Goal: Task Accomplishment & Management: Manage account settings

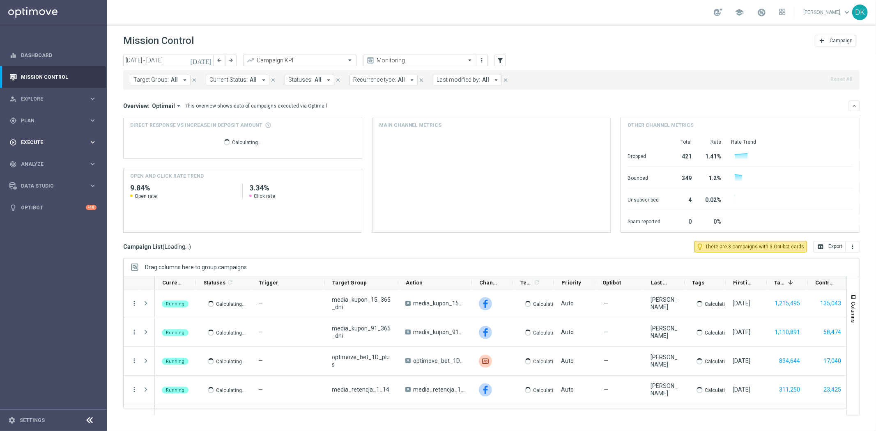
click at [46, 122] on span "Plan" at bounding box center [55, 120] width 68 height 5
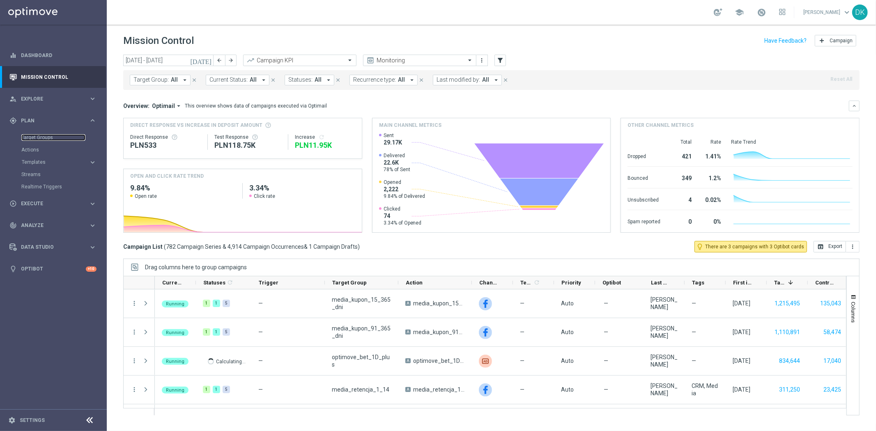
click at [42, 140] on link "Target Groups" at bounding box center [53, 137] width 64 height 7
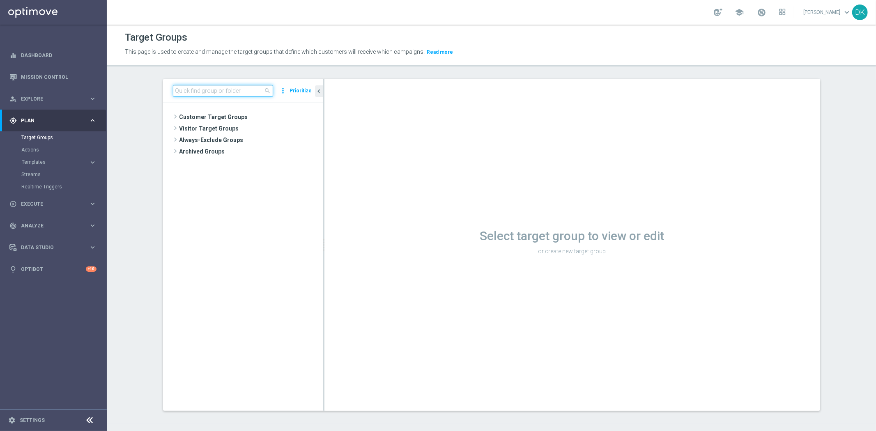
click at [204, 86] on input at bounding box center [223, 91] width 100 height 12
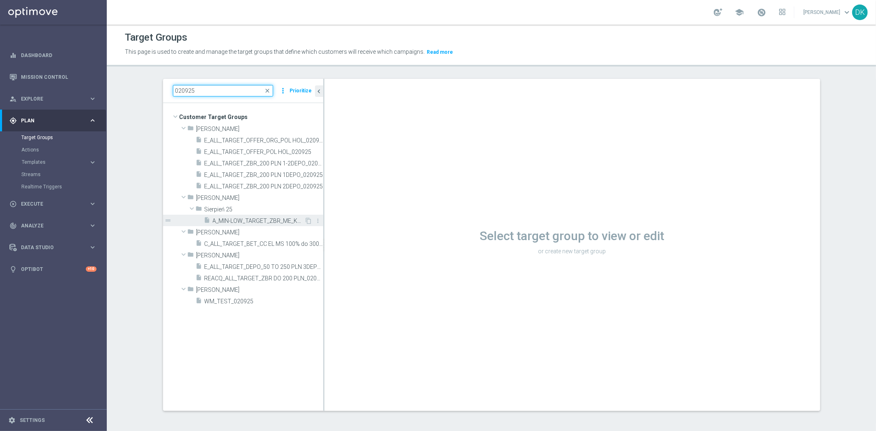
type input "020925"
click at [241, 221] on span "A_MIN-LOW_TARGET_ZBR_ME_KOSZ_50DO50_020925" at bounding box center [259, 221] width 92 height 7
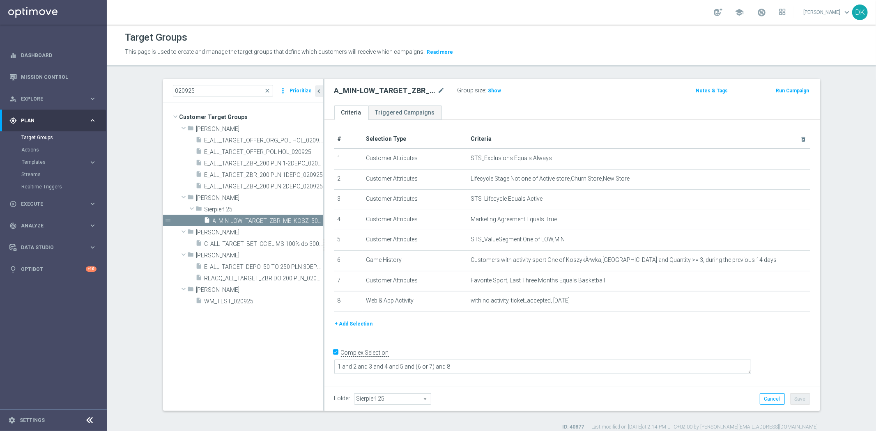
click at [386, 342] on div "# Selection Type Criteria delete_forever 1 Customer Attributes STS_Exclusions E…" at bounding box center [572, 252] width 496 height 264
drag, startPoint x: 306, startPoint y: 220, endPoint x: 379, endPoint y: 141, distance: 107.2
click at [0, 0] on icon "content_copy" at bounding box center [0, 0] width 0 height 0
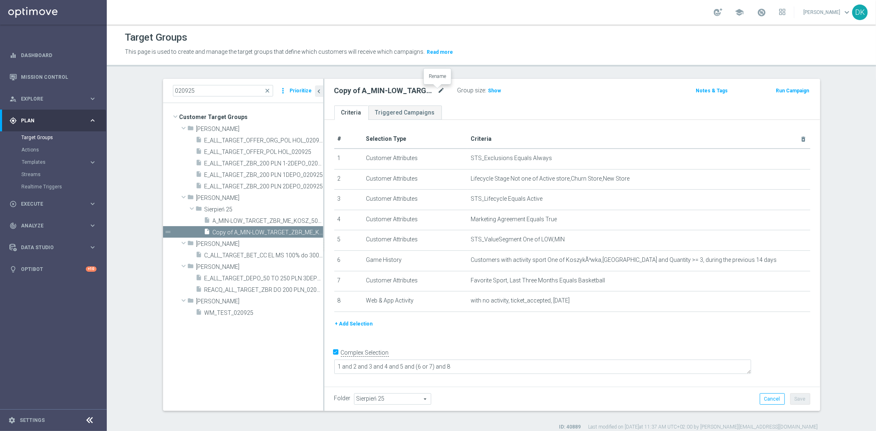
click at [438, 91] on icon "mode_edit" at bounding box center [441, 91] width 7 height 10
type input "A_MED_TARGET_ZBR_ME_KOSZ_50DO100_020925"
click at [449, 108] on ul "Criteria Triggered Campaigns" at bounding box center [572, 113] width 496 height 14
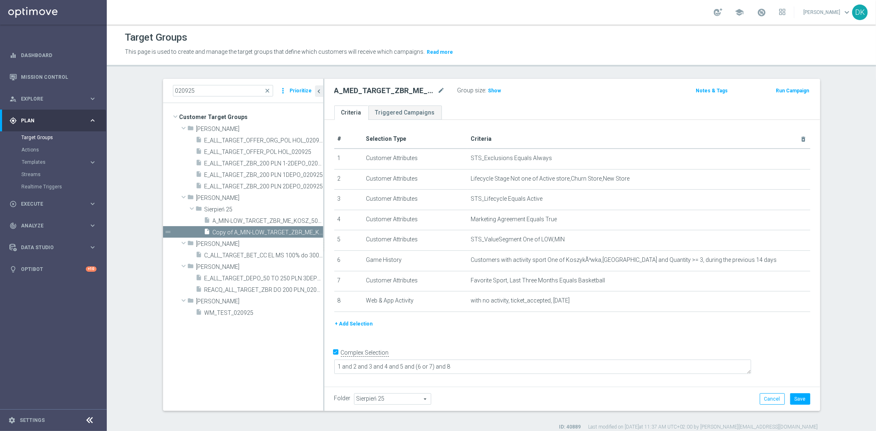
click at [503, 340] on div "# Selection Type Criteria delete_forever 1 Customer Attributes STS_Exclusions E…" at bounding box center [572, 252] width 496 height 264
drag, startPoint x: 779, startPoint y: 240, endPoint x: 645, endPoint y: 237, distance: 133.9
click at [780, 240] on icon "mode_edit" at bounding box center [783, 240] width 7 height 7
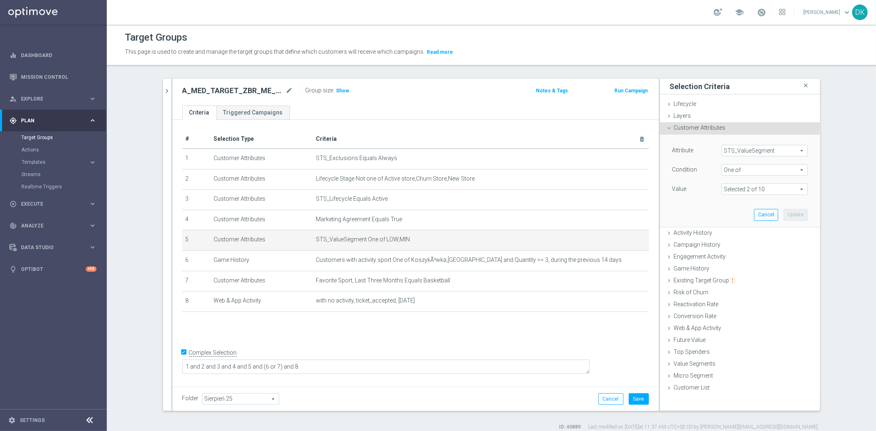
click at [744, 189] on span at bounding box center [764, 189] width 85 height 11
click at [728, 235] on input "LOW" at bounding box center [730, 233] width 5 height 5
checkbox input "false"
type input "MIN"
click at [733, 242] on label "MED" at bounding box center [770, 244] width 75 height 11
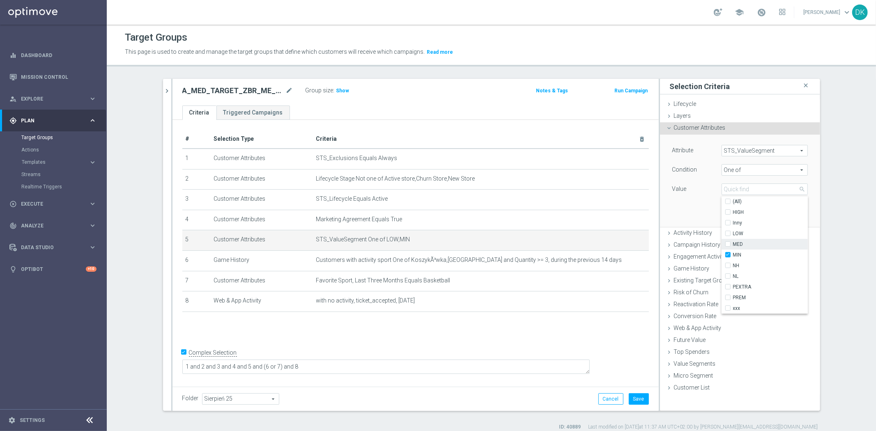
click at [728, 242] on input "MED" at bounding box center [730, 244] width 5 height 5
checkbox input "true"
type input "Selected 2 of 10"
click at [728, 253] on input "MIN" at bounding box center [730, 255] width 5 height 5
checkbox input "false"
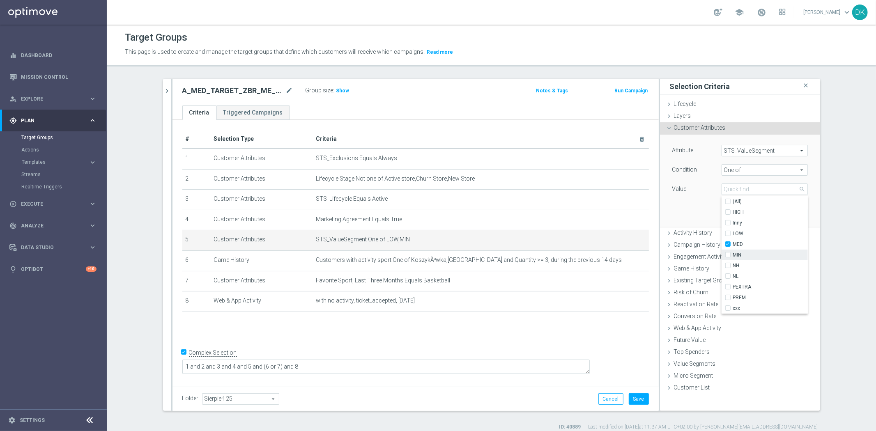
type input "MED"
click at [682, 202] on div "Attribute STS_ValueSegment STS_ValueSegment arrow_drop_down search Condition On…" at bounding box center [740, 181] width 148 height 92
click at [796, 216] on button "Update" at bounding box center [796, 215] width 24 height 12
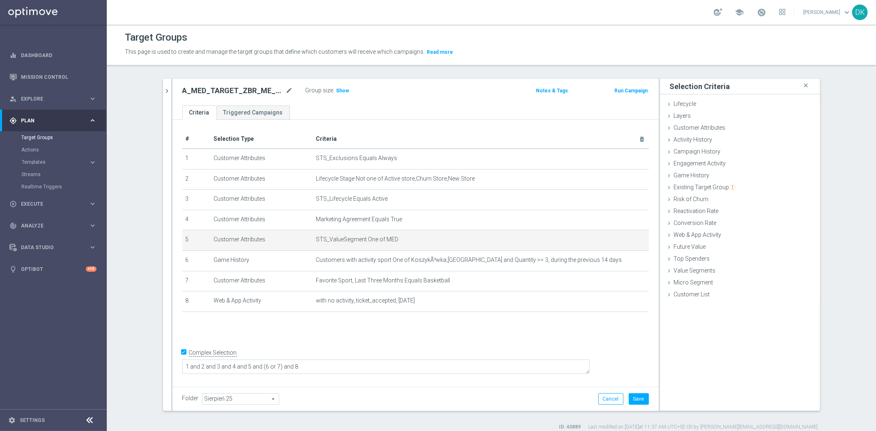
click at [516, 343] on div "# Selection Type Criteria delete_forever 1 Customer Attributes STS_Exclusions E…" at bounding box center [416, 252] width 486 height 264
click at [639, 400] on button "Save" at bounding box center [639, 399] width 20 height 12
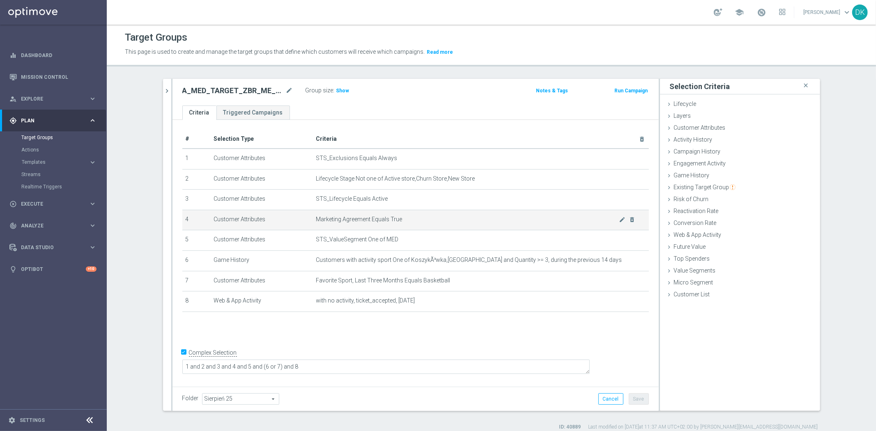
click at [166, 91] on icon "chevron_right" at bounding box center [167, 91] width 8 height 8
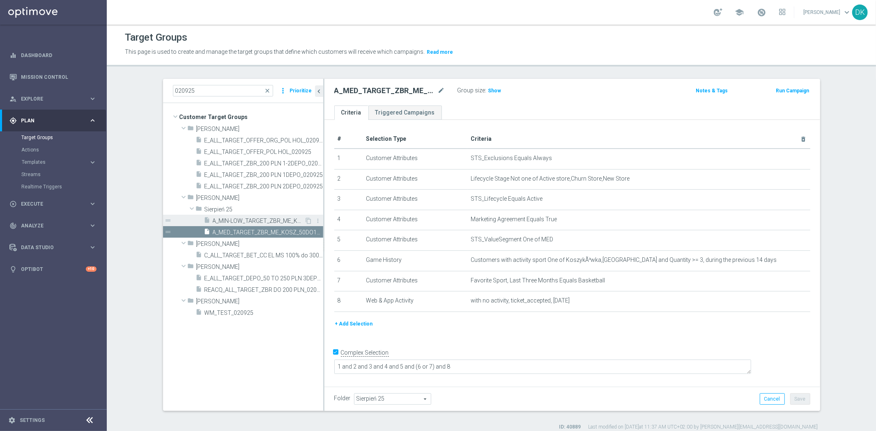
click at [249, 223] on span "A_MIN-LOW_TARGET_ZBR_ME_KOSZ_50DO50_020925" at bounding box center [259, 221] width 92 height 7
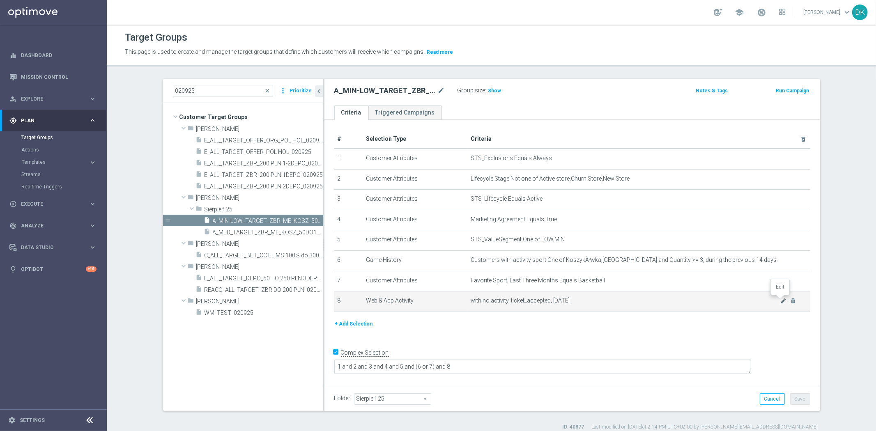
click at [780, 300] on icon "mode_edit" at bounding box center [783, 301] width 7 height 7
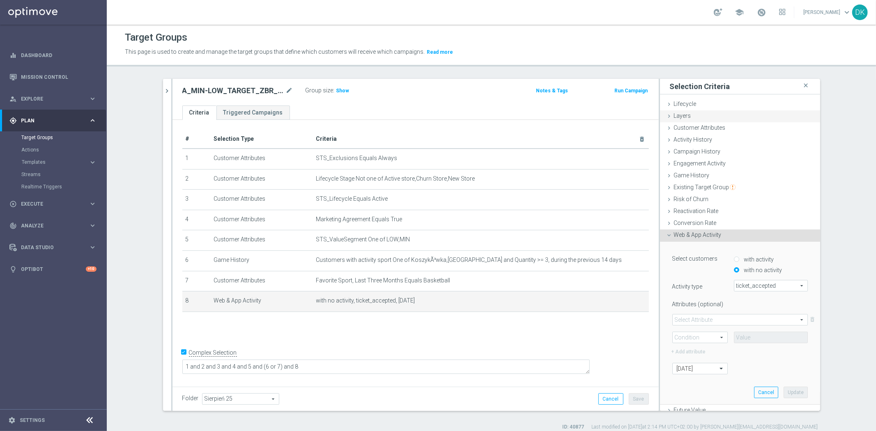
click at [720, 118] on div "Layers done" at bounding box center [740, 116] width 160 height 12
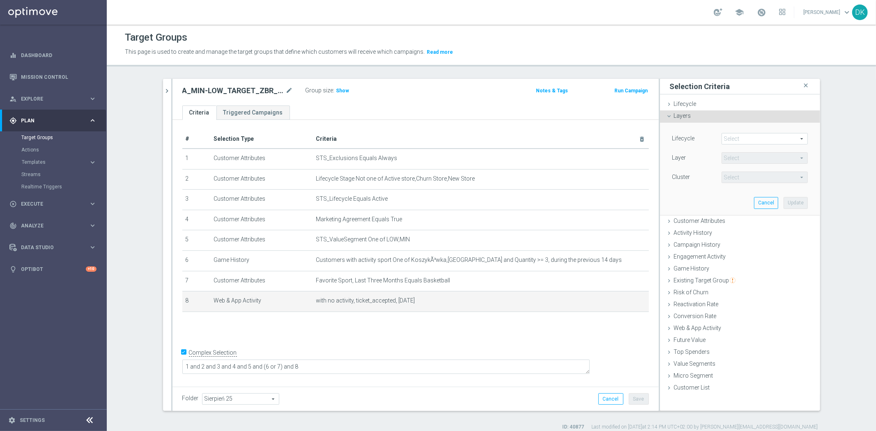
click at [724, 117] on div "Layers done" at bounding box center [740, 116] width 160 height 12
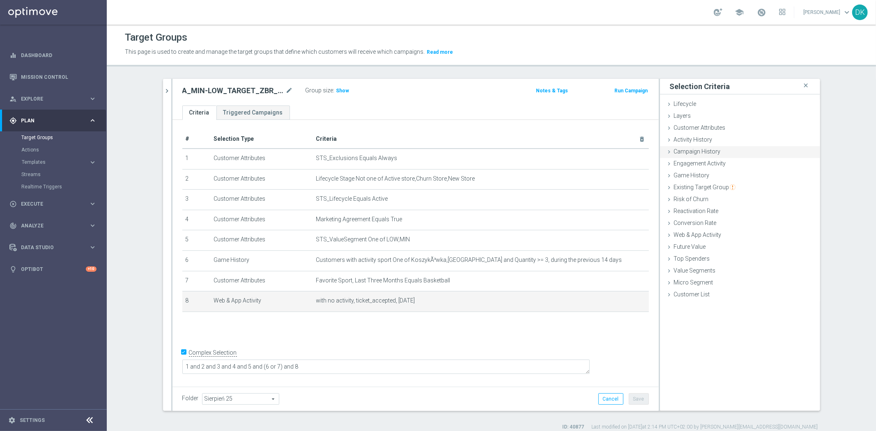
click at [719, 129] on span "Customer Attributes" at bounding box center [700, 127] width 52 height 7
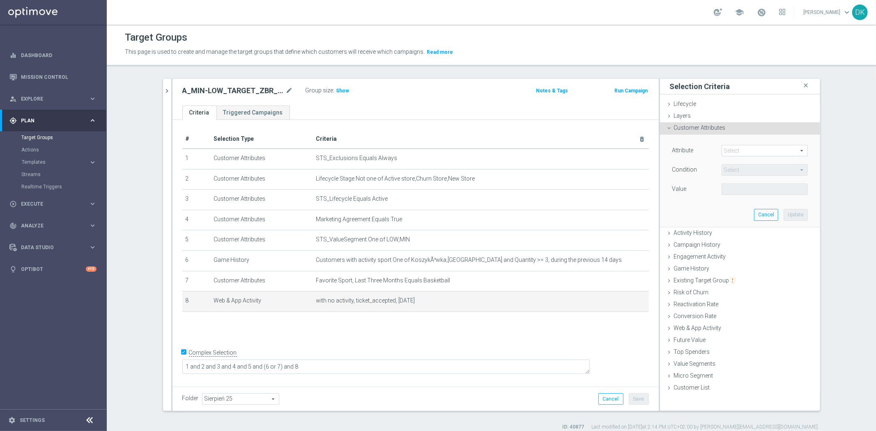
click at [738, 153] on span at bounding box center [764, 150] width 85 height 11
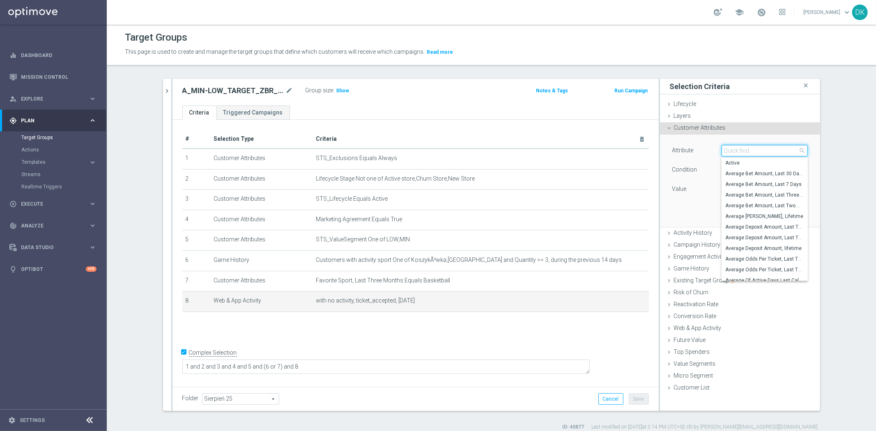
click at [738, 152] on input "search" at bounding box center [765, 151] width 86 height 12
type input "gene"
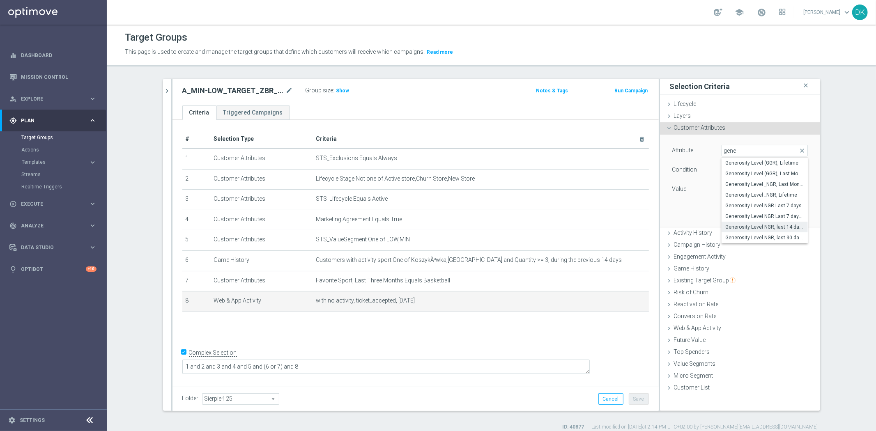
click at [794, 227] on span "Generosity Level NGR, last 14 days" at bounding box center [765, 227] width 78 height 7
type input "Generosity Level NGR, last 14 days"
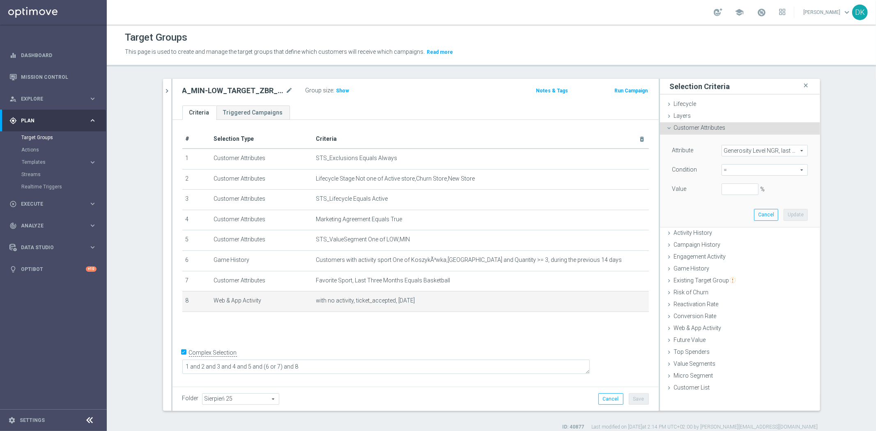
click at [732, 166] on span "=" at bounding box center [764, 170] width 85 height 11
click at [732, 243] on span "between" at bounding box center [765, 246] width 78 height 7
type input "between"
click at [732, 185] on input "%" at bounding box center [740, 190] width 37 height 12
type input "0"
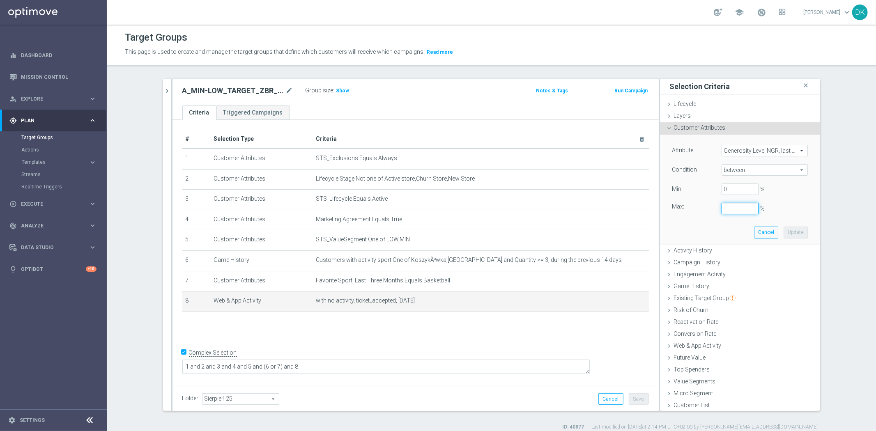
click at [727, 212] on input "%" at bounding box center [740, 209] width 37 height 12
click at [790, 227] on button "Update" at bounding box center [796, 233] width 24 height 12
type input "0.25"
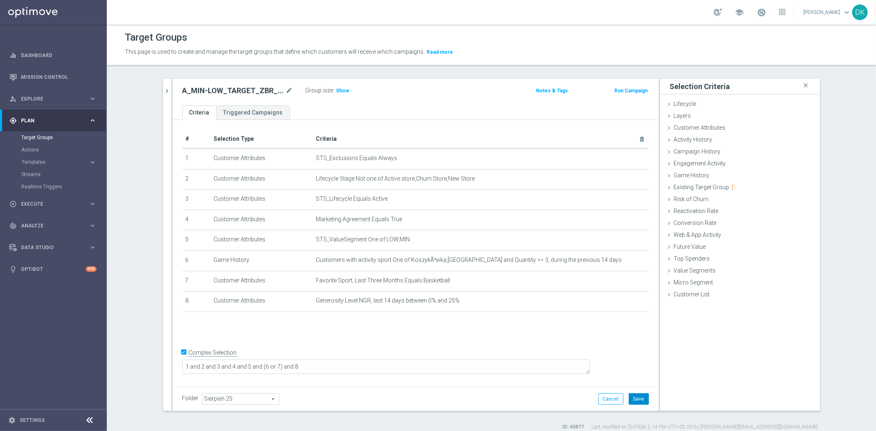
click at [637, 401] on button "Save" at bounding box center [639, 399] width 20 height 12
click at [166, 94] on icon "chevron_right" at bounding box center [167, 91] width 8 height 8
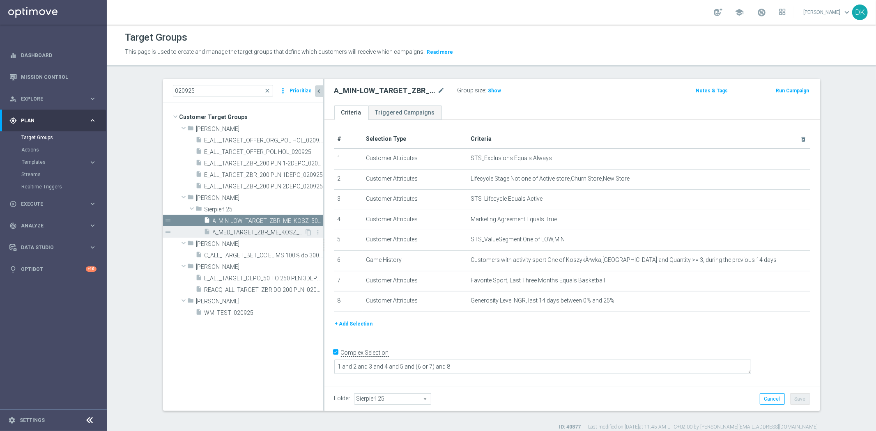
click at [239, 231] on span "A_MED_TARGET_ZBR_ME_KOSZ_50DO100_020925" at bounding box center [259, 232] width 92 height 7
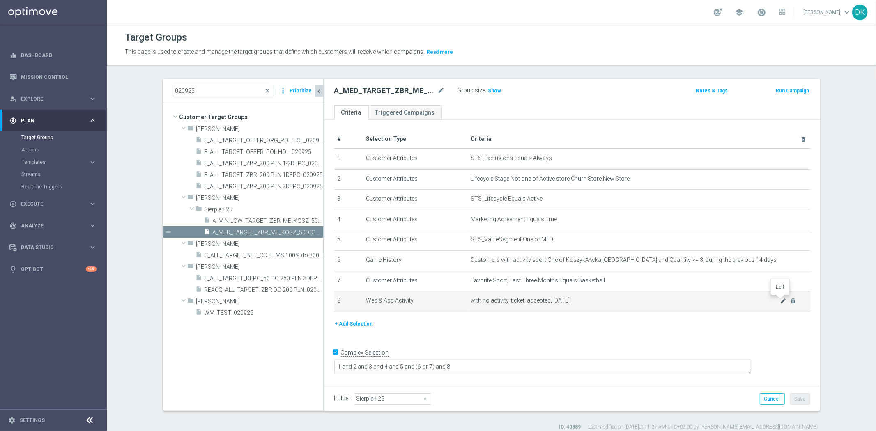
click at [780, 301] on icon "mode_edit" at bounding box center [783, 301] width 7 height 7
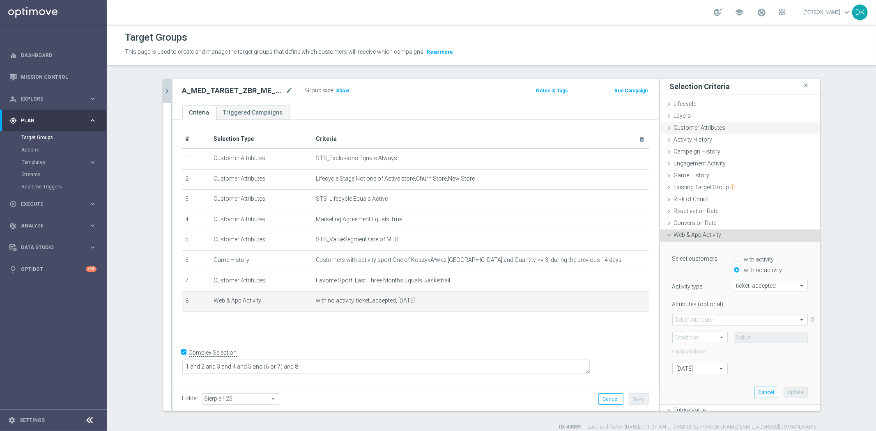
click at [713, 129] on span "Customer Attributes" at bounding box center [700, 127] width 52 height 7
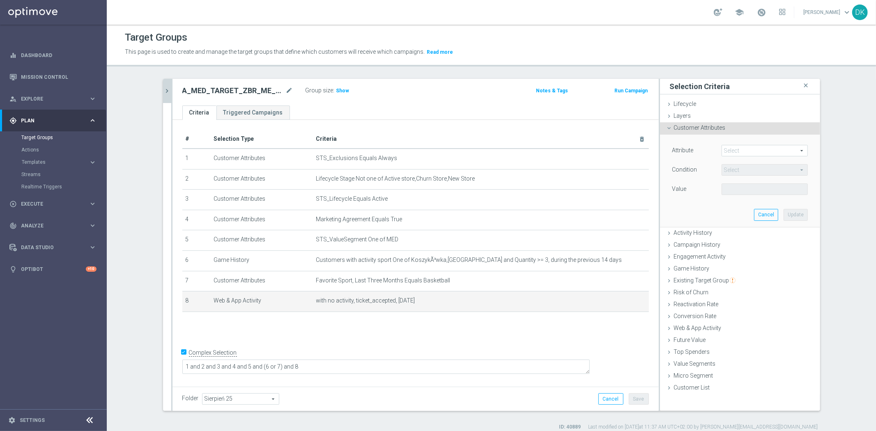
click at [740, 151] on span at bounding box center [764, 150] width 85 height 11
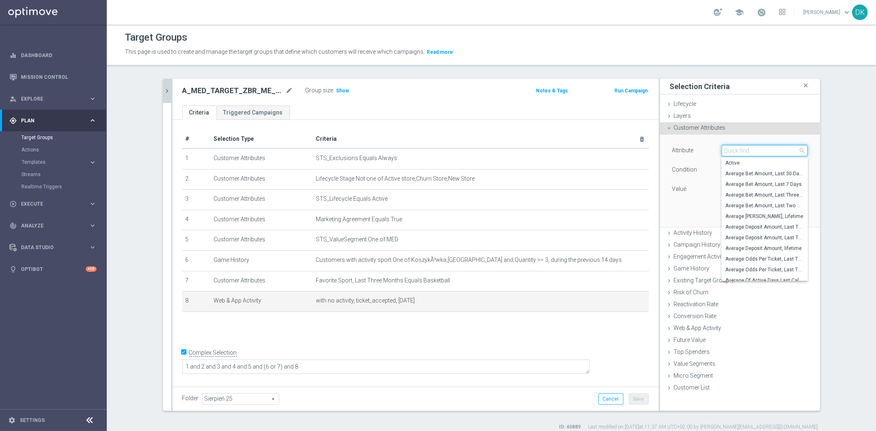
click at [740, 151] on input "search" at bounding box center [765, 151] width 86 height 12
type input "gene"
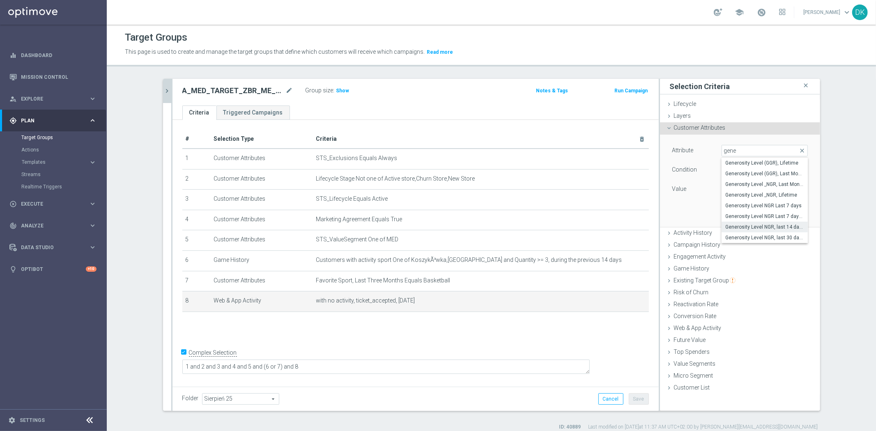
click at [779, 228] on span "Generosity Level NGR, last 14 days" at bounding box center [765, 227] width 78 height 7
type input "Generosity Level NGR, last 14 days"
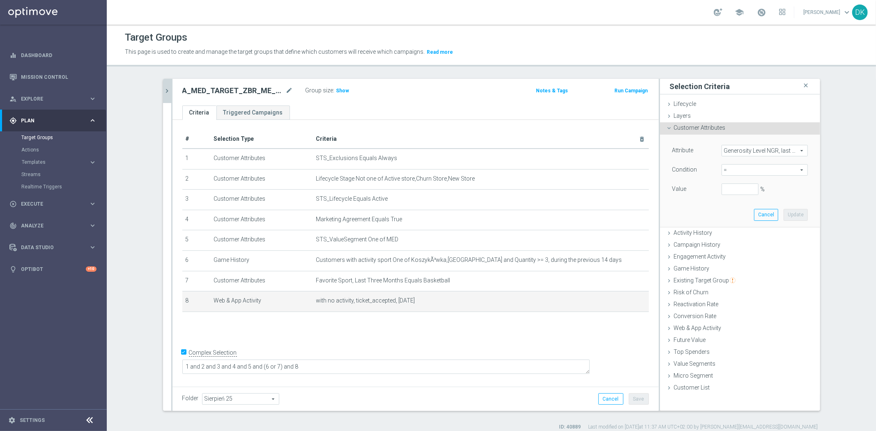
click at [750, 171] on span "=" at bounding box center [764, 170] width 85 height 11
click at [742, 243] on span "between" at bounding box center [765, 246] width 78 height 7
type input "between"
click at [722, 188] on input "%" at bounding box center [740, 190] width 37 height 12
type input "0"
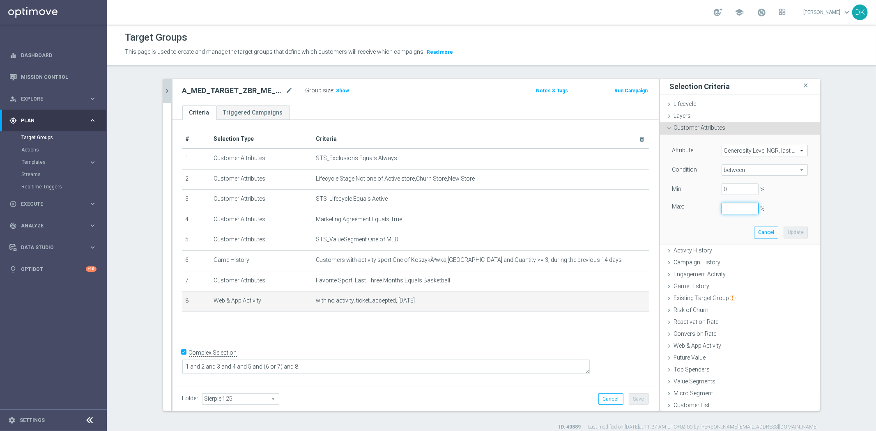
click at [732, 207] on input "%" at bounding box center [740, 209] width 37 height 12
click at [784, 230] on button "Update" at bounding box center [796, 233] width 24 height 12
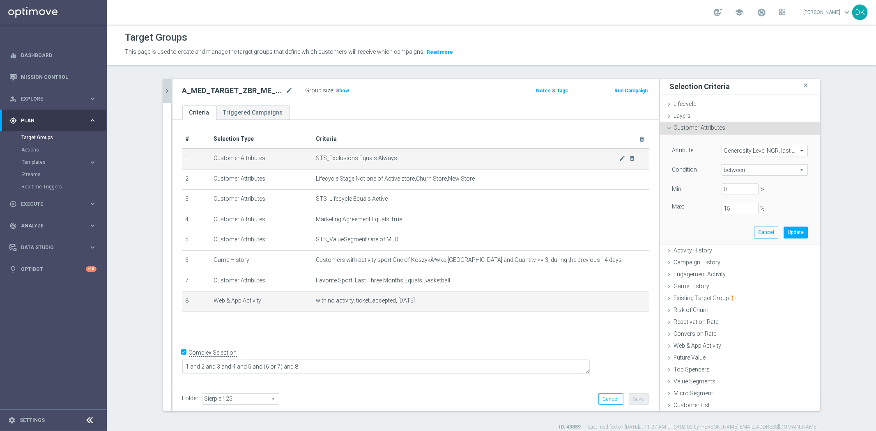
type input "0.15"
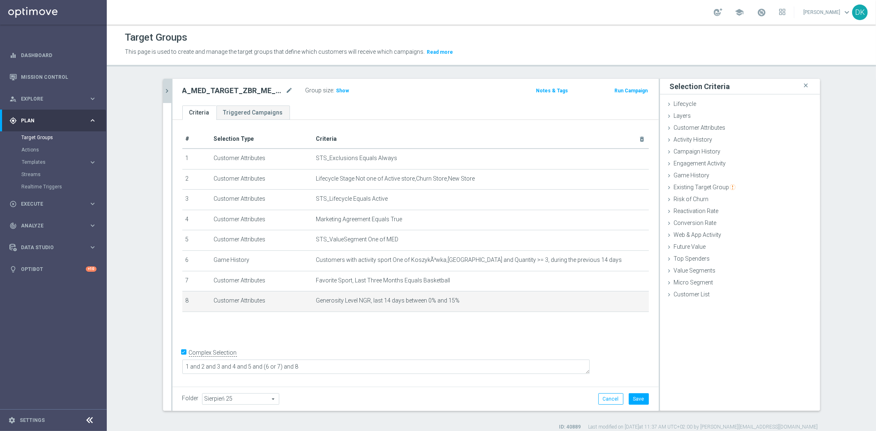
click at [163, 93] on icon "chevron_right" at bounding box center [167, 91] width 8 height 8
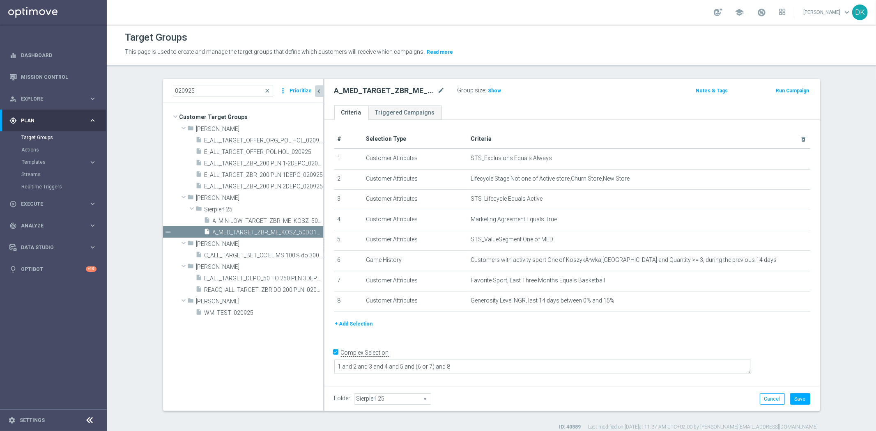
click at [340, 323] on button "+ Add Selection" at bounding box center [353, 324] width 39 height 9
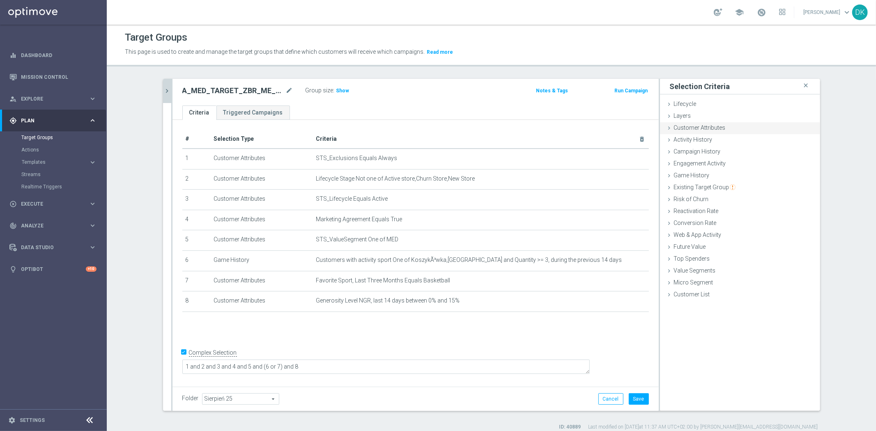
click at [730, 127] on div "Customer Attributes done selection updated" at bounding box center [740, 128] width 160 height 12
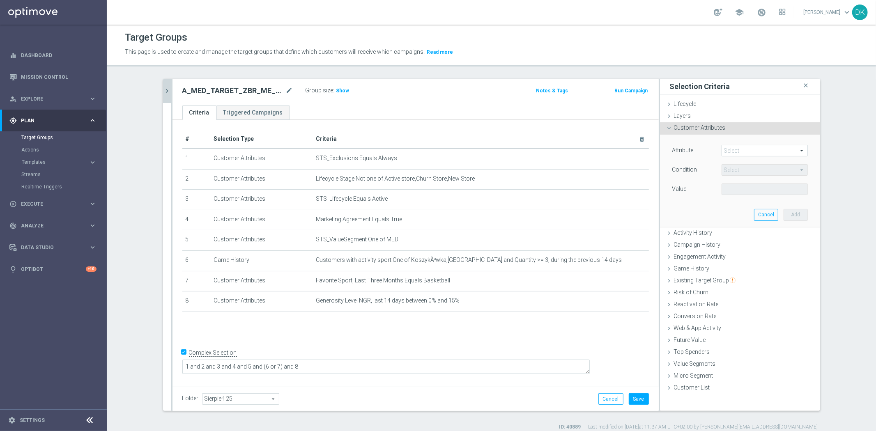
click at [741, 150] on span at bounding box center [764, 150] width 85 height 11
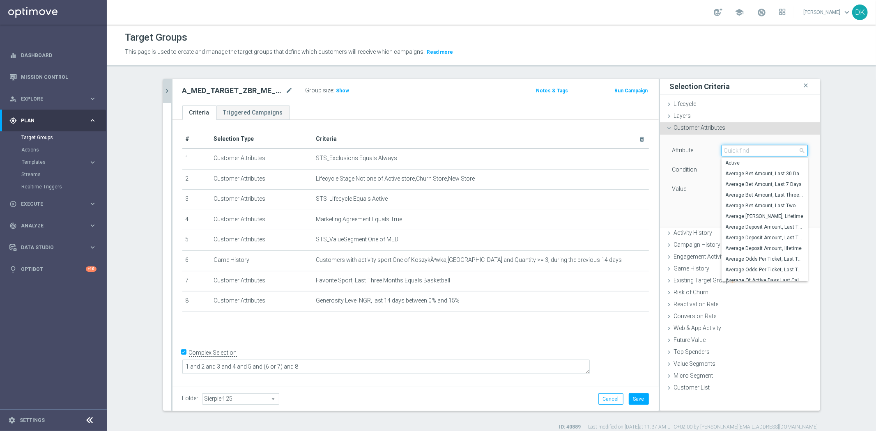
click at [741, 150] on input "search" at bounding box center [765, 151] width 86 height 12
type input "number"
click at [774, 175] on span "Number Bonus Queue from Client file" at bounding box center [765, 173] width 78 height 7
type input "Number Bonus Queue from Client file"
type input "="
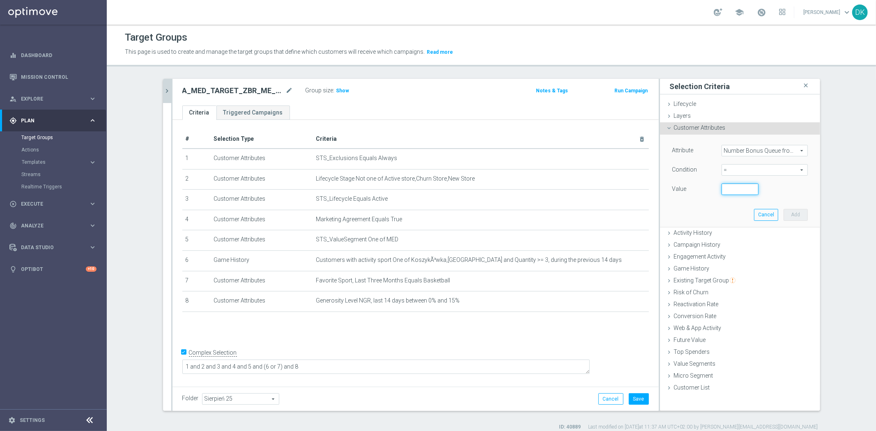
click at [733, 190] on input "number" at bounding box center [740, 190] width 37 height 12
type input "0"
click at [791, 214] on button "Add" at bounding box center [796, 215] width 24 height 12
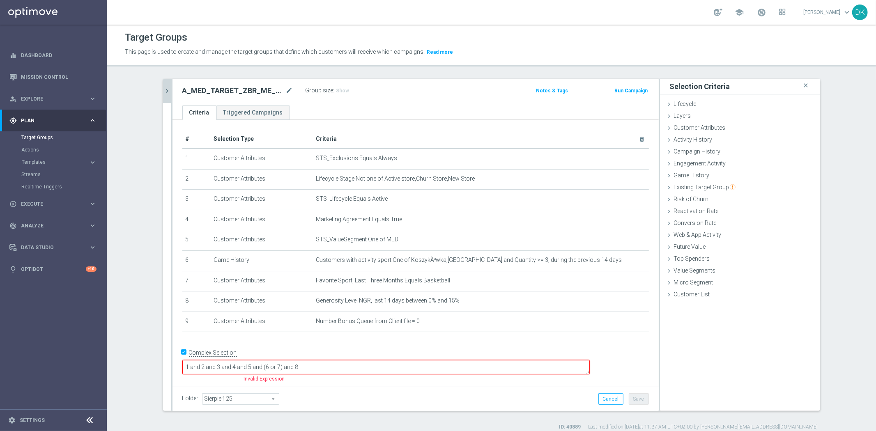
click at [163, 91] on icon "chevron_right" at bounding box center [167, 91] width 8 height 8
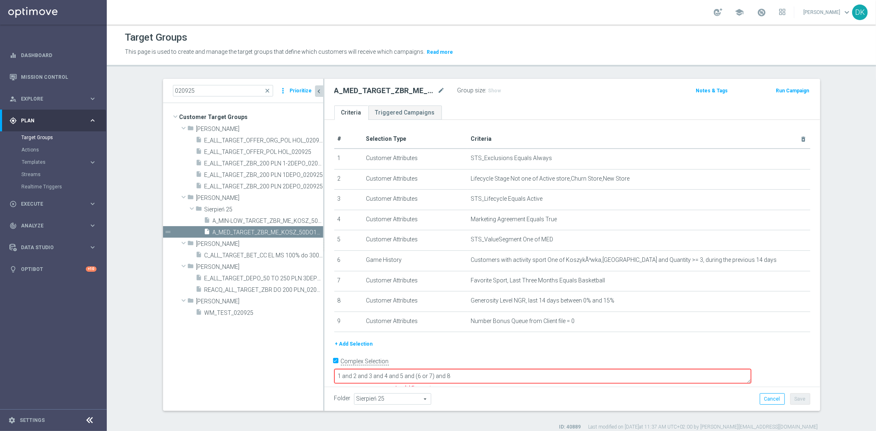
click at [360, 343] on button "+ Add Selection" at bounding box center [353, 344] width 39 height 9
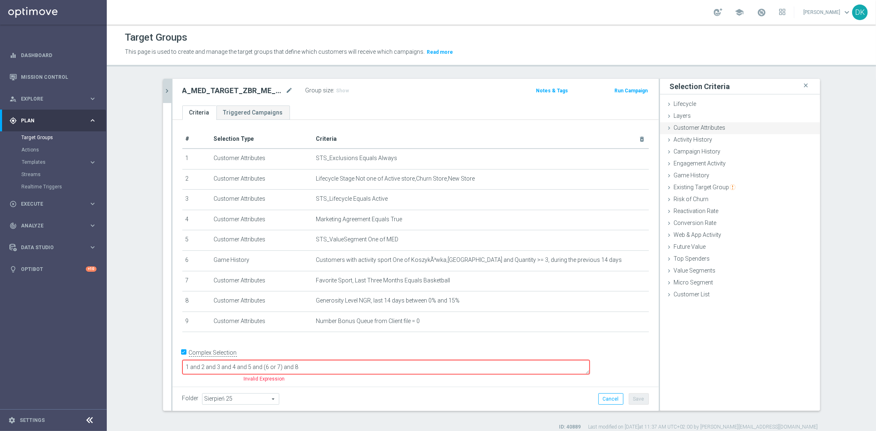
click at [726, 125] on div "Customer Attributes done selection saved" at bounding box center [740, 128] width 160 height 12
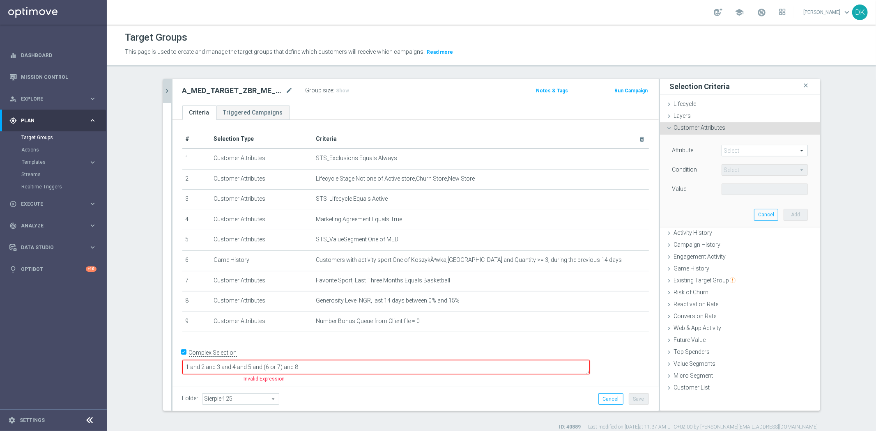
click at [742, 154] on span at bounding box center [764, 150] width 85 height 11
click at [0, 0] on input "search" at bounding box center [0, 0] width 0 height 0
type input "bonus [PERSON_NAME]"
click at [757, 162] on span "Bonus Saldo" at bounding box center [765, 163] width 78 height 7
type input "Bonus Saldo"
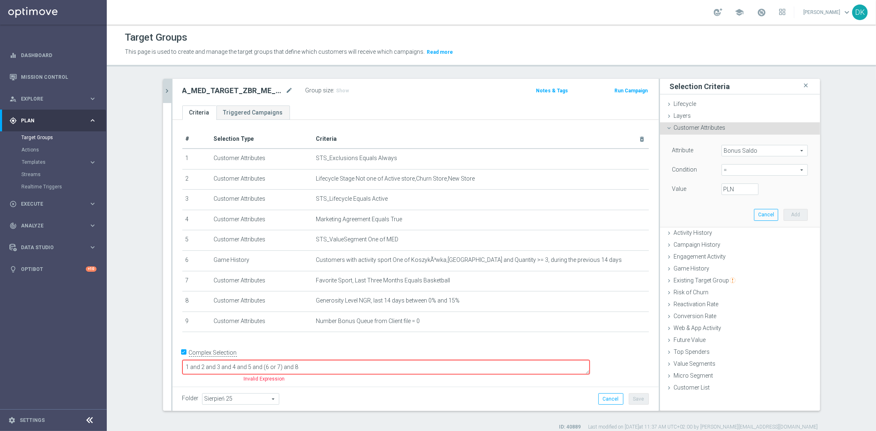
click at [732, 171] on span "=" at bounding box center [764, 170] width 85 height 11
click at [736, 246] on span "between" at bounding box center [765, 246] width 78 height 7
type input "between"
click at [732, 189] on input "PLN" at bounding box center [740, 190] width 37 height 12
type input "0"
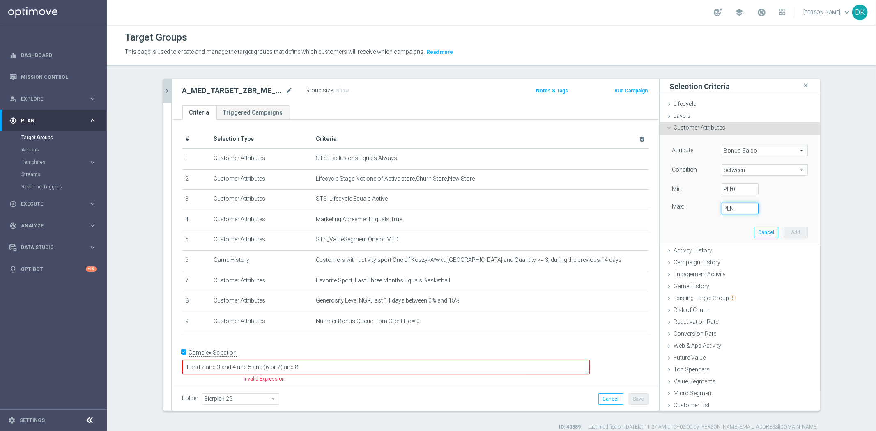
click at [734, 207] on input "PLN" at bounding box center [740, 209] width 37 height 12
type input "2"
click at [786, 232] on button "Add" at bounding box center [796, 233] width 24 height 12
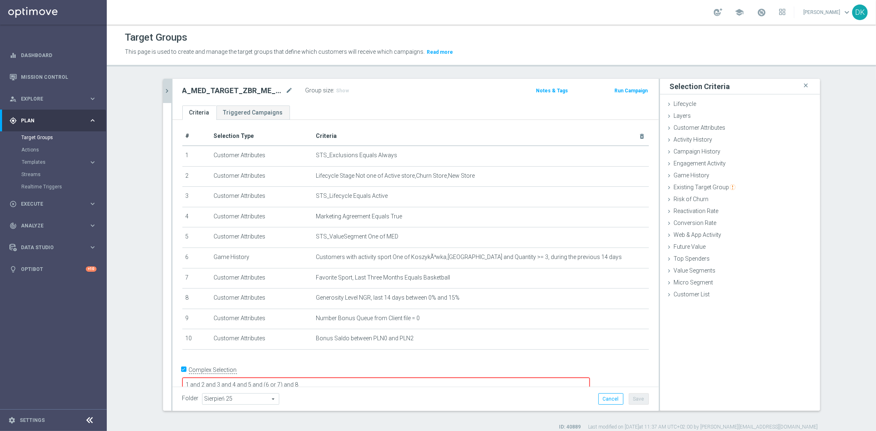
scroll to position [4, 0]
click at [380, 377] on textarea "1 and 2 and 3 and 4 and 5 and (6 or 7) and 8" at bounding box center [385, 384] width 407 height 14
type textarea "1 and 2 and 3 and 4 and 5 and (6 or 7) and 8 and 9 and 10"
click at [376, 356] on div "+ Add Selection" at bounding box center [415, 359] width 479 height 7
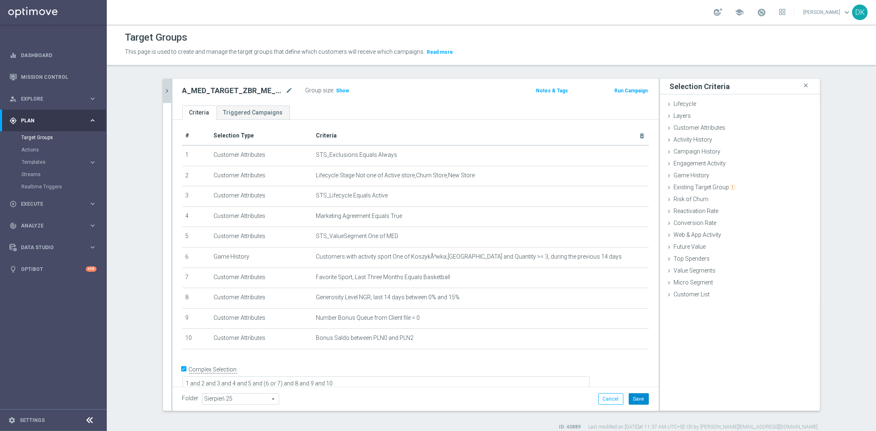
click at [640, 397] on button "Save" at bounding box center [639, 399] width 20 height 12
click at [167, 87] on icon "chevron_right" at bounding box center [167, 91] width 8 height 8
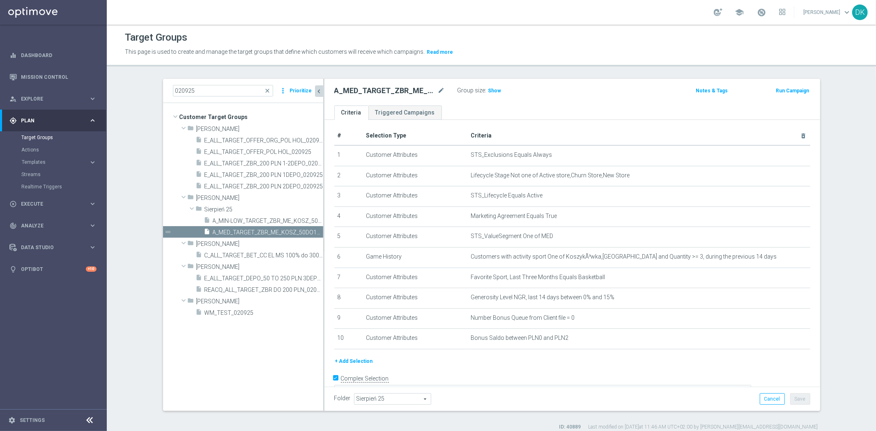
drag, startPoint x: 305, startPoint y: 232, endPoint x: 327, endPoint y: 152, distance: 83.1
click at [0, 0] on icon "content_copy" at bounding box center [0, 0] width 0 height 0
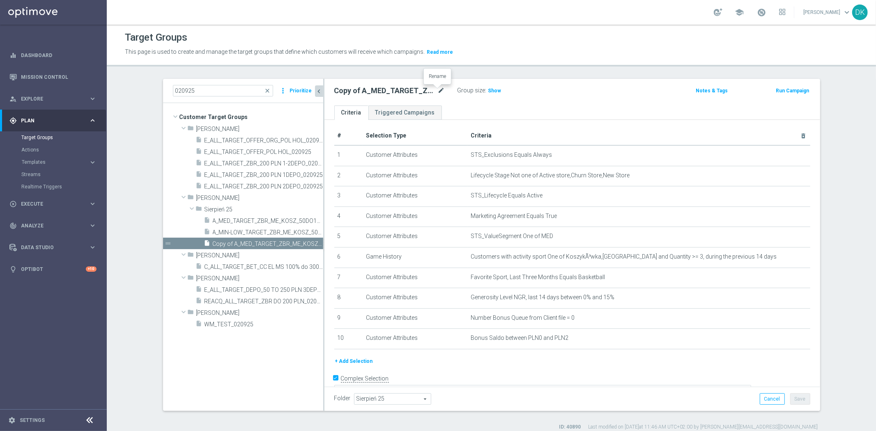
click at [438, 92] on icon "mode_edit" at bounding box center [441, 91] width 7 height 10
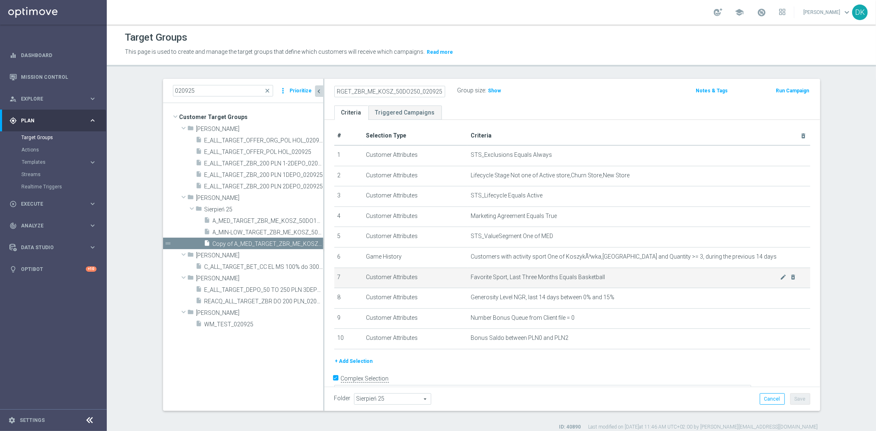
scroll to position [0, 25]
type input "A_HIGH_TARGET_ZBR_ME_KOSZ_50DO250_020925"
click at [548, 358] on div "+ Add Selection" at bounding box center [572, 361] width 488 height 9
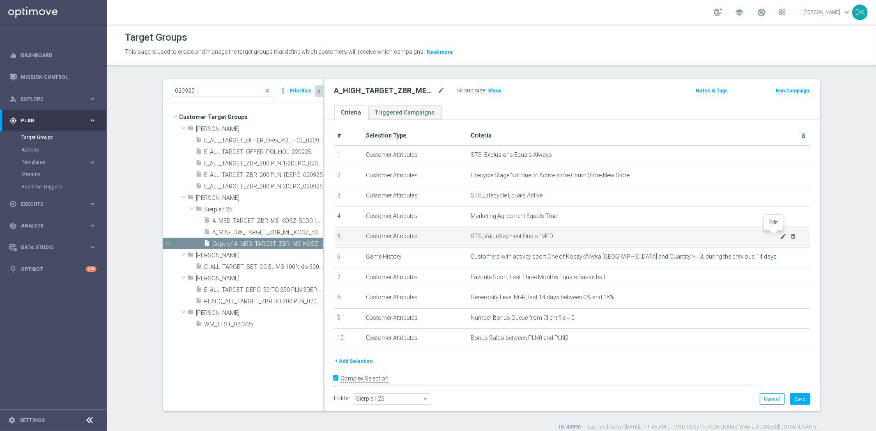
click at [780, 239] on icon "mode_edit" at bounding box center [783, 236] width 7 height 7
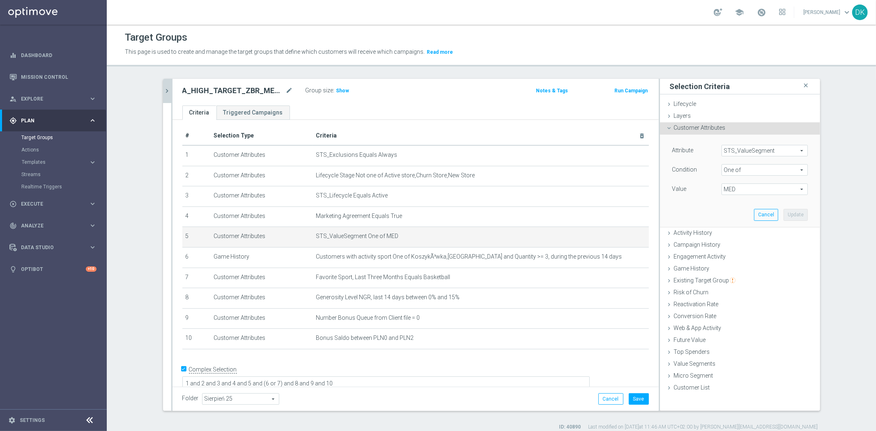
click at [747, 185] on span "MED" at bounding box center [764, 189] width 85 height 11
click at [728, 245] on input "MED" at bounding box center [730, 244] width 5 height 5
checkbox input "false"
type input "Select"
click at [728, 214] on input "HIGH" at bounding box center [730, 212] width 5 height 5
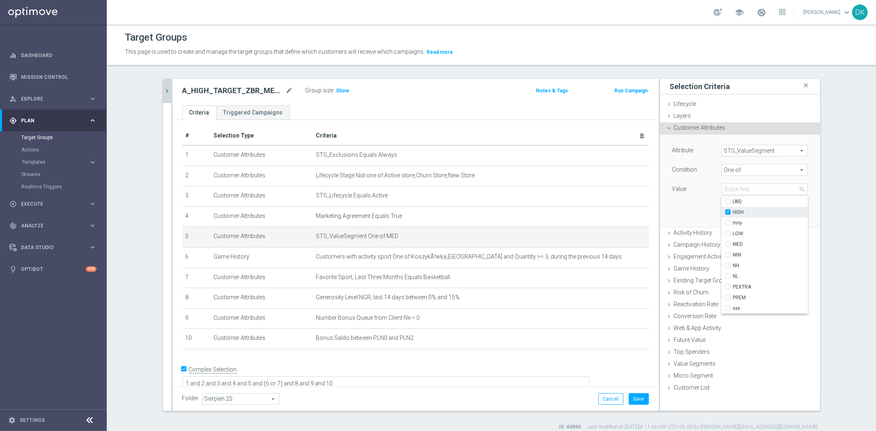
checkbox input "true"
type input "HIGH"
click at [699, 214] on div "Attribute STS_ValueSegment STS_ValueSegment arrow_drop_down search Condition On…" at bounding box center [740, 181] width 148 height 92
click at [790, 214] on button "Update" at bounding box center [796, 215] width 24 height 12
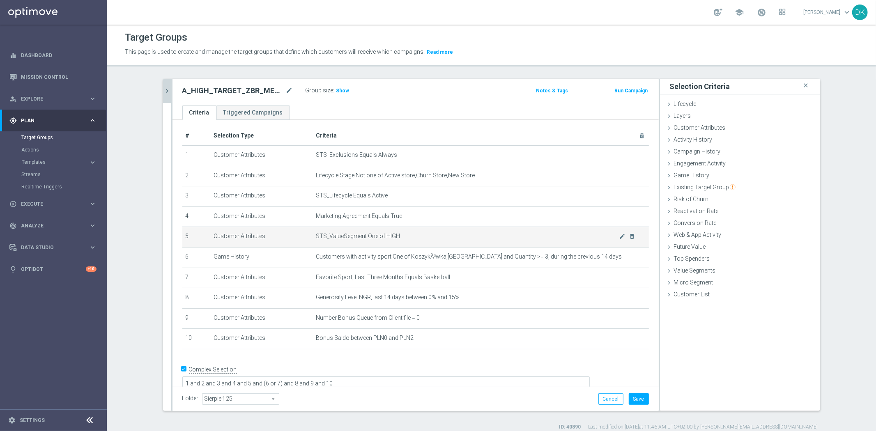
scroll to position [3, 0]
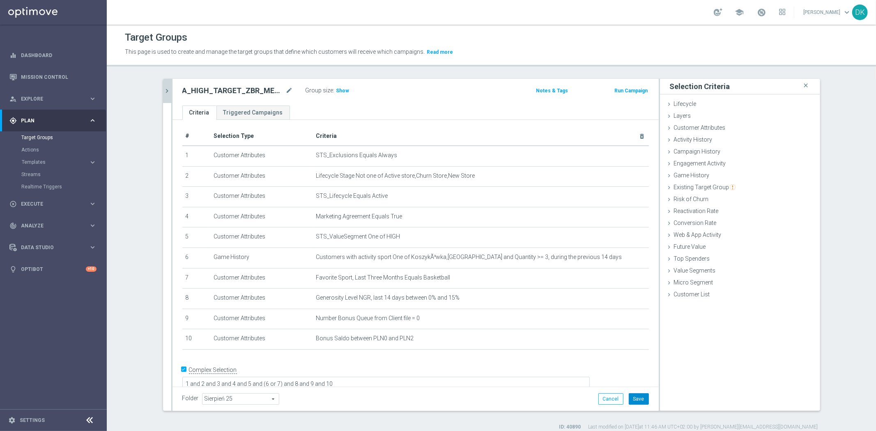
click at [633, 399] on button "Save" at bounding box center [639, 399] width 20 height 12
click at [163, 92] on icon "chevron_right" at bounding box center [167, 91] width 8 height 8
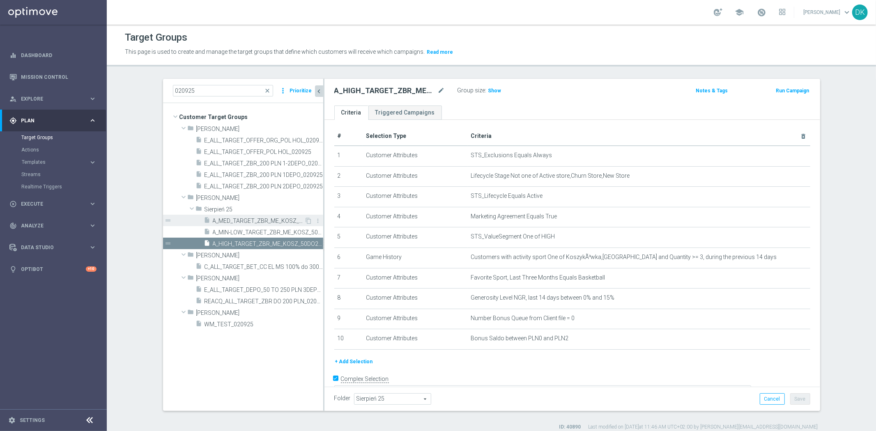
click at [246, 224] on span "A_MED_TARGET_ZBR_ME_KOSZ_50DO100_020925" at bounding box center [259, 221] width 92 height 7
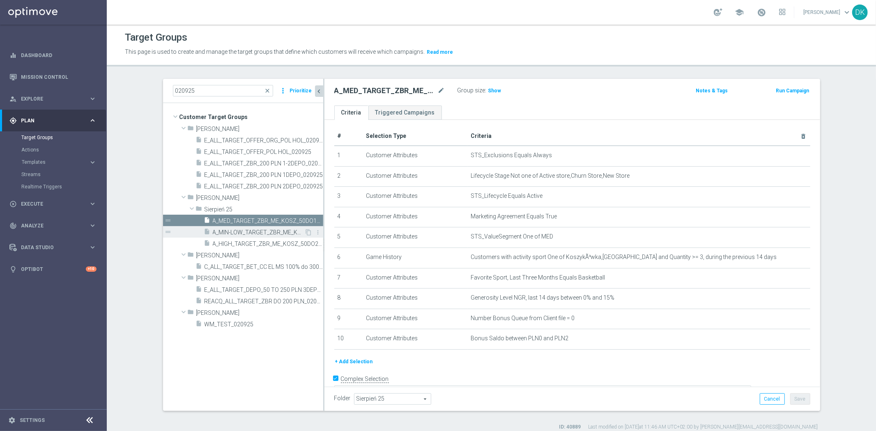
click at [251, 234] on span "A_MIN-LOW_TARGET_ZBR_ME_KOSZ_50DO50_020925" at bounding box center [259, 232] width 92 height 7
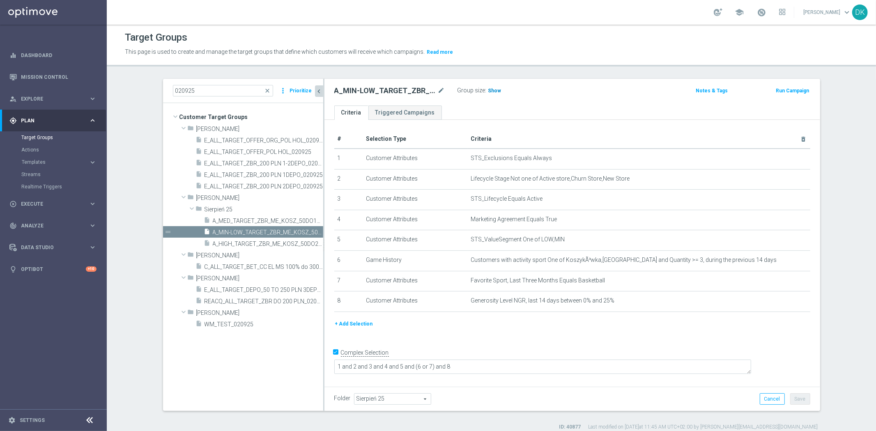
click at [491, 88] on span "Show" at bounding box center [494, 91] width 13 height 6
click at [371, 407] on div "Folder Sierpień 25 Sierpień 25 arrow_drop_down search Cancel Save Saving..." at bounding box center [572, 399] width 496 height 24
click at [244, 216] on div "insert_drive_file A_MED_TARGET_ZBR_ME_KOSZ_50DO100_020925" at bounding box center [254, 221] width 101 height 12
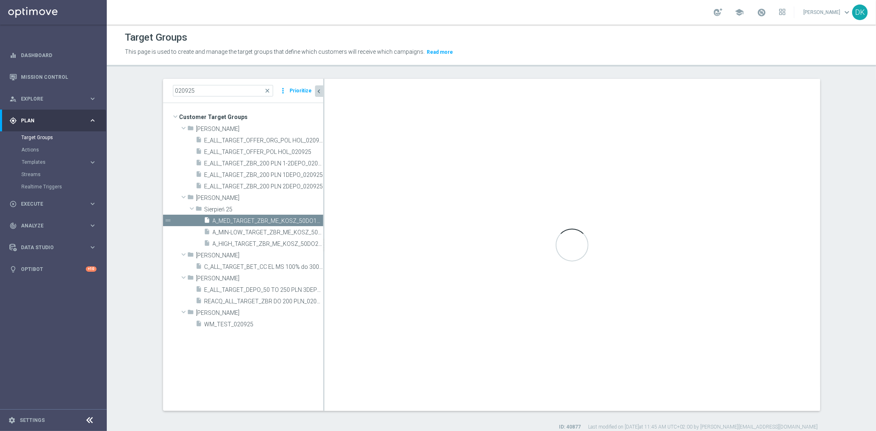
type textarea "1 and 2 and 3 and 4 and 5 and (6 or 7) and 8 and 9 and 10"
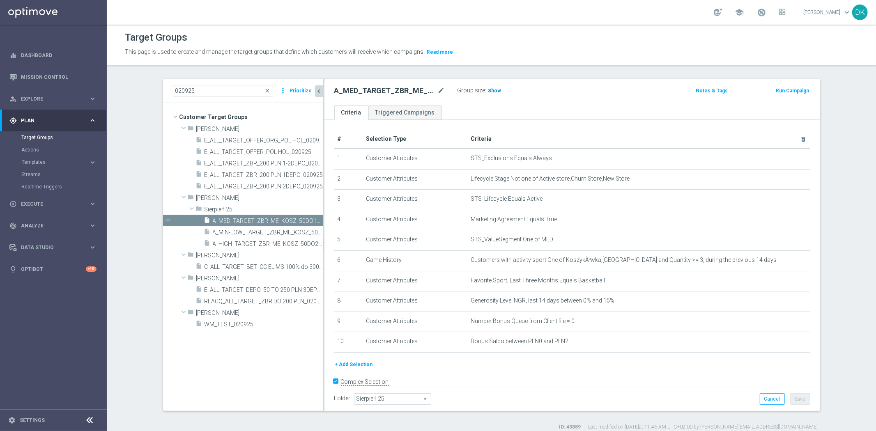
click at [495, 91] on span "Show" at bounding box center [494, 91] width 13 height 6
drag, startPoint x: 305, startPoint y: 409, endPoint x: 301, endPoint y: 358, distance: 51.9
click at [305, 409] on tree-viewport "Customer Target Groups library_add create_new_folder folder" at bounding box center [243, 257] width 160 height 308
click at [245, 241] on span "A_HIGH_TARGET_ZBR_ME_KOSZ_50DO250_020925" at bounding box center [259, 244] width 92 height 7
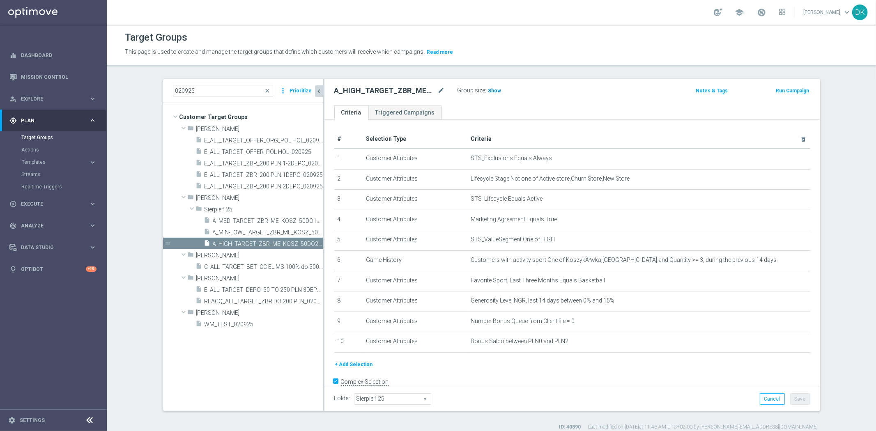
click at [492, 90] on span "Show" at bounding box center [494, 91] width 13 height 6
click at [255, 415] on div "020925 close more_vert Prioritize Customer Target Groups library_add create_new…" at bounding box center [492, 255] width 690 height 352
click at [64, 196] on div "play_circle_outline Execute keyboard_arrow_right" at bounding box center [53, 204] width 106 height 22
click at [50, 159] on link "Campaign Builder" at bounding box center [53, 159] width 64 height 7
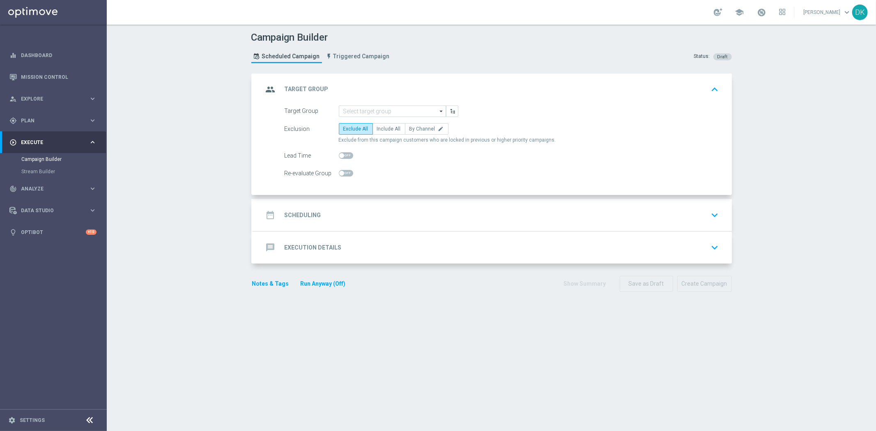
click at [386, 117] on form "Target Group arrow_drop_down Drag here to set row groups Drag here to set colum…" at bounding box center [502, 143] width 435 height 74
click at [393, 112] on input at bounding box center [392, 112] width 107 height 12
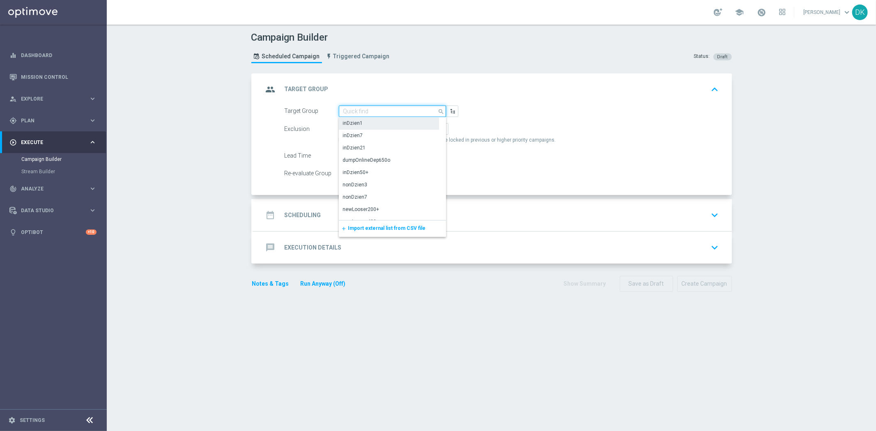
paste input "A_MIN-LOW_TARGET_ZBR_ME_KOSZ_50DO50_020925"
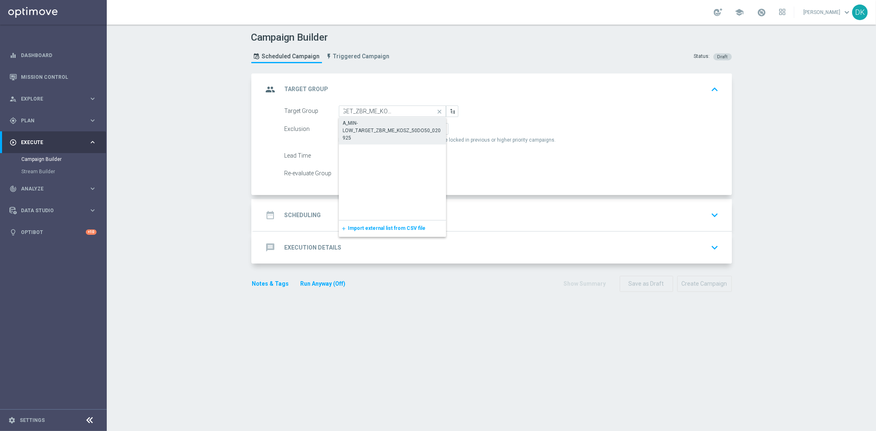
click at [395, 125] on div "A_MIN-LOW_TARGET_ZBR_ME_KOSZ_50DO50_020925" at bounding box center [392, 131] width 99 height 22
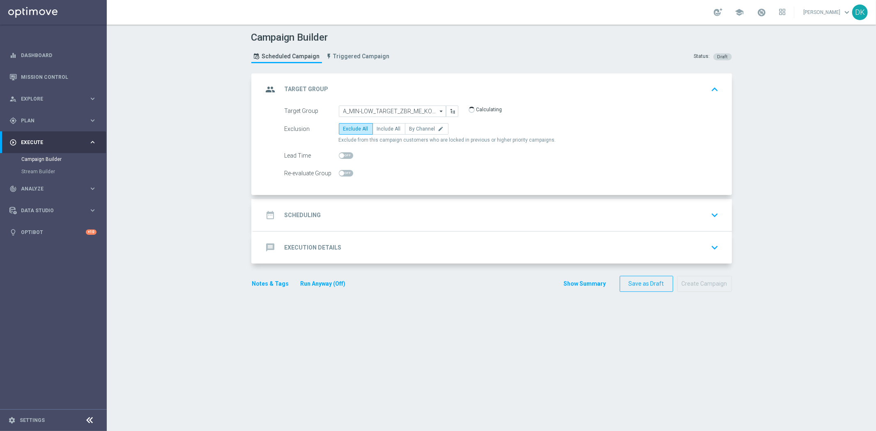
type input "A_MIN-LOW_TARGET_ZBR_ME_KOSZ_50DO50_020925"
click at [417, 129] on span "By Channel" at bounding box center [422, 129] width 26 height 6
click at [415, 129] on input "By Channel edit" at bounding box center [411, 130] width 5 height 5
radio input "true"
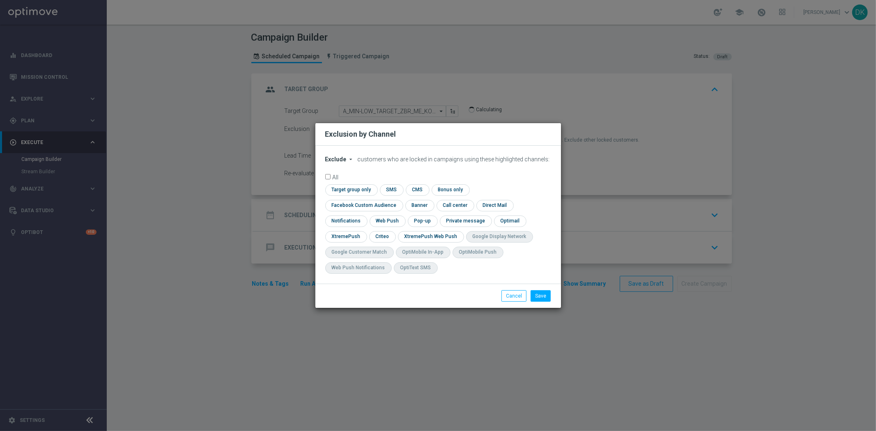
click at [340, 163] on span "Exclude" at bounding box center [335, 159] width 21 height 7
click at [0, 0] on span "Include" at bounding box center [0, 0] width 0 height 0
click at [344, 194] on input "checkbox" at bounding box center [350, 189] width 50 height 11
checkbox input "true"
click at [346, 209] on input "checkbox" at bounding box center [362, 205] width 74 height 11
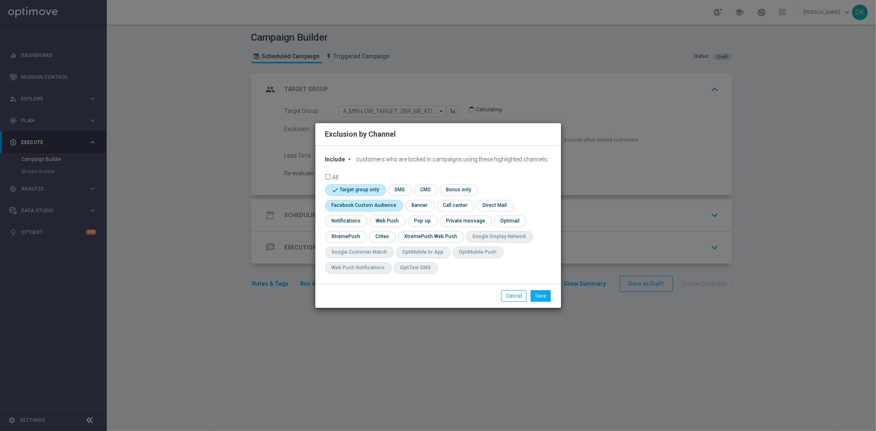
checkbox input "true"
click at [386, 239] on input "checkbox" at bounding box center [381, 236] width 25 height 11
checkbox input "true"
click at [544, 299] on button "Save" at bounding box center [541, 296] width 20 height 12
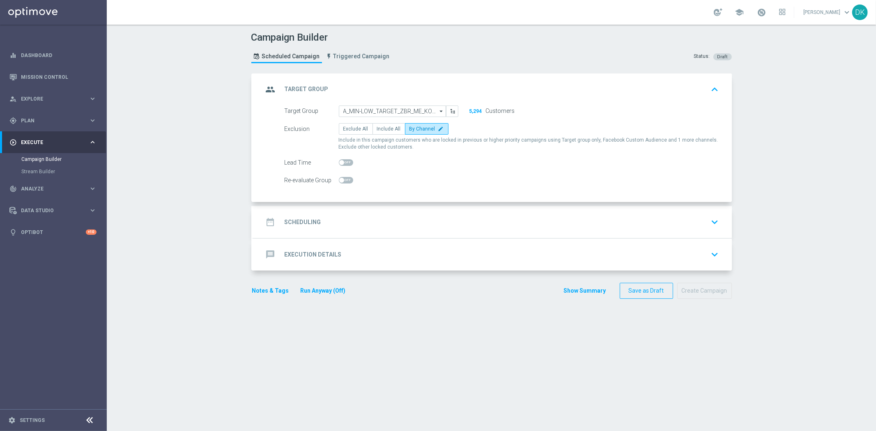
click at [362, 226] on div "date_range Scheduling keyboard_arrow_down" at bounding box center [492, 222] width 459 height 16
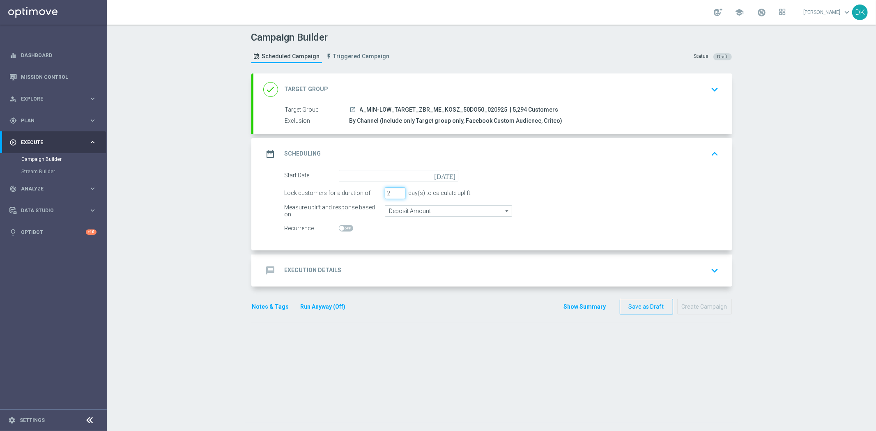
click at [396, 195] on input "2" at bounding box center [395, 194] width 21 height 12
type input "1"
click at [396, 194] on input "1" at bounding box center [395, 194] width 21 height 12
click at [400, 209] on input "Deposit Amount" at bounding box center [448, 211] width 127 height 12
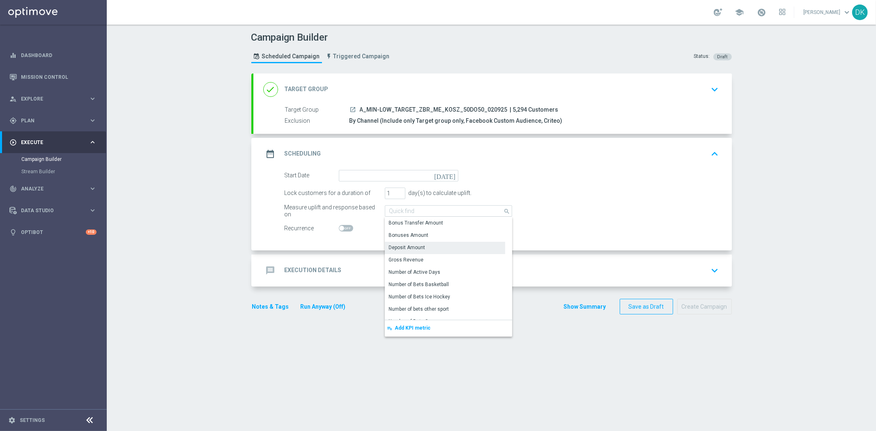
click at [390, 182] on form "Start Date [DATE] Lock customers for a duration of 1 day(s) to calculate uplift…" at bounding box center [502, 202] width 435 height 64
type input "Deposit Amount"
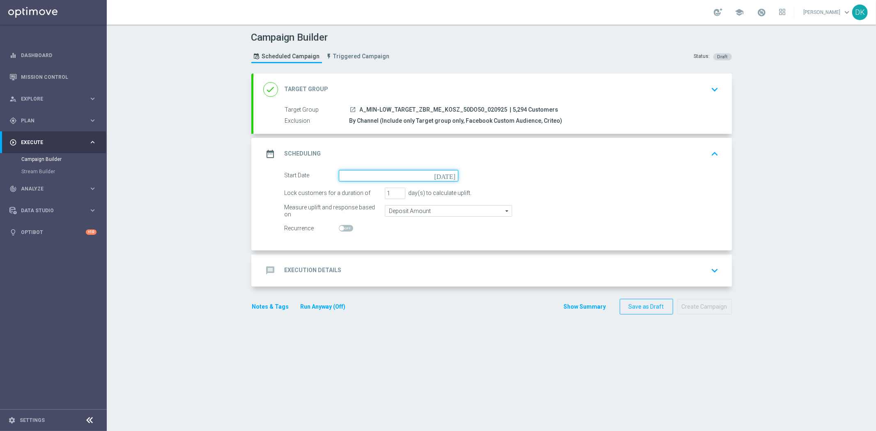
click at [392, 178] on input at bounding box center [399, 176] width 120 height 12
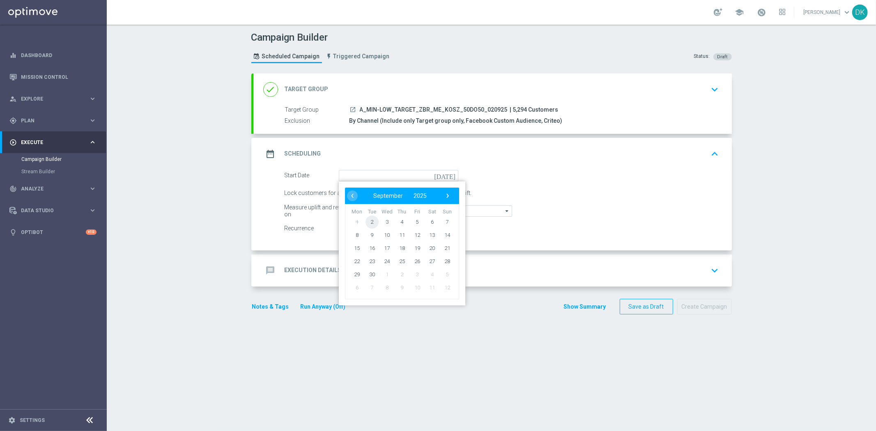
click at [370, 223] on span "2" at bounding box center [371, 221] width 13 height 13
type input "[DATE]"
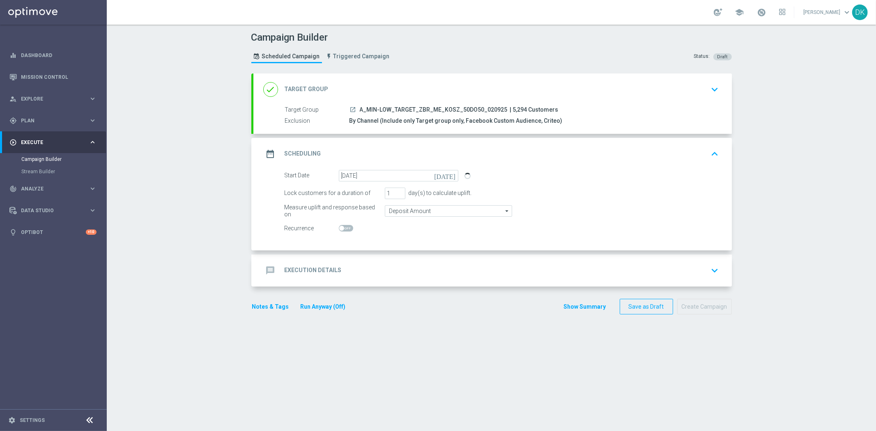
click at [352, 269] on div "message Execution Details keyboard_arrow_down" at bounding box center [492, 271] width 459 height 16
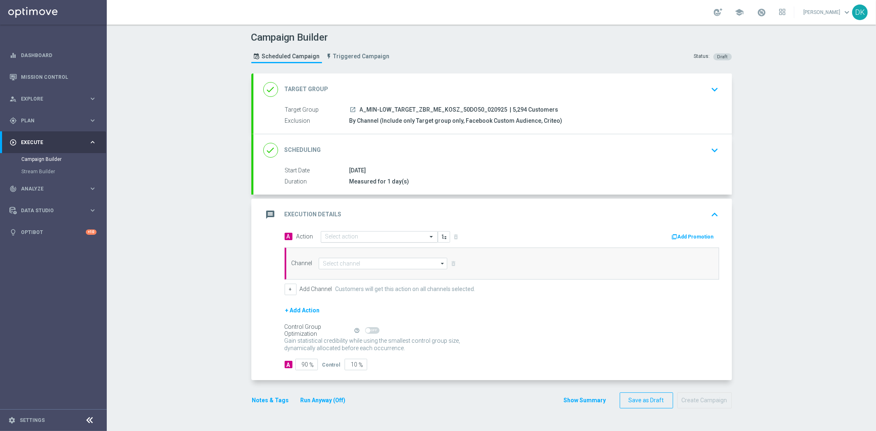
click at [361, 234] on input "text" at bounding box center [371, 237] width 92 height 7
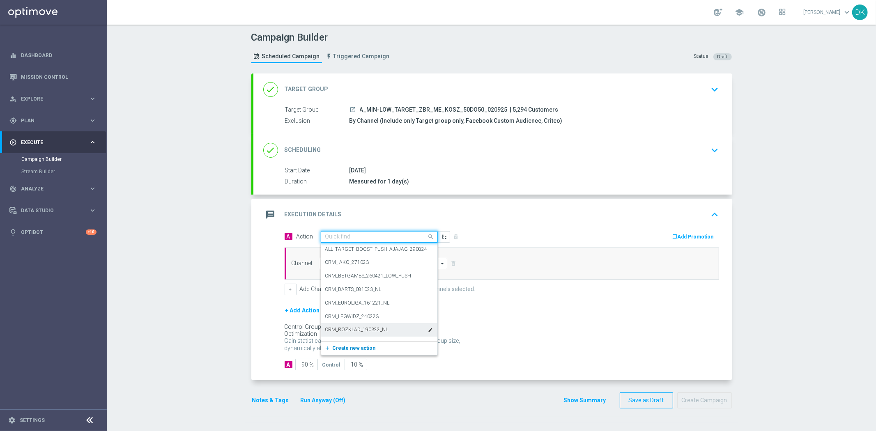
click at [344, 347] on span "Create new action" at bounding box center [354, 348] width 43 height 6
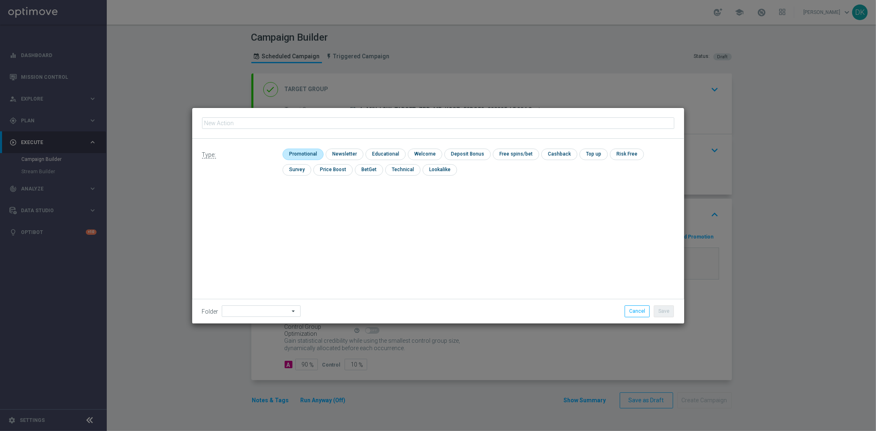
type input "A_MIN-LOW_TARGET_ZBR_ME_KOSZ_50DO50_020925"
click at [300, 154] on input "checkbox" at bounding box center [302, 154] width 39 height 11
checkbox input "true"
click at [672, 311] on button "Save" at bounding box center [664, 312] width 20 height 12
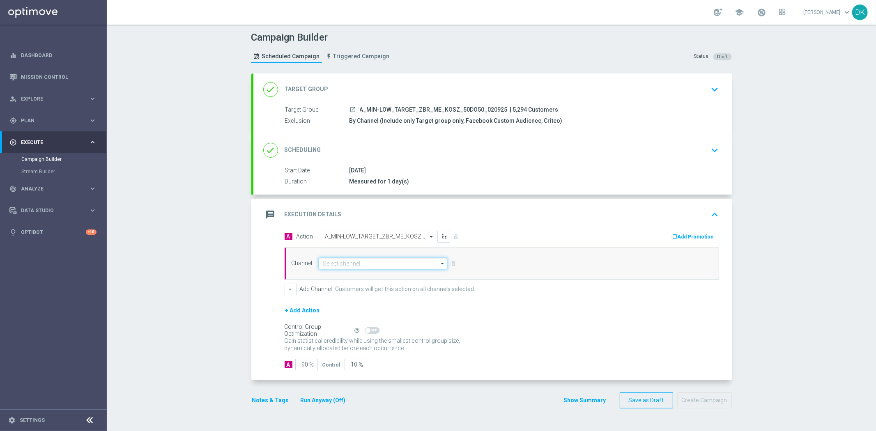
click at [351, 264] on input at bounding box center [383, 264] width 129 height 12
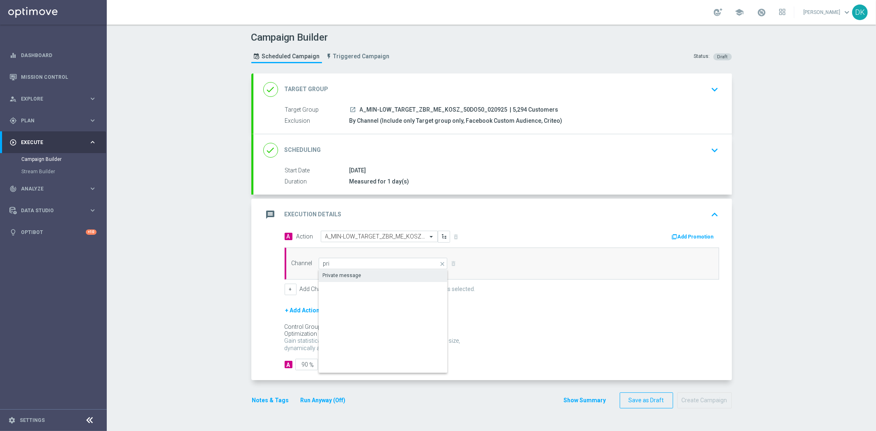
click at [353, 276] on div "Private message" at bounding box center [342, 275] width 39 height 7
type input "Private message"
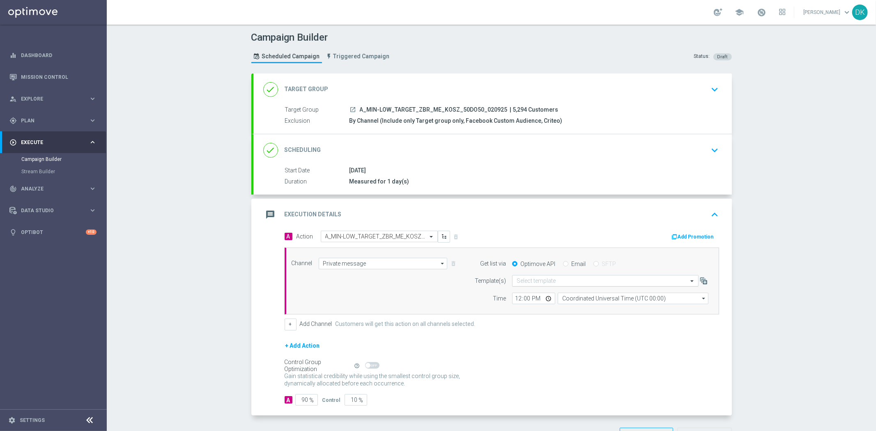
click at [531, 278] on input "text" at bounding box center [597, 281] width 161 height 7
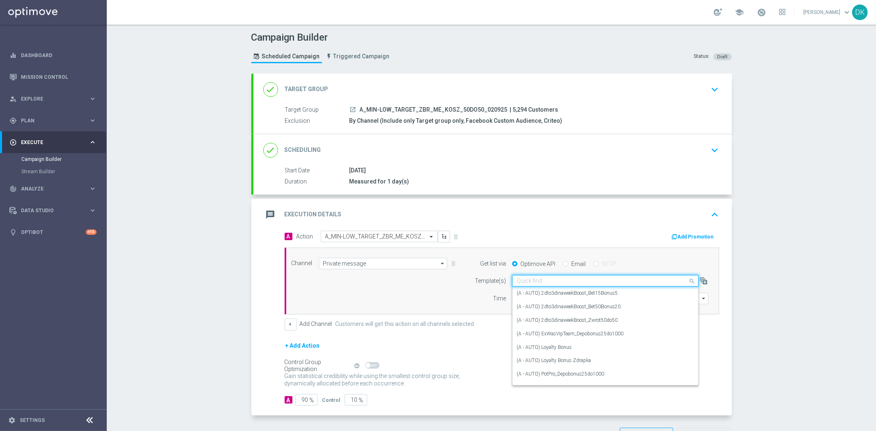
paste input "A_MIN-LOW_TARGET_ZBR_ME_KOSZ_50DO50_020925"
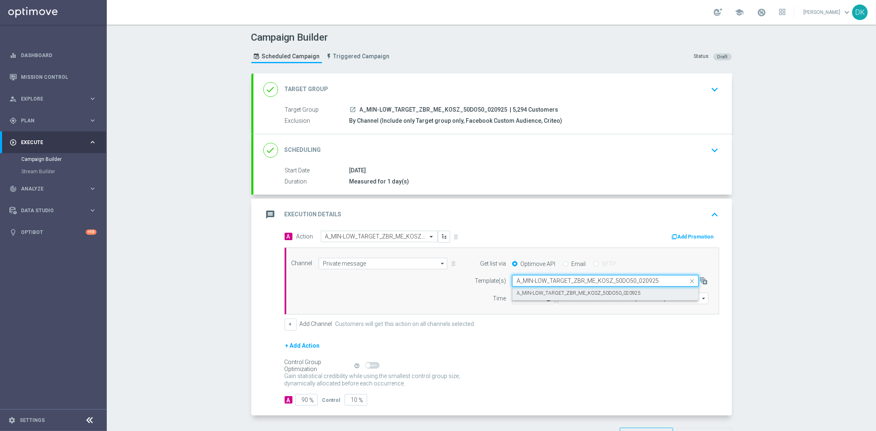
click at [541, 294] on label "A_MIN-LOW_TARGET_ZBR_ME_KOSZ_50DO50_020925" at bounding box center [579, 293] width 124 height 7
type input "A_MIN-LOW_TARGET_ZBR_ME_KOSZ_50DO50_020925"
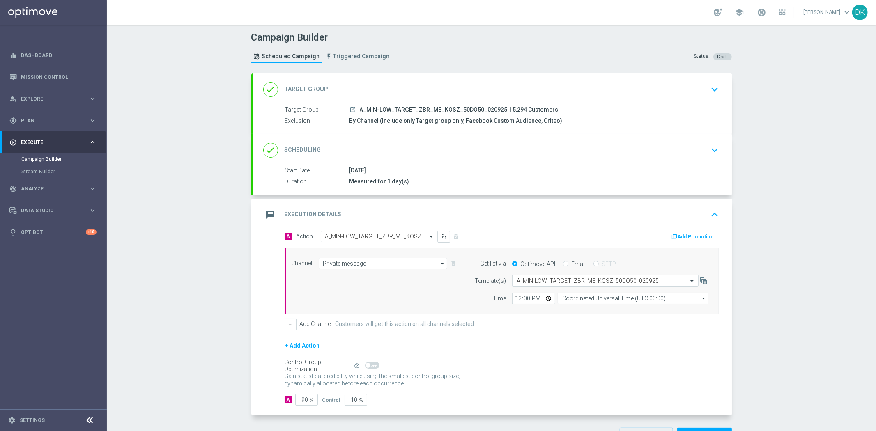
click at [690, 152] on div "done Scheduling keyboard_arrow_down" at bounding box center [492, 151] width 459 height 16
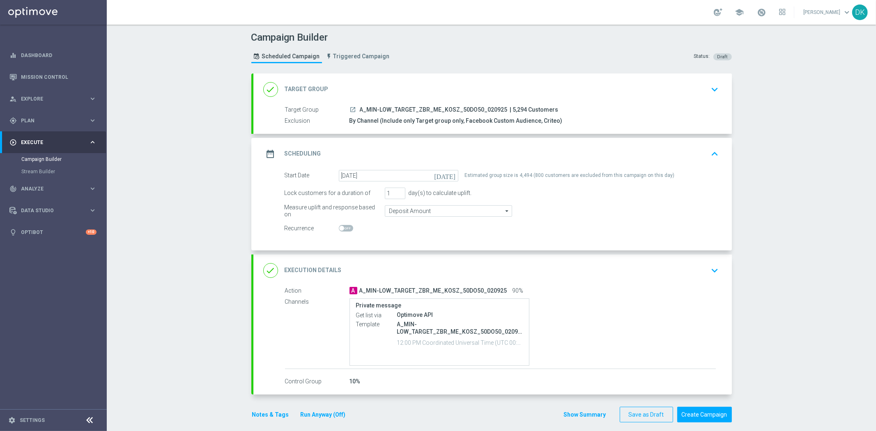
click at [709, 162] on div "date_range Scheduling keyboard_arrow_up" at bounding box center [492, 154] width 479 height 32
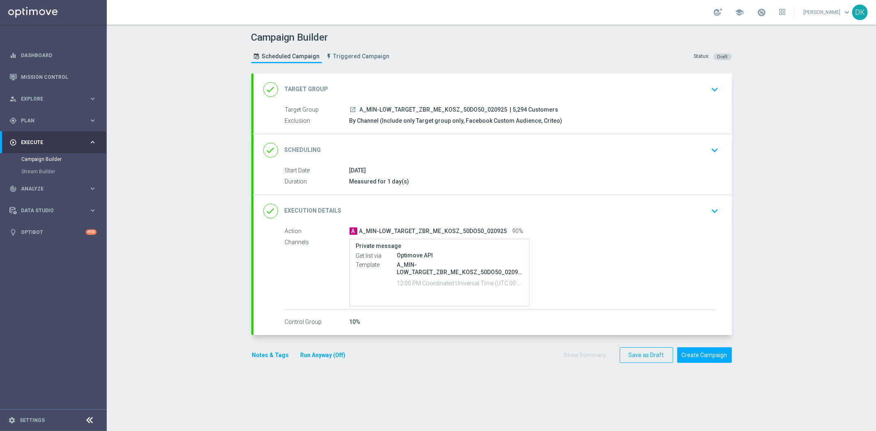
click at [709, 216] on icon "keyboard_arrow_down" at bounding box center [715, 211] width 12 height 12
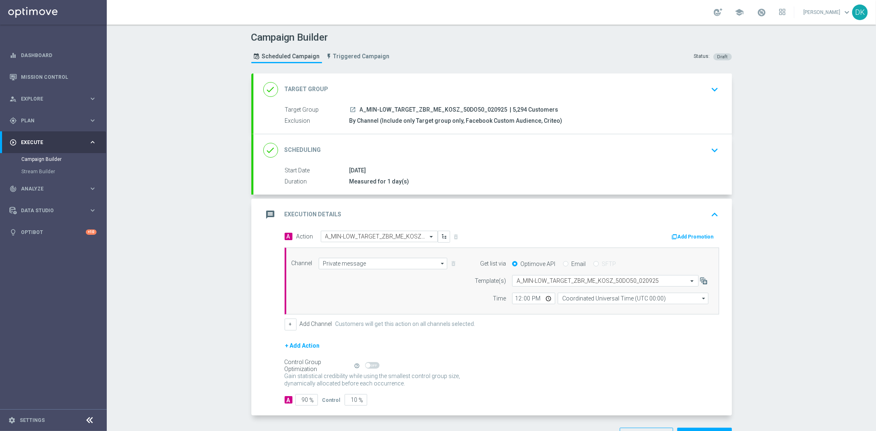
scroll to position [29, 0]
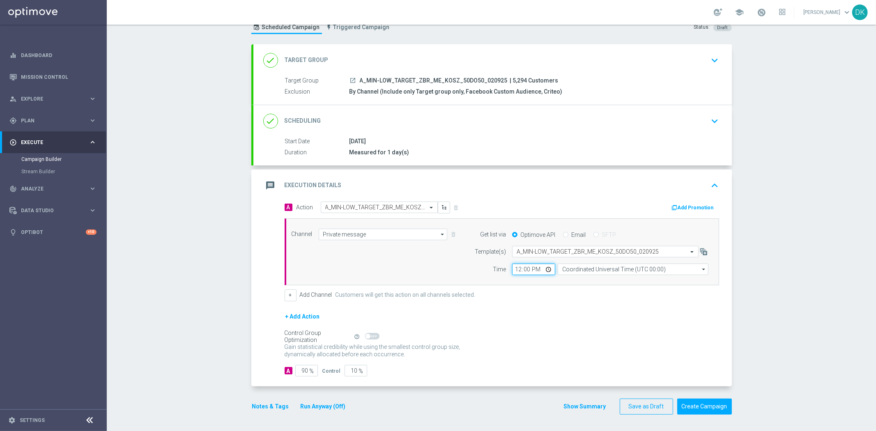
click at [515, 270] on input "12:00" at bounding box center [533, 270] width 43 height 12
type input "12:30"
click at [586, 265] on input "Coordinated Universal Time (UTC 00:00)" at bounding box center [633, 270] width 151 height 12
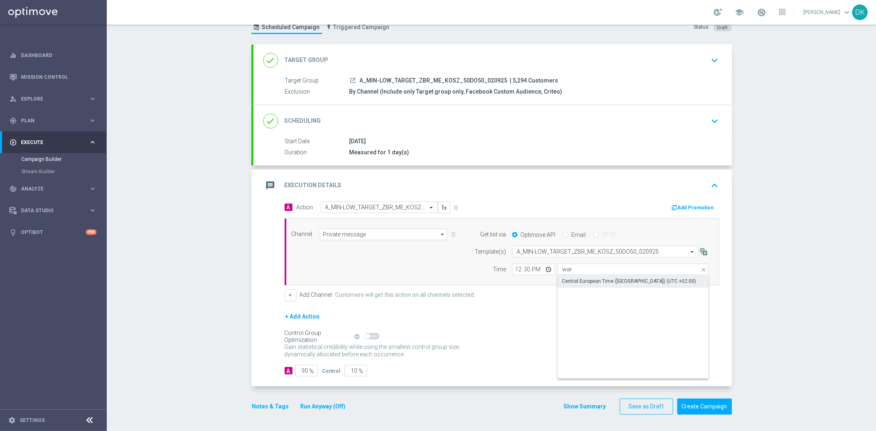
click at [584, 281] on div "Central European Time ([GEOGRAPHIC_DATA]) (UTC +02:00)" at bounding box center [629, 281] width 134 height 7
type input "Central European Time ([GEOGRAPHIC_DATA]) (UTC +02:00)"
click at [701, 206] on button "Add Promotion" at bounding box center [694, 207] width 46 height 9
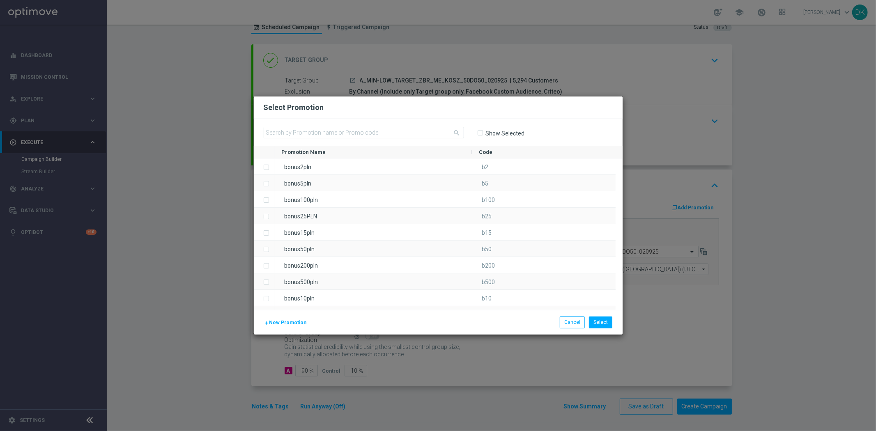
click at [289, 322] on span "New Promotion" at bounding box center [287, 323] width 37 height 6
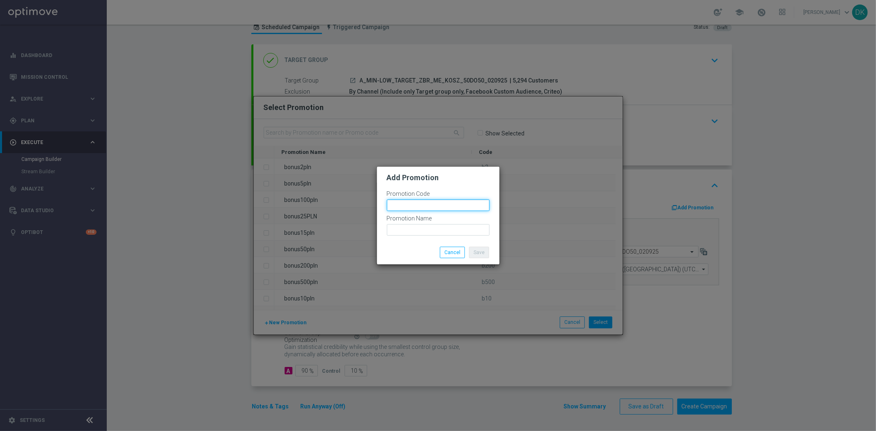
click at [430, 209] on input "text" at bounding box center [438, 206] width 103 height 12
paste input "174296"
click at [430, 209] on input "bonusapi_tg-174296" at bounding box center [438, 206] width 103 height 12
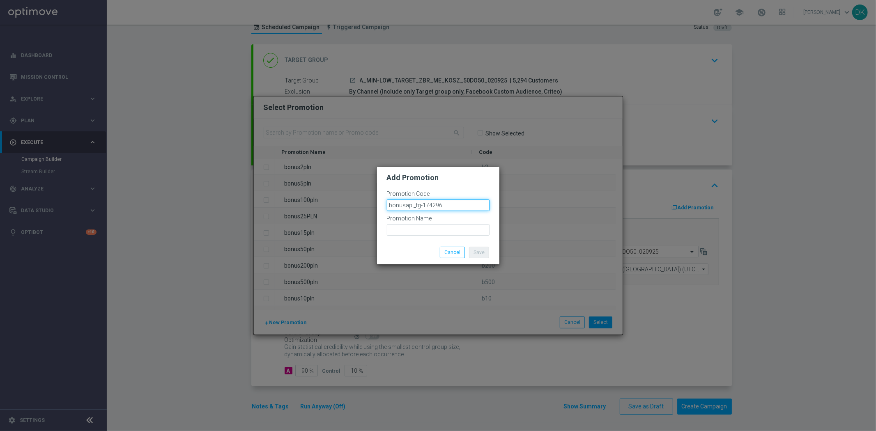
type input "bonusapi_tg-174296"
click at [425, 231] on input "text" at bounding box center [438, 230] width 103 height 12
paste input "bonusapi_tg-174296"
type input "bonusapi_tg-174296"
click at [475, 252] on button "Save" at bounding box center [479, 253] width 20 height 12
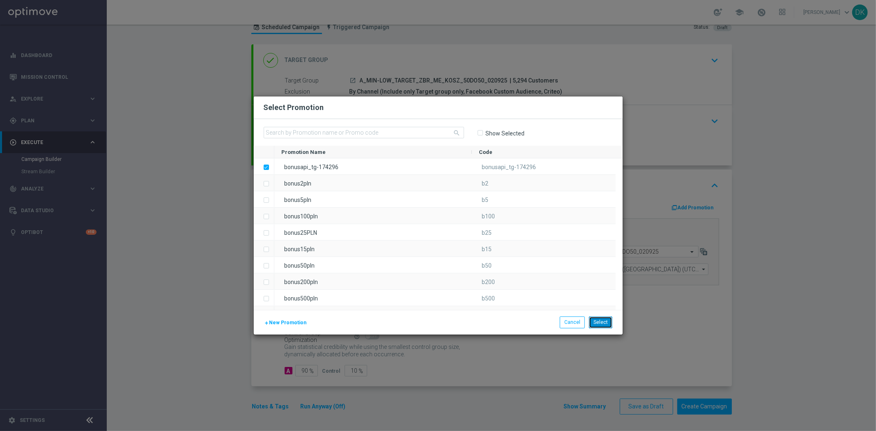
click at [599, 318] on button "Select" at bounding box center [600, 323] width 23 height 12
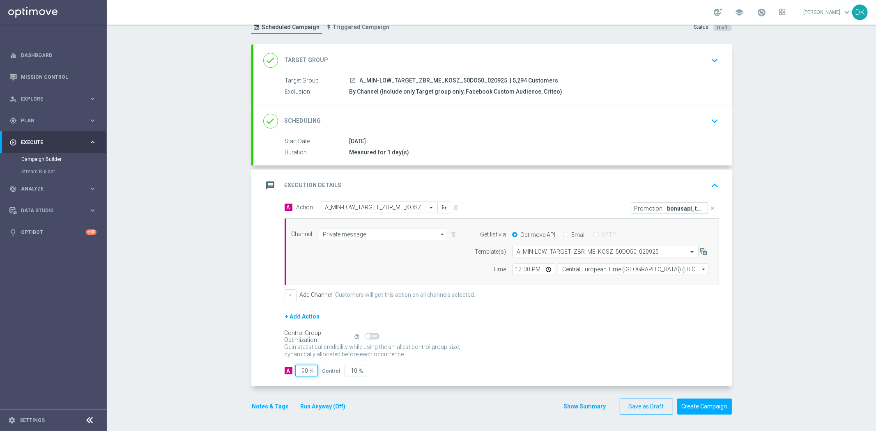
drag, startPoint x: 303, startPoint y: 372, endPoint x: 318, endPoint y: 377, distance: 16.0
click at [314, 374] on div "A 90 %" at bounding box center [304, 371] width 38 height 12
type input "95"
type input "5"
type input "95"
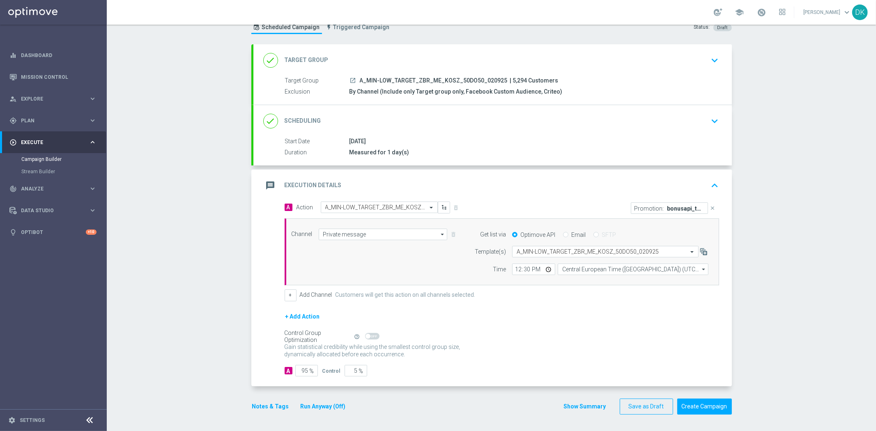
click at [274, 408] on button "Notes & Tags" at bounding box center [270, 407] width 39 height 10
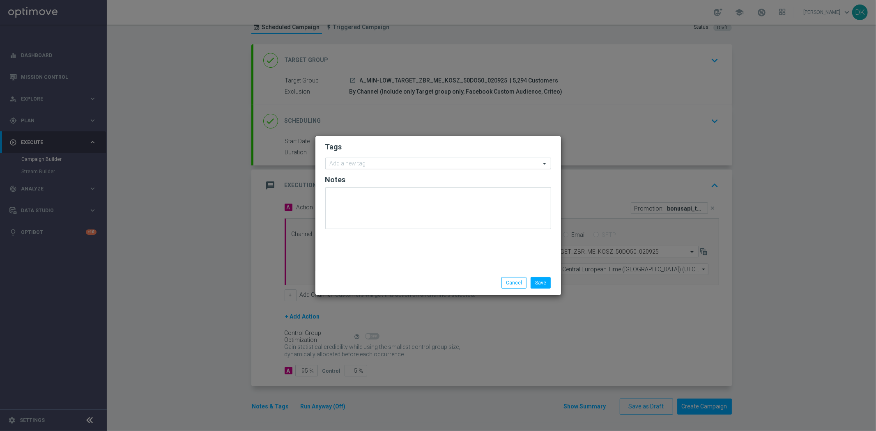
click at [393, 166] on input "text" at bounding box center [435, 164] width 211 height 7
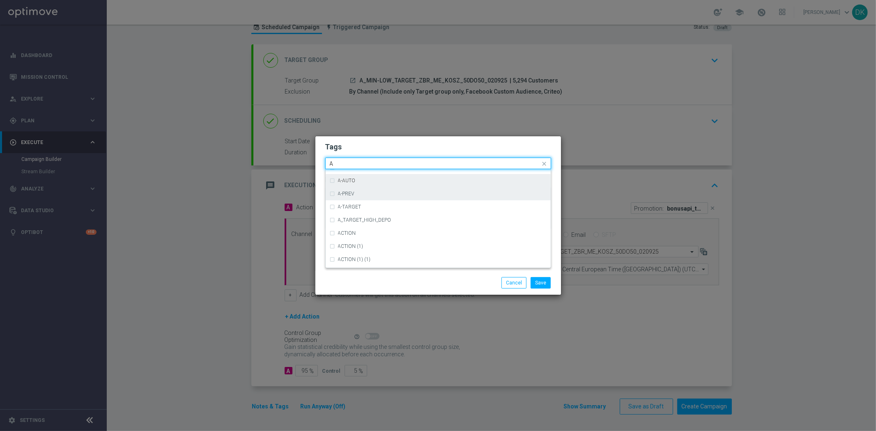
scroll to position [1004, 0]
click at [350, 188] on div "A" at bounding box center [438, 183] width 217 height 13
type input "A"
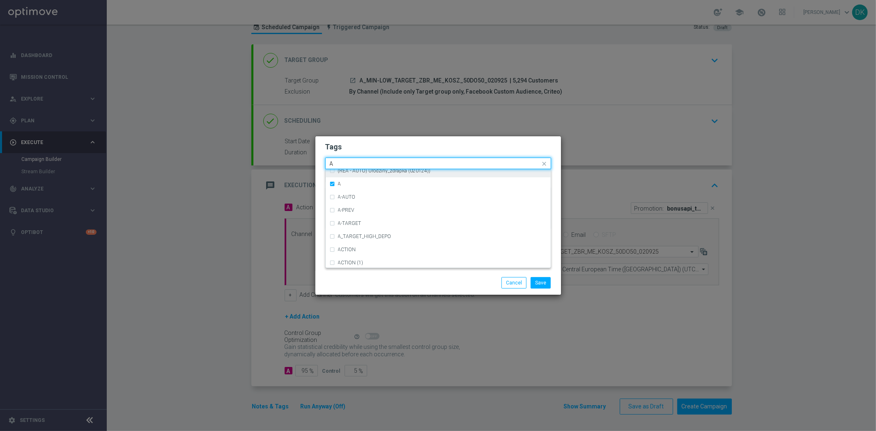
click at [347, 159] on div "Quick find × A A" at bounding box center [433, 164] width 215 height 10
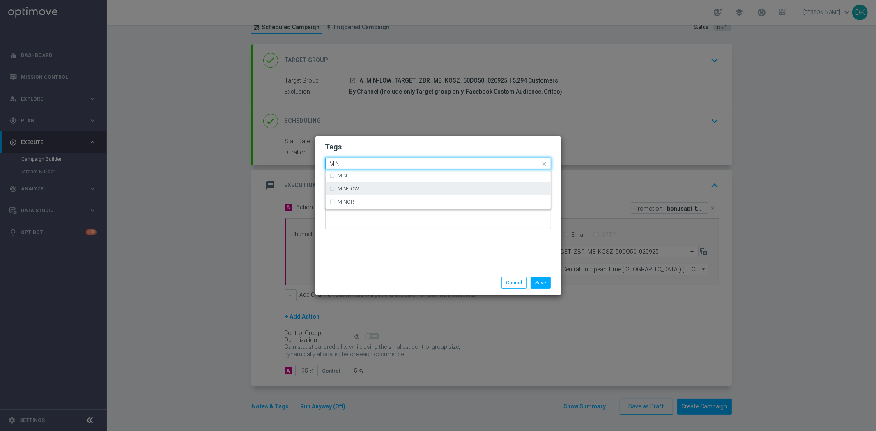
click at [368, 191] on div "MIN-LOW" at bounding box center [442, 188] width 209 height 5
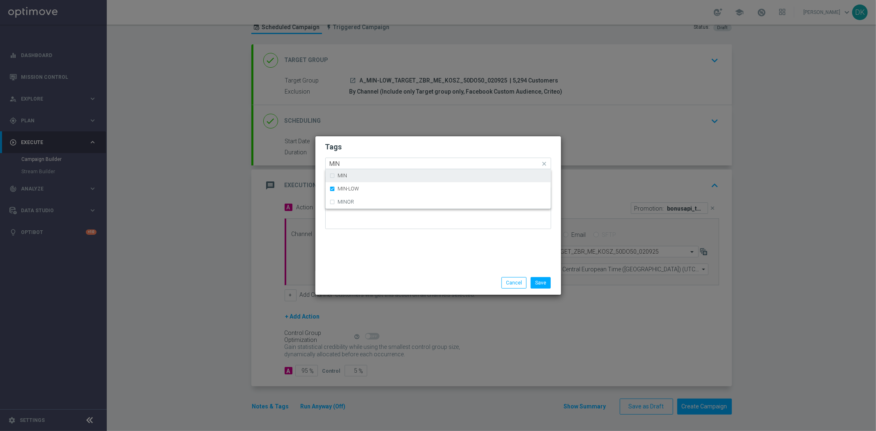
click at [360, 165] on input "MIN" at bounding box center [435, 164] width 211 height 7
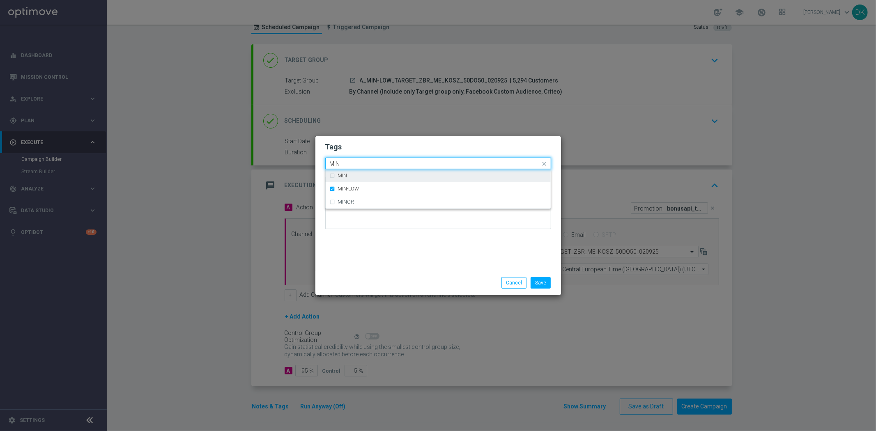
click at [360, 165] on input "MIN" at bounding box center [435, 164] width 211 height 7
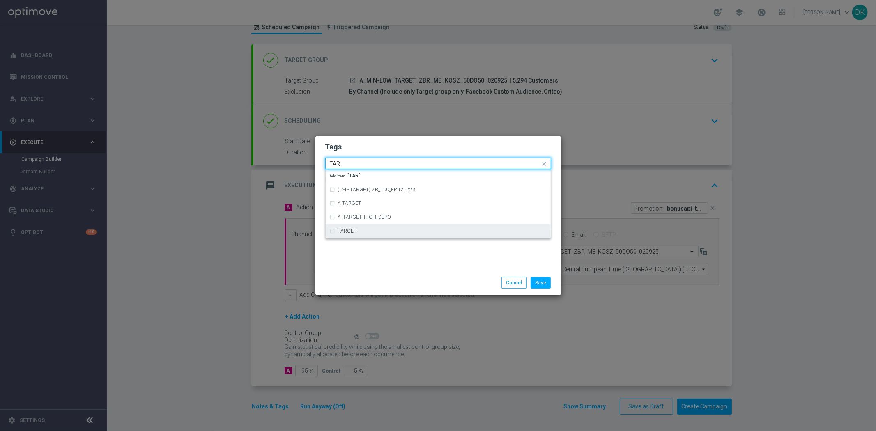
click at [342, 231] on label "TARGET" at bounding box center [347, 231] width 19 height 5
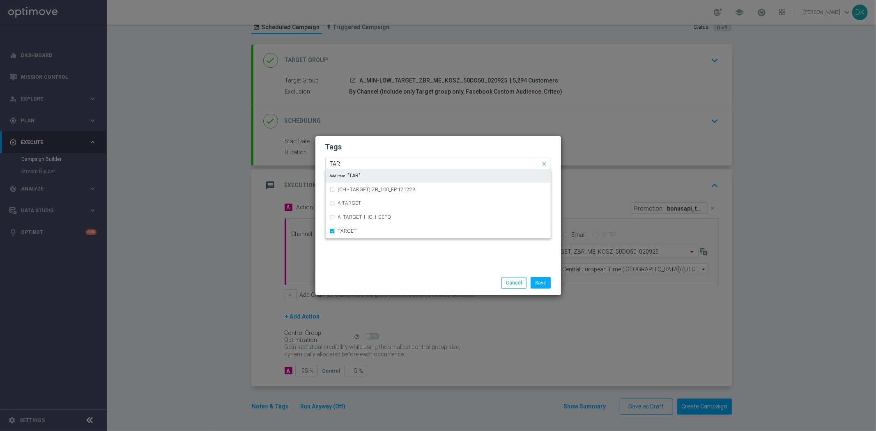
click at [354, 162] on input "TAR" at bounding box center [435, 164] width 211 height 7
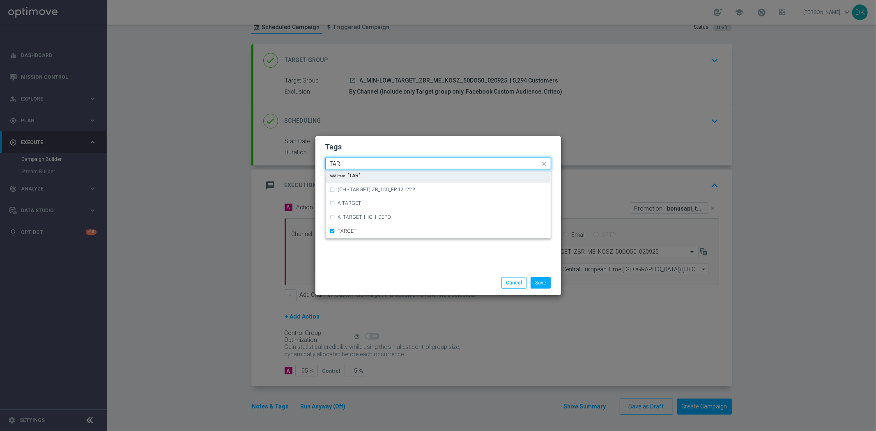
click at [354, 162] on input "TAR" at bounding box center [435, 164] width 211 height 7
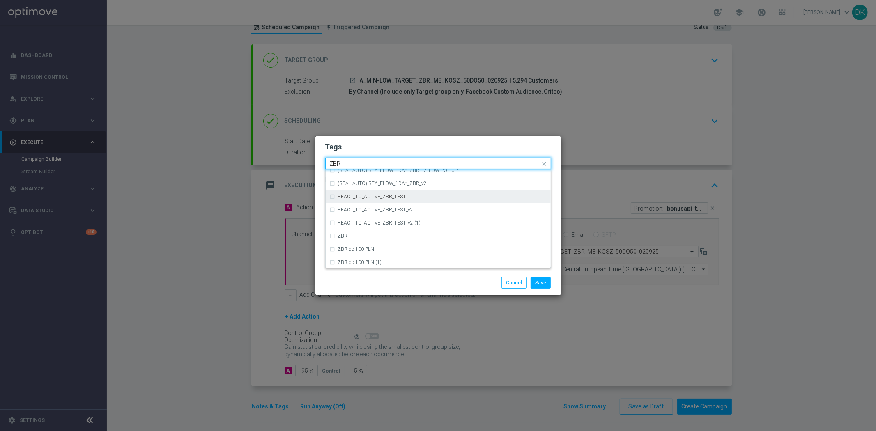
scroll to position [85, 0]
click at [352, 237] on div "ZBR" at bounding box center [442, 235] width 209 height 5
type input "ZBR"
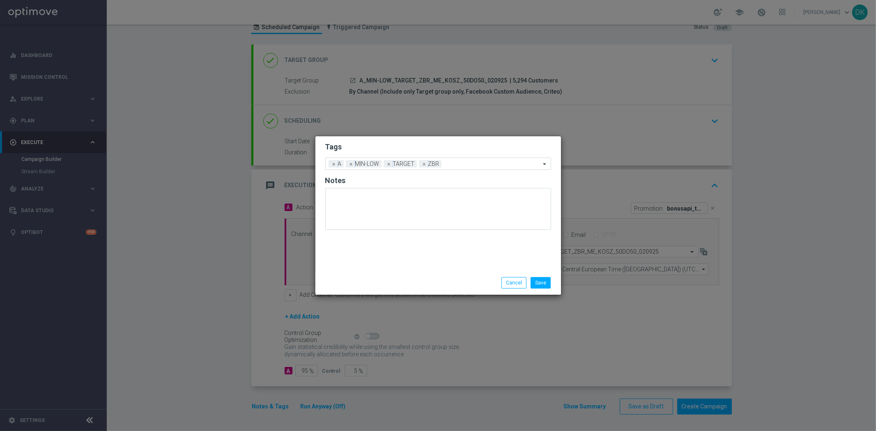
click at [378, 281] on div "Save Cancel" at bounding box center [438, 283] width 238 height 12
click at [545, 284] on button "Save" at bounding box center [541, 283] width 20 height 12
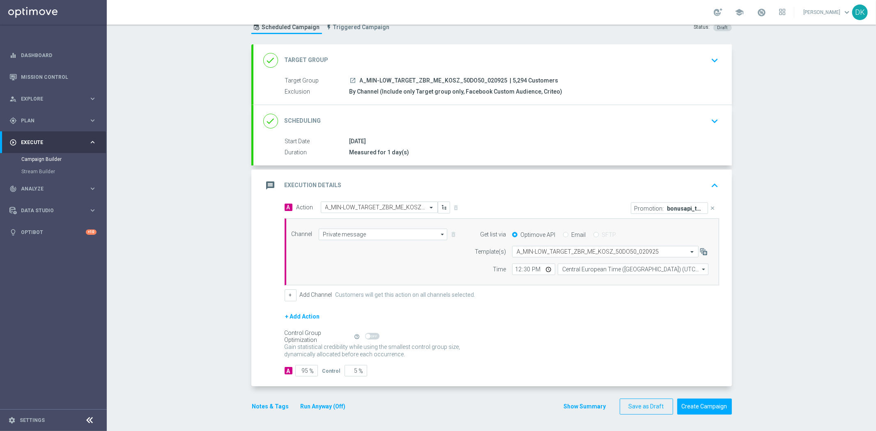
click at [712, 123] on icon "keyboard_arrow_down" at bounding box center [715, 121] width 12 height 12
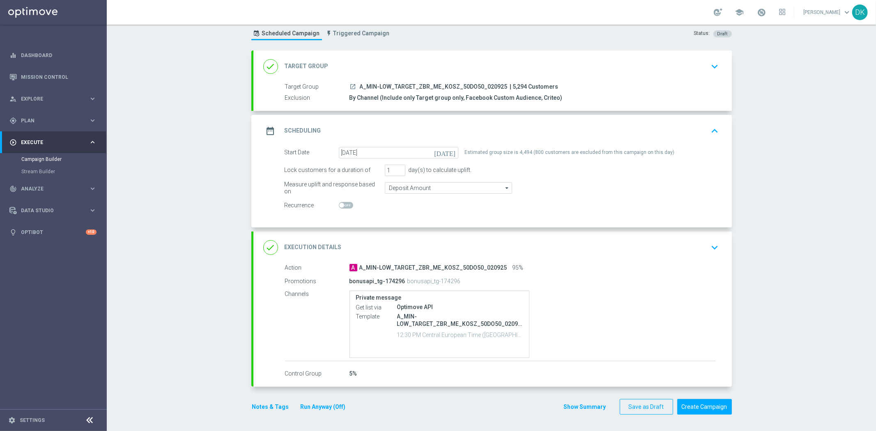
scroll to position [23, 0]
click at [709, 138] on button "keyboard_arrow_up" at bounding box center [715, 132] width 14 height 16
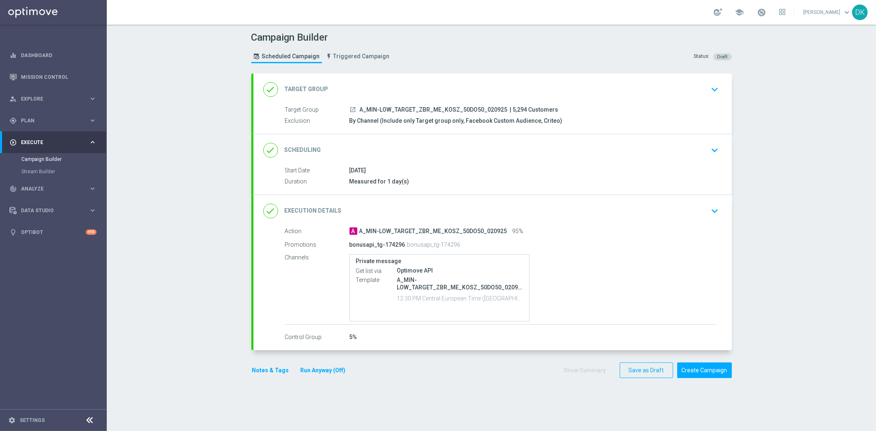
scroll to position [0, 0]
click at [474, 394] on section "done Target Group keyboard_arrow_down Target Group launch A_MIN-LOW_TARGET_ZBR_…" at bounding box center [491, 249] width 493 height 350
click at [695, 370] on button "Create Campaign" at bounding box center [704, 371] width 55 height 16
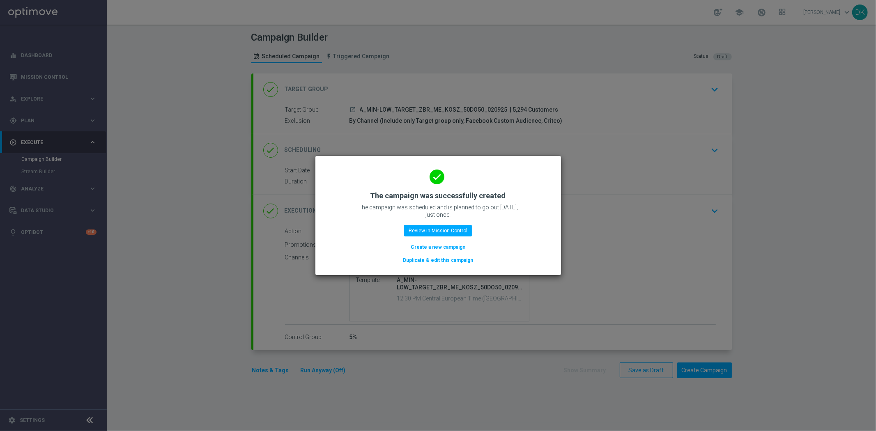
click at [423, 246] on button "Create a new campaign" at bounding box center [438, 247] width 56 height 9
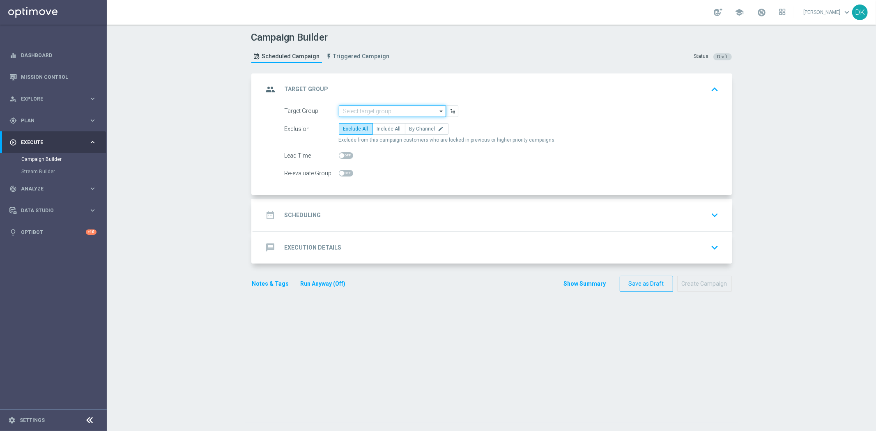
click at [376, 113] on input at bounding box center [392, 112] width 107 height 12
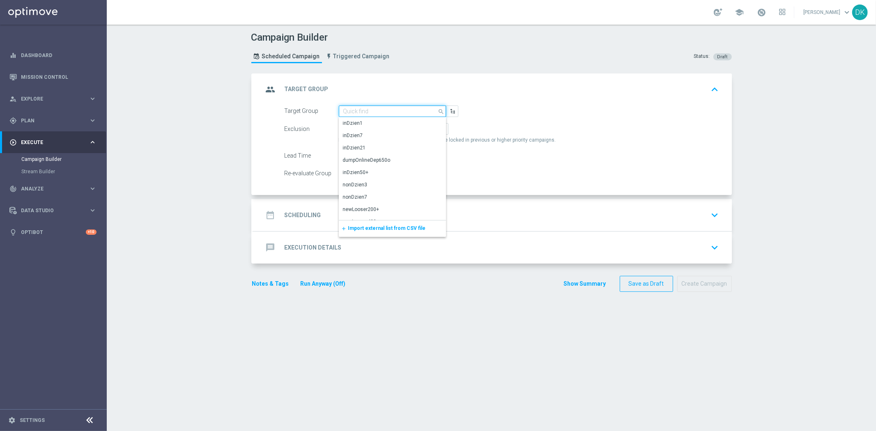
paste input "A_MED_TARGET_ZBR_ME_KOSZ_50DO100_020925"
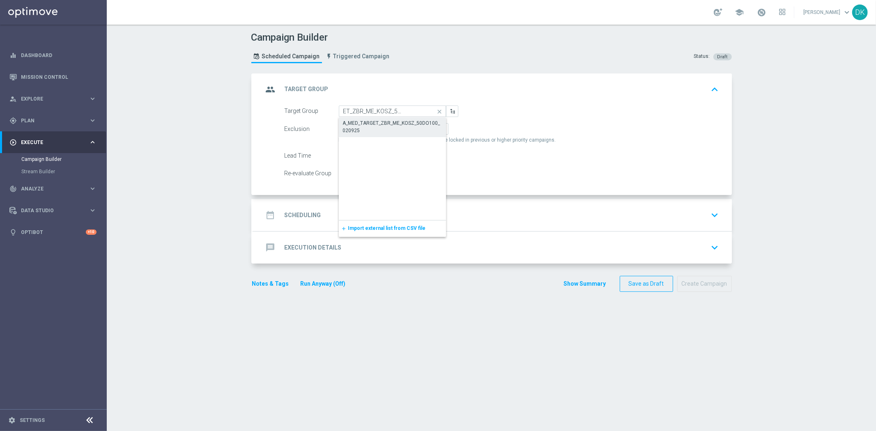
click at [380, 122] on div "A_MED_TARGET_ZBR_ME_KOSZ_50DO100_020925" at bounding box center [392, 127] width 99 height 15
type input "A_MED_TARGET_ZBR_ME_KOSZ_50DO100_020925"
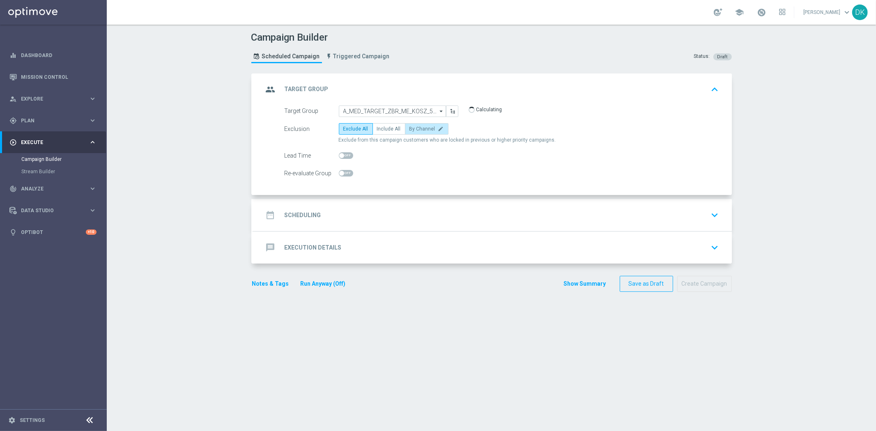
click at [418, 128] on span "By Channel" at bounding box center [422, 129] width 26 height 6
click at [415, 128] on input "By Channel edit" at bounding box center [411, 130] width 5 height 5
radio input "true"
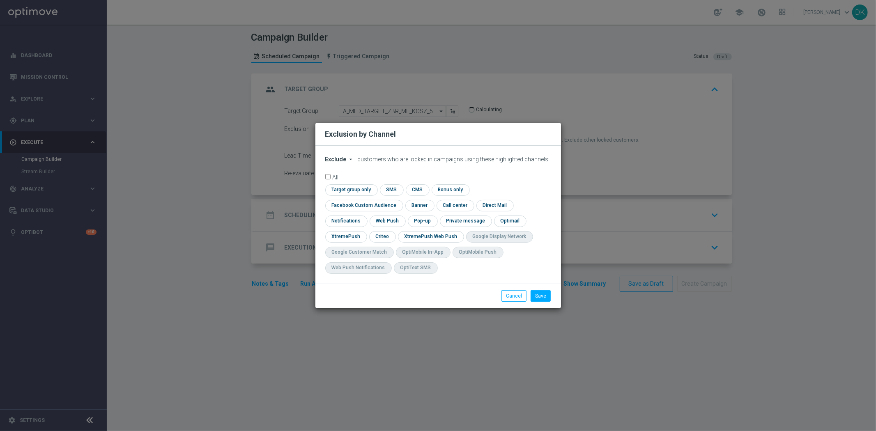
click at [343, 163] on span "Exclude" at bounding box center [335, 159] width 21 height 7
click at [344, 183] on div "Include" at bounding box center [341, 178] width 30 height 10
click at [349, 195] on input "checkbox" at bounding box center [350, 189] width 50 height 11
checkbox input "true"
click at [345, 205] on input "checkbox" at bounding box center [362, 205] width 74 height 11
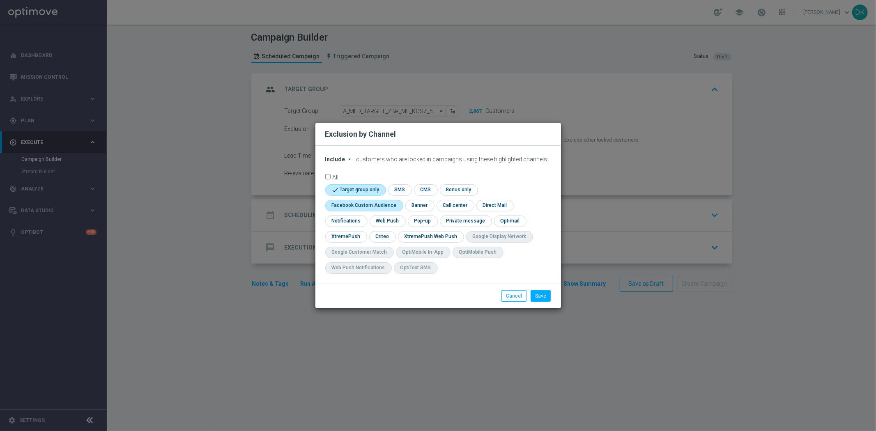
checkbox input "true"
click at [380, 235] on input "checkbox" at bounding box center [381, 236] width 25 height 11
checkbox input "true"
click at [537, 297] on button "Save" at bounding box center [541, 296] width 20 height 12
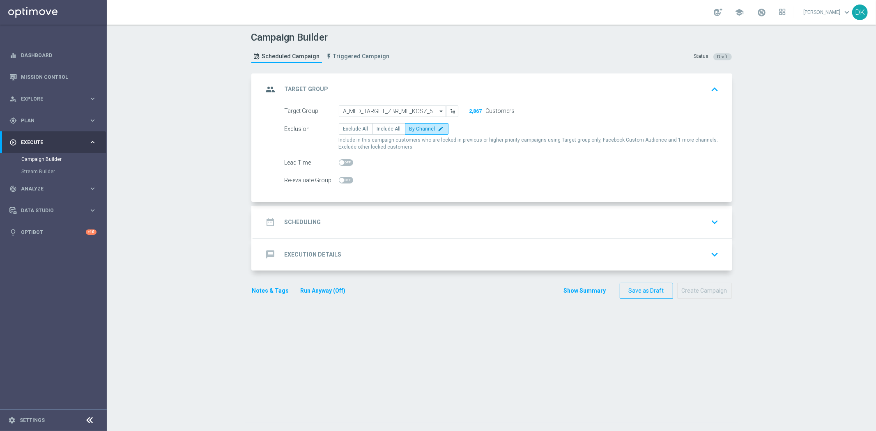
click at [367, 223] on div "date_range Scheduling keyboard_arrow_down" at bounding box center [492, 222] width 459 height 16
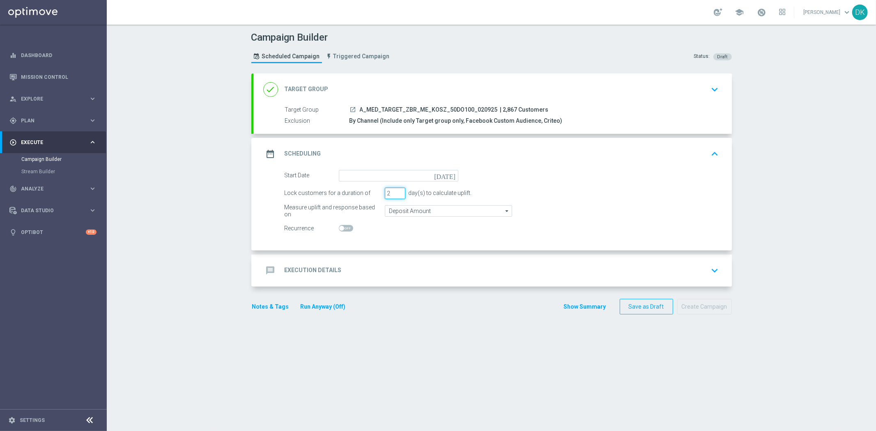
click at [393, 195] on input "2" at bounding box center [395, 194] width 21 height 12
type input "1"
click at [393, 195] on input "1" at bounding box center [395, 194] width 21 height 12
click at [403, 177] on input at bounding box center [399, 176] width 120 height 12
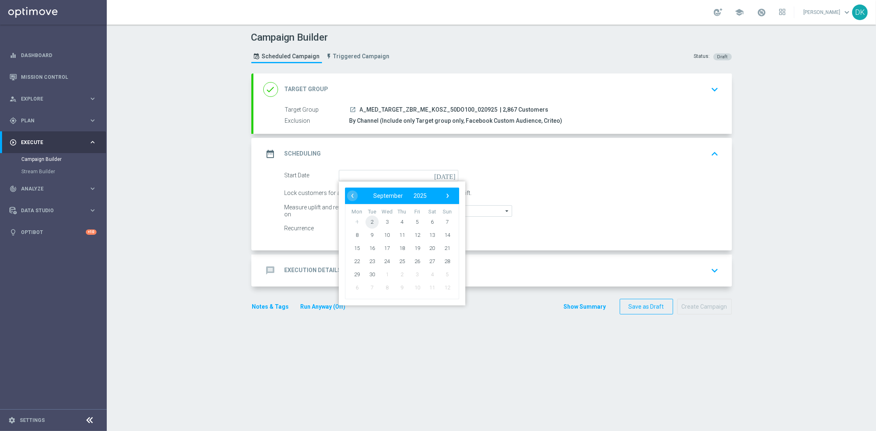
click at [371, 221] on span "2" at bounding box center [371, 221] width 13 height 13
type input "[DATE]"
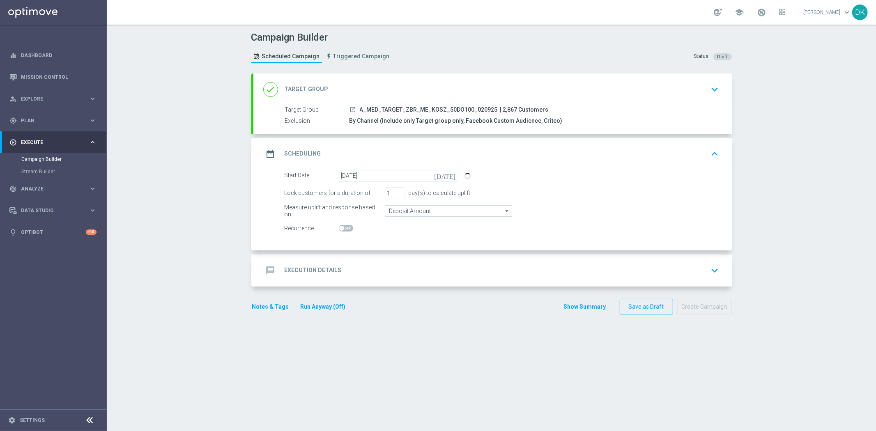
click at [370, 261] on div "message Execution Details keyboard_arrow_down" at bounding box center [492, 271] width 479 height 32
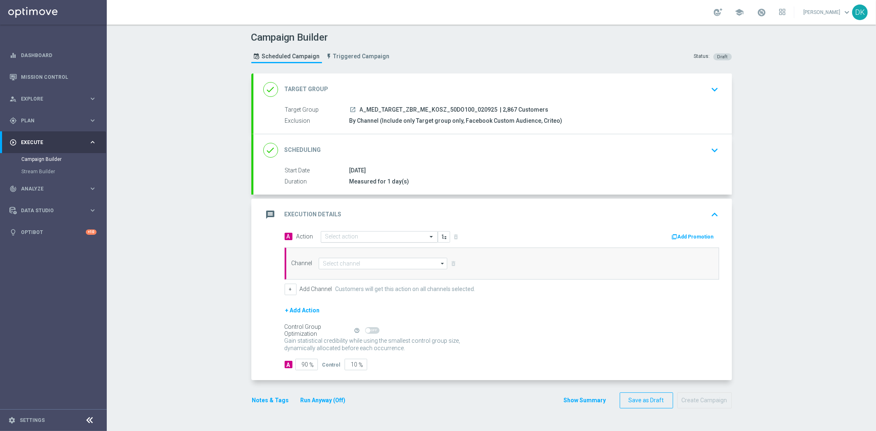
click at [344, 240] on input "text" at bounding box center [371, 237] width 92 height 7
click at [350, 345] on span "Create new action" at bounding box center [354, 348] width 43 height 6
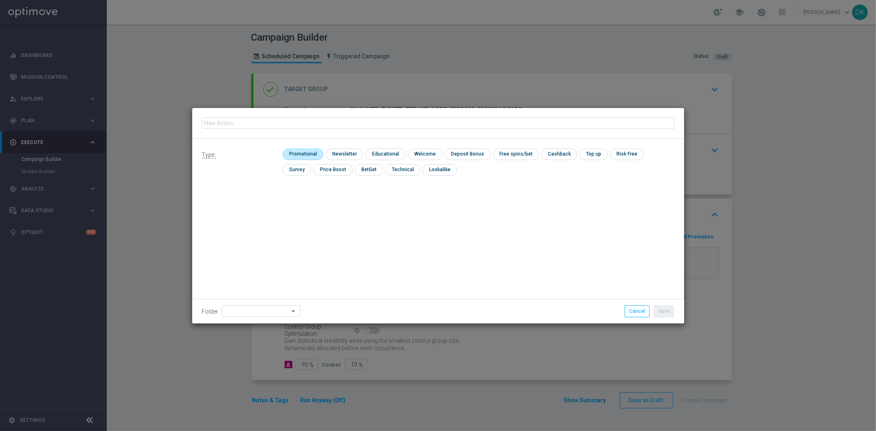
type input "A_MED_TARGET_ZBR_ME_KOSZ_50DO100_020925"
click at [296, 154] on input "checkbox" at bounding box center [302, 154] width 39 height 11
checkbox input "true"
click at [660, 310] on button "Save" at bounding box center [664, 312] width 20 height 12
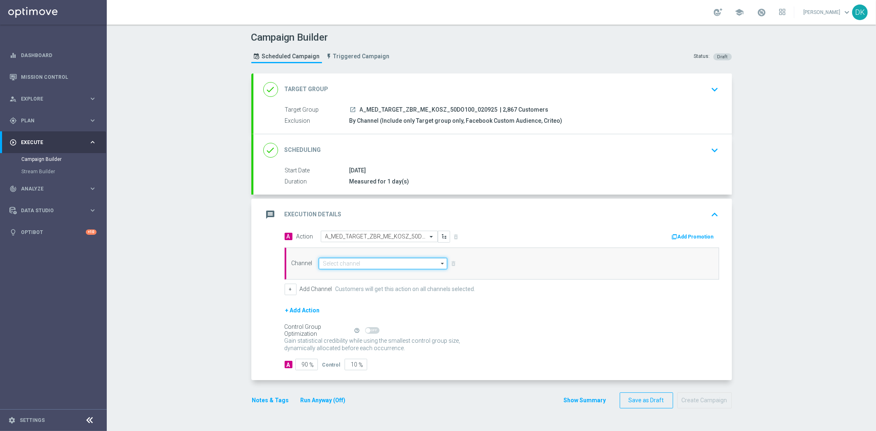
click at [367, 266] on input at bounding box center [383, 264] width 129 height 12
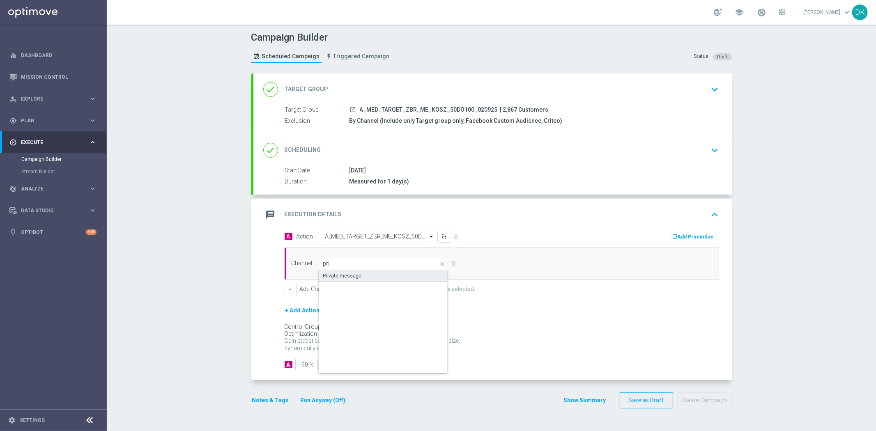
click at [366, 272] on div "Private message" at bounding box center [383, 276] width 129 height 12
type input "Private message"
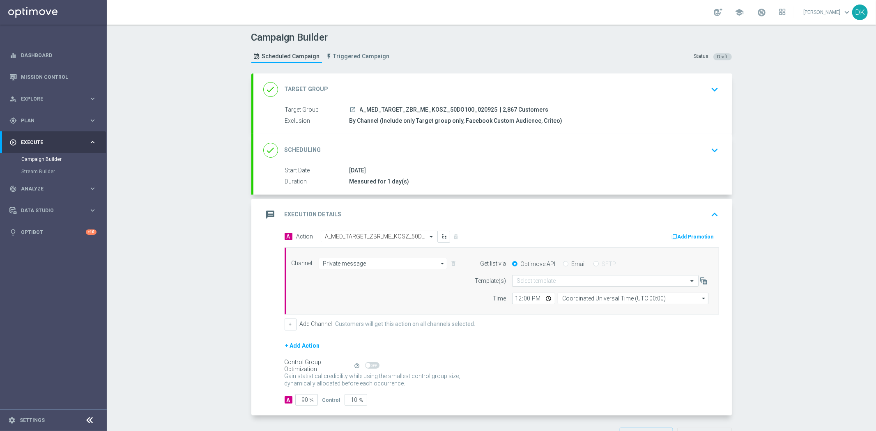
click at [552, 282] on input "text" at bounding box center [597, 281] width 161 height 7
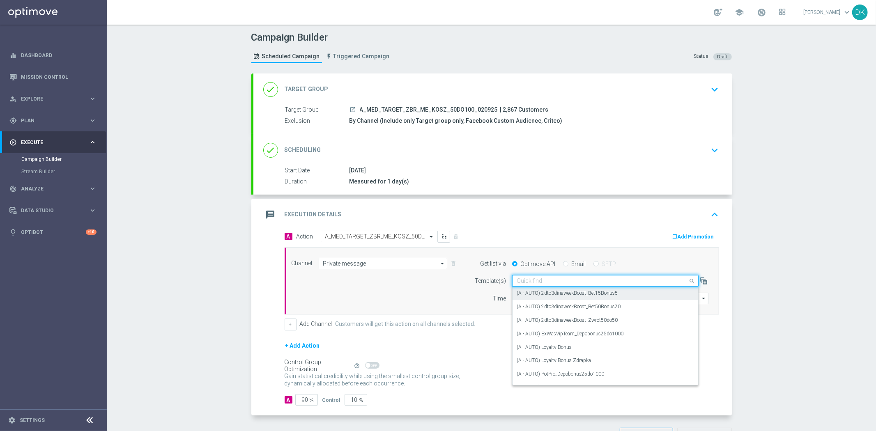
paste input "A_MED_TARGET_ZBR_ME_KOSZ_50DO100_020925"
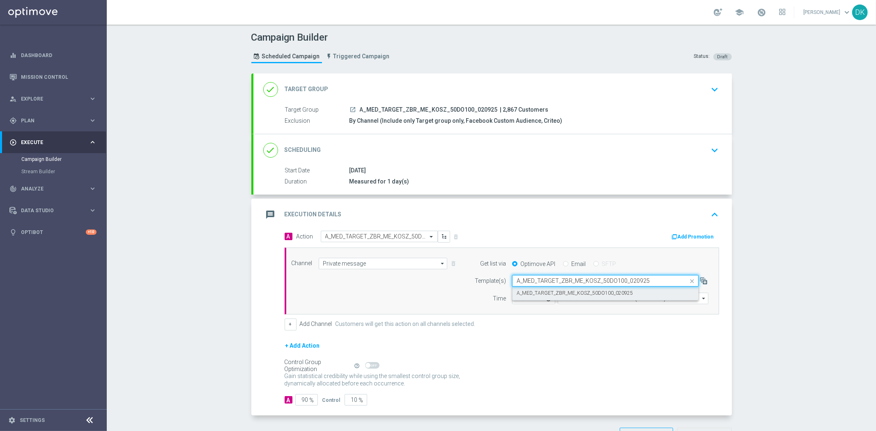
click at [541, 293] on label "A_MED_TARGET_ZBR_ME_KOSZ_50DO100_020925" at bounding box center [575, 293] width 116 height 7
type input "A_MED_TARGET_ZBR_ME_KOSZ_50DO100_020925"
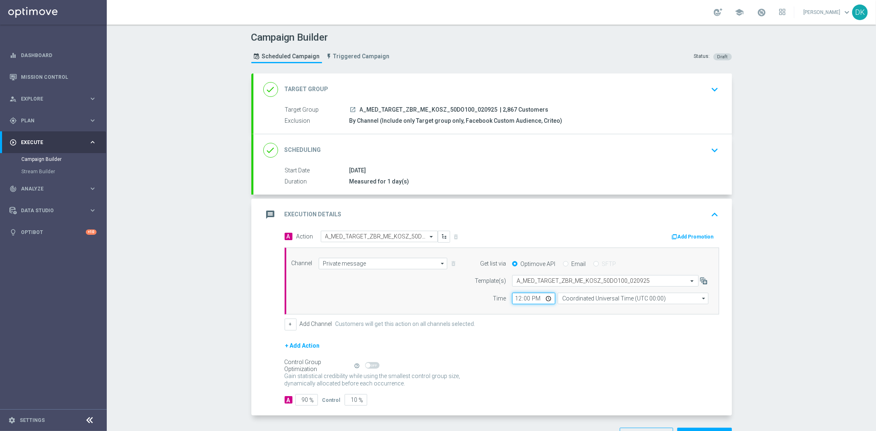
click at [515, 300] on input "12:00" at bounding box center [533, 299] width 43 height 12
type input "12:30"
click at [628, 299] on input "Coordinated Universal Time (UTC 00:00)" at bounding box center [633, 299] width 151 height 12
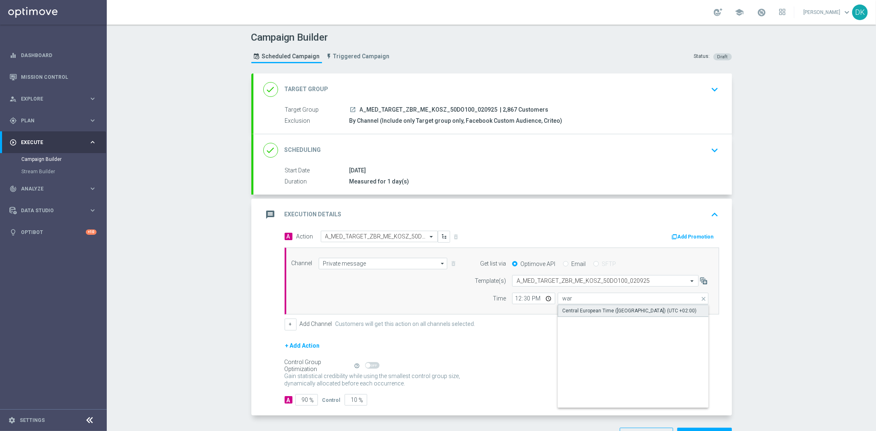
click at [619, 313] on div "Central European Time ([GEOGRAPHIC_DATA]) (UTC +02:00)" at bounding box center [629, 310] width 134 height 7
type input "Central European Time ([GEOGRAPHIC_DATA]) (UTC +02:00)"
click at [682, 233] on button "Add Promotion" at bounding box center [694, 236] width 46 height 9
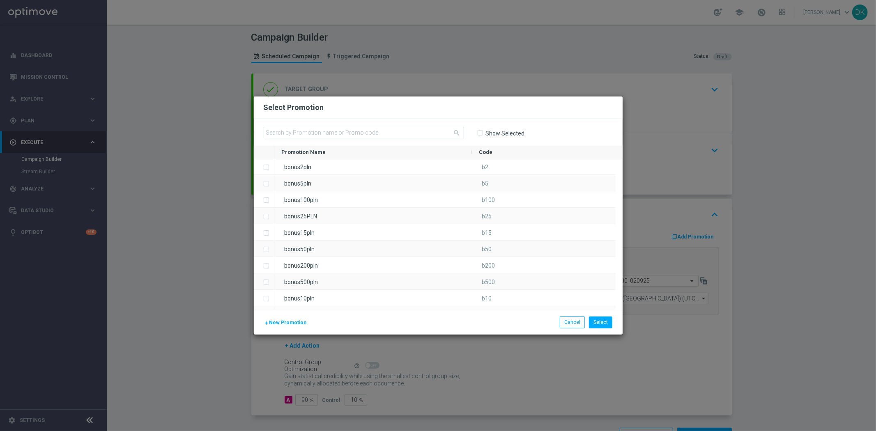
click at [281, 324] on span "New Promotion" at bounding box center [287, 323] width 37 height 6
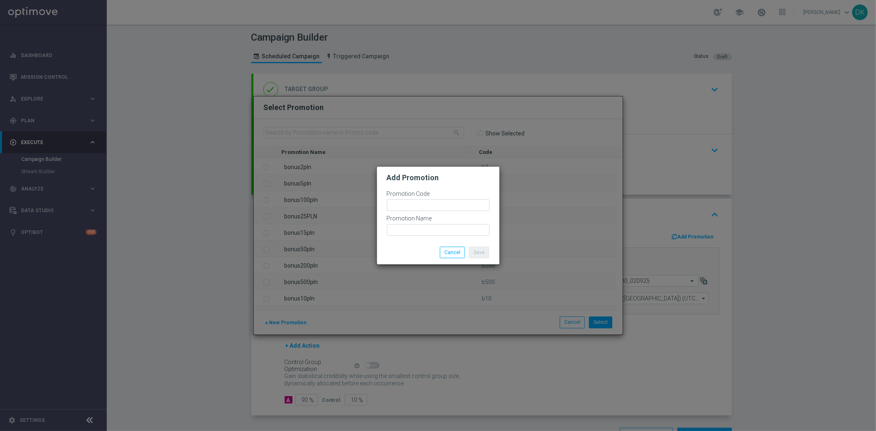
click at [433, 211] on div "Promotion Code" at bounding box center [438, 203] width 103 height 25
click at [437, 204] on input "text" at bounding box center [438, 206] width 103 height 12
paste input "174297"
click at [435, 205] on input "bonusapi_tg-174297" at bounding box center [438, 206] width 103 height 12
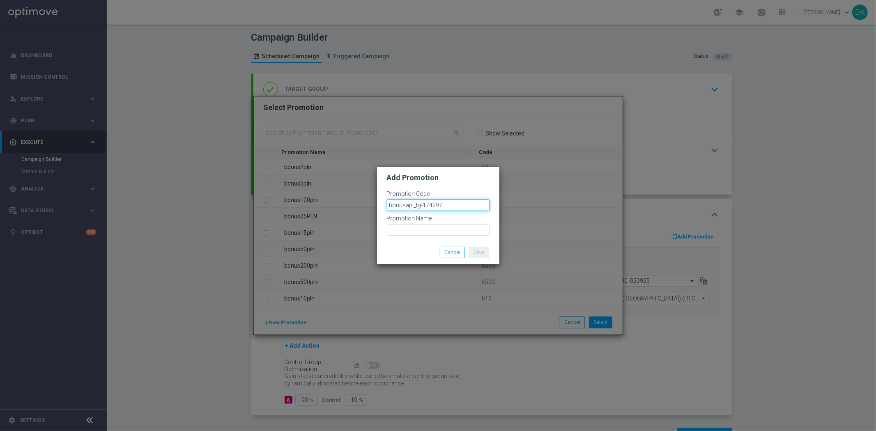
click at [435, 205] on input "bonusapi_tg-174297" at bounding box center [438, 206] width 103 height 12
type input "bonusapi_tg-174297"
click at [452, 233] on input "text" at bounding box center [438, 230] width 103 height 12
paste input "bonusapi_tg-174297"
type input "bonusapi_tg-174297"
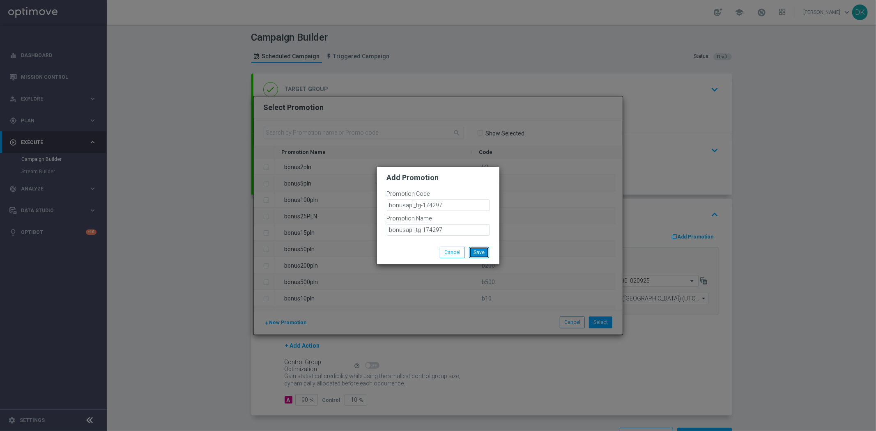
click at [479, 253] on button "Save" at bounding box center [479, 253] width 20 height 12
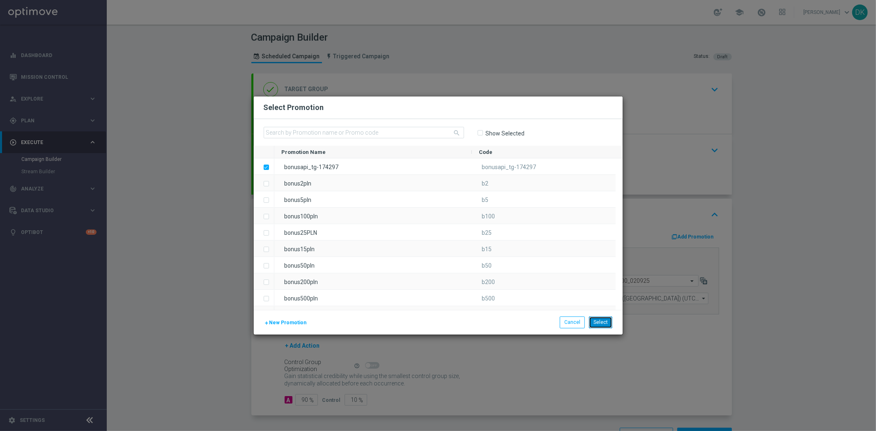
click at [594, 323] on button "Select" at bounding box center [600, 323] width 23 height 12
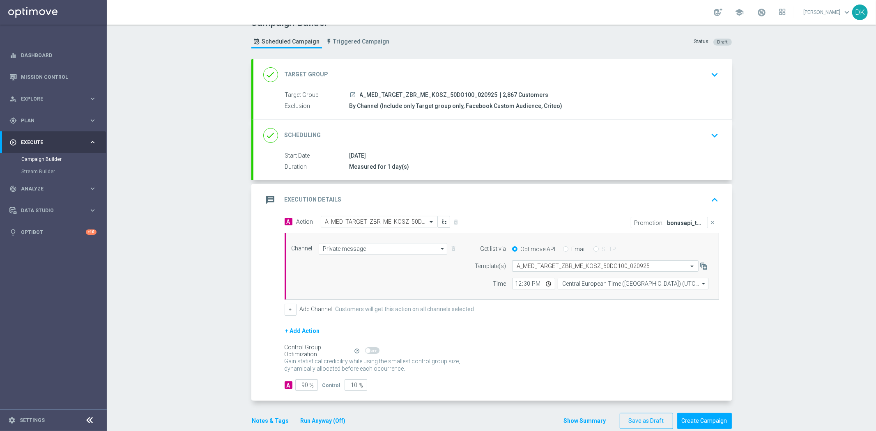
scroll to position [29, 0]
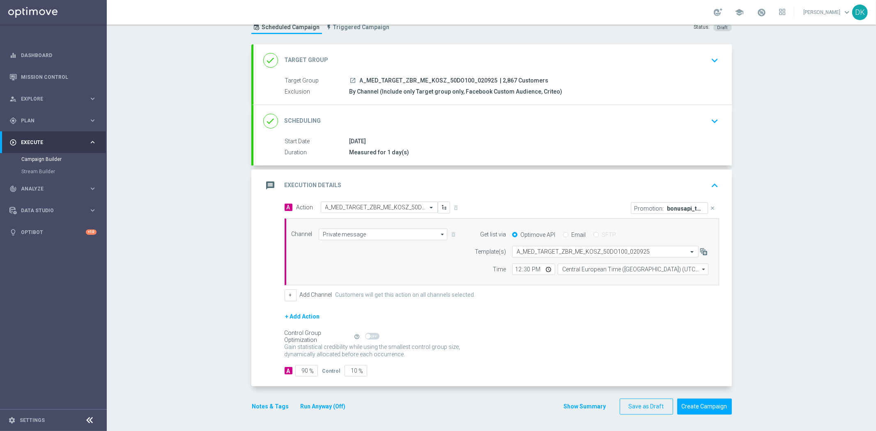
click at [259, 409] on button "Notes & Tags" at bounding box center [270, 407] width 39 height 10
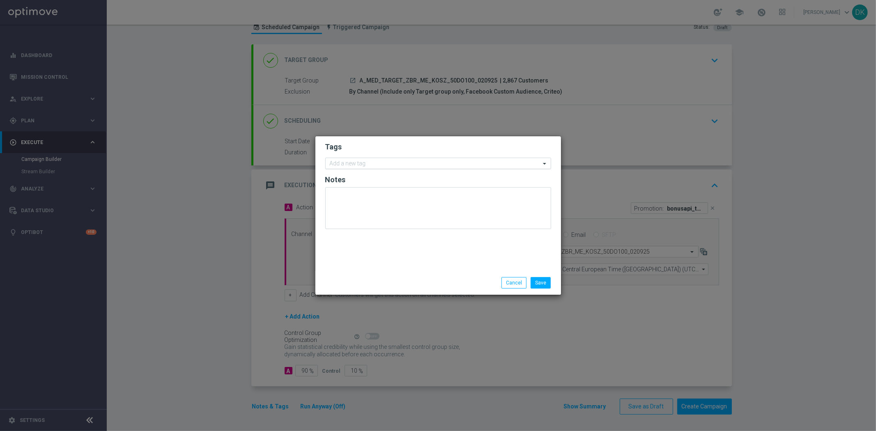
click at [350, 166] on input "text" at bounding box center [435, 164] width 211 height 7
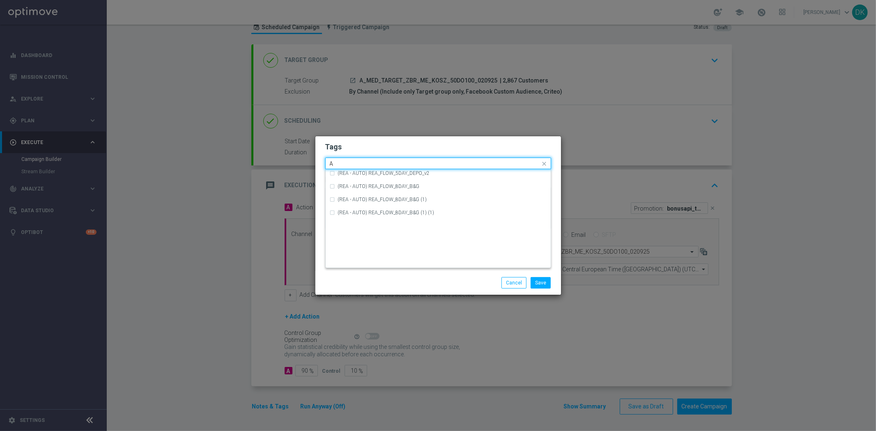
scroll to position [958, 0]
click at [363, 228] on div "A" at bounding box center [442, 229] width 209 height 5
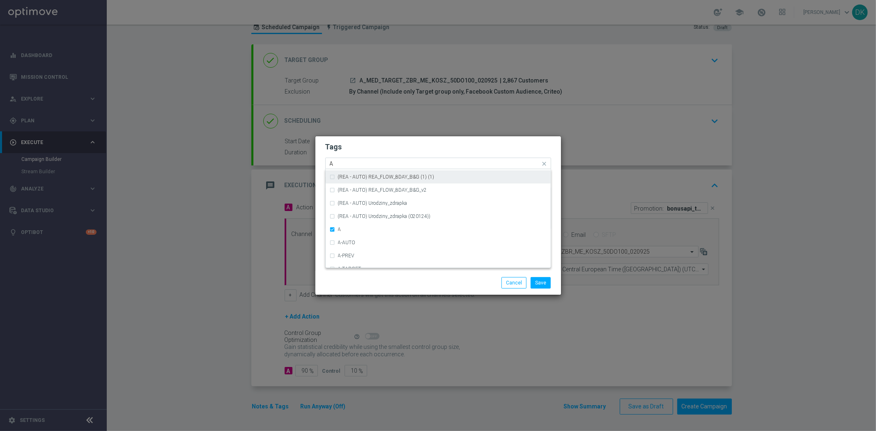
click at [341, 161] on input "A" at bounding box center [435, 164] width 211 height 7
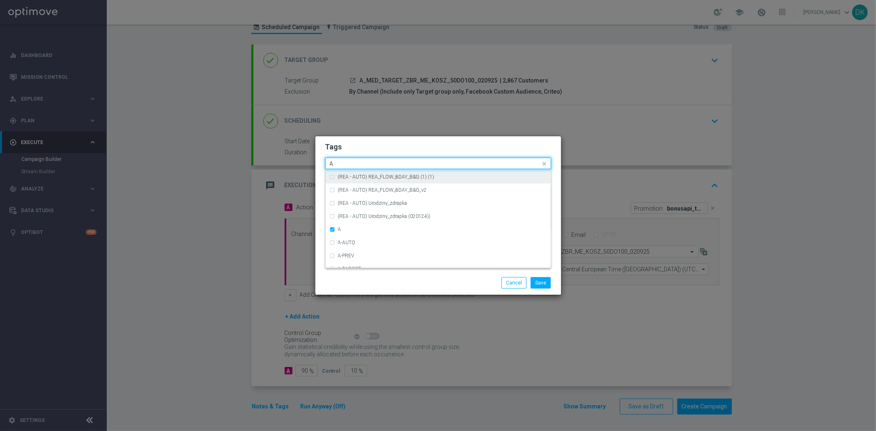
click at [341, 161] on input "A" at bounding box center [435, 164] width 211 height 7
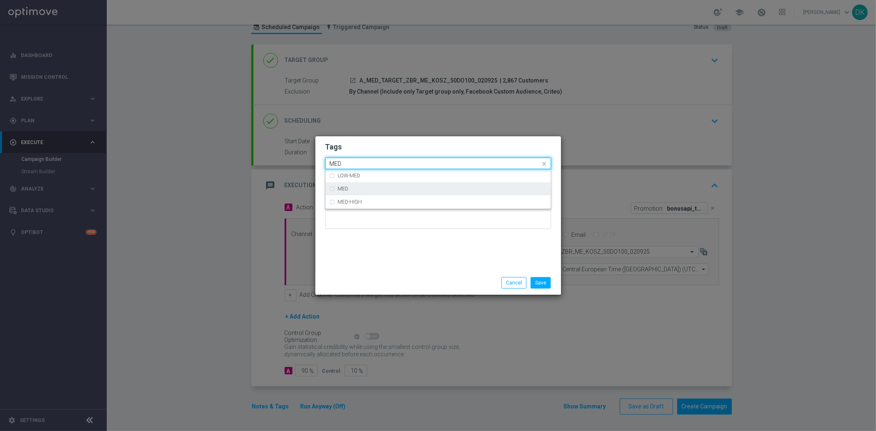
click at [359, 191] on div "MED" at bounding box center [438, 188] width 217 height 13
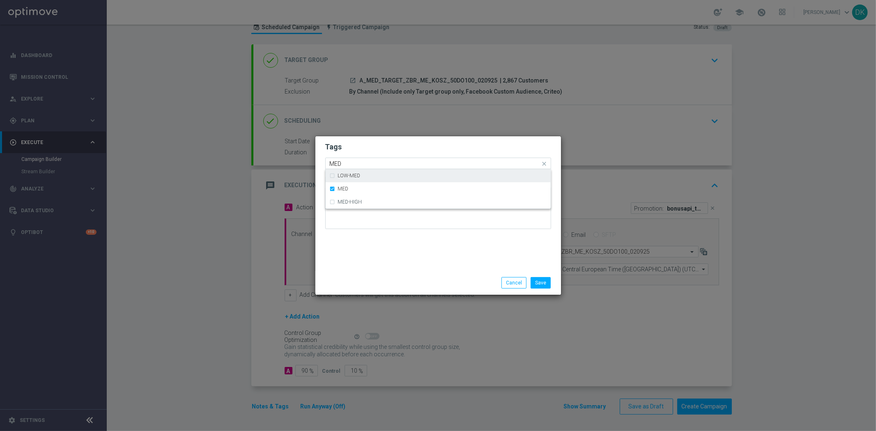
click at [353, 164] on input "MED" at bounding box center [435, 164] width 211 height 7
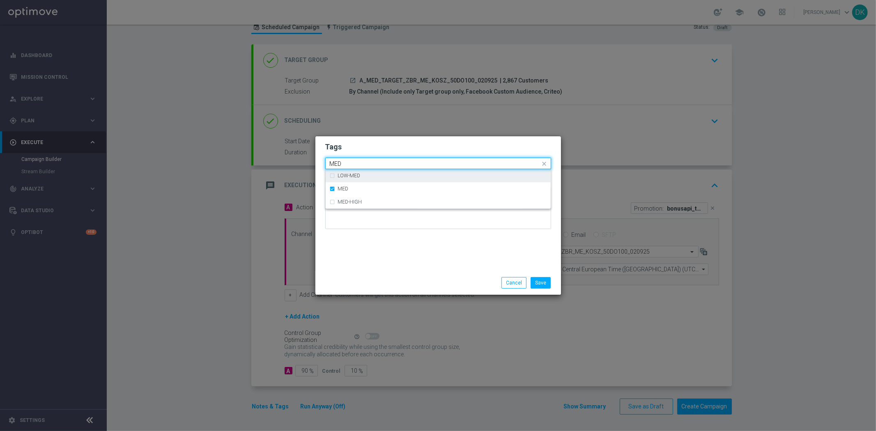
click at [353, 164] on input "MED" at bounding box center [435, 164] width 211 height 7
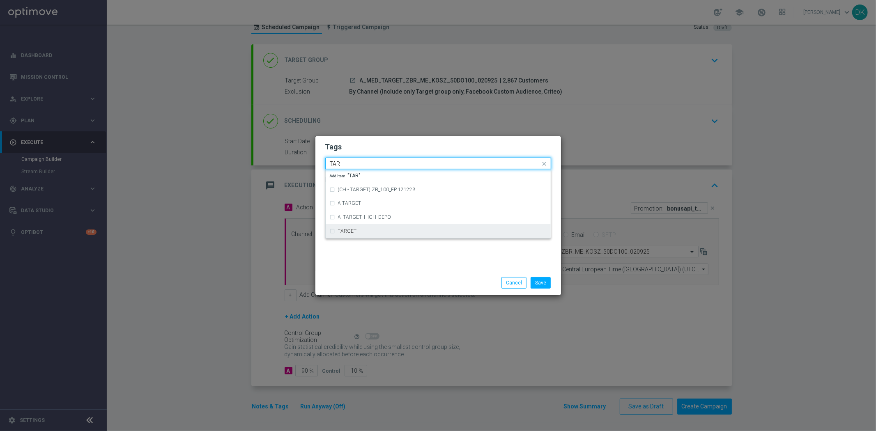
click at [354, 226] on div "TARGET" at bounding box center [438, 231] width 217 height 13
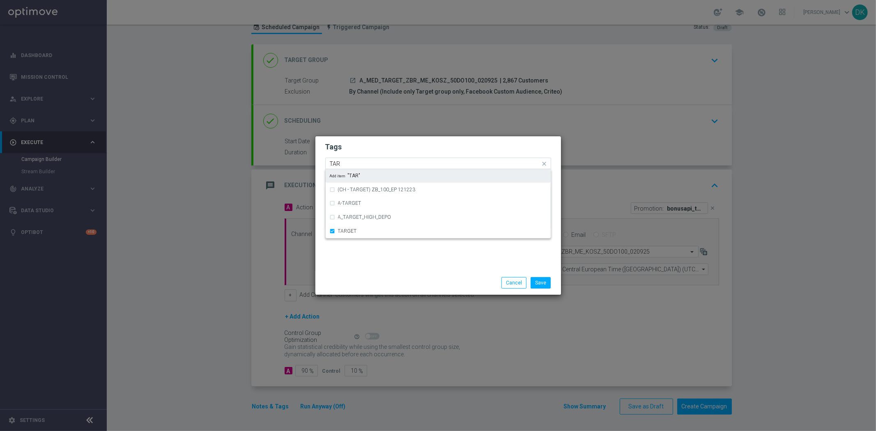
click at [351, 162] on input "TAR" at bounding box center [435, 164] width 211 height 7
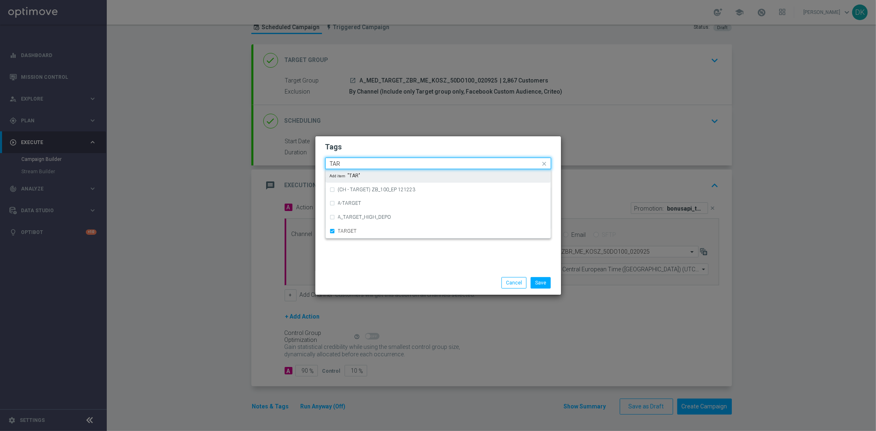
click at [351, 162] on input "TAR" at bounding box center [435, 164] width 211 height 7
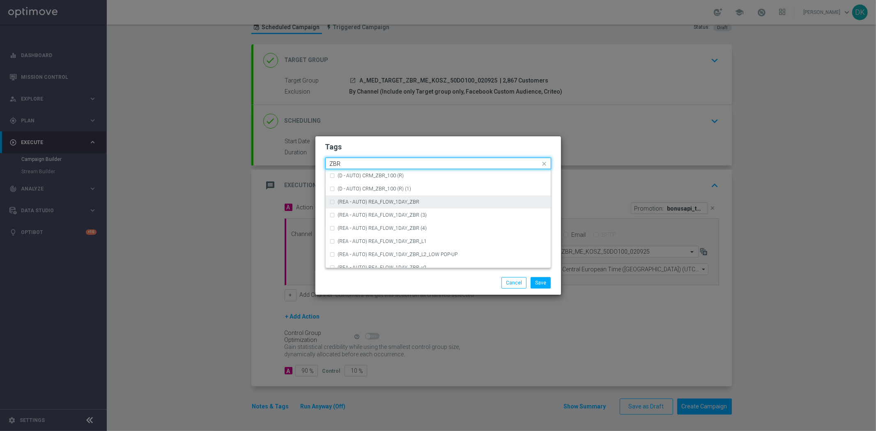
scroll to position [85, 0]
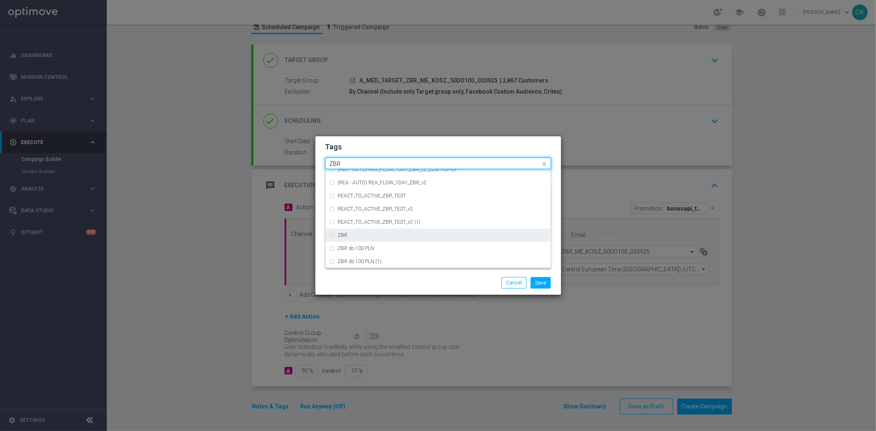
click at [371, 233] on div "ZBR" at bounding box center [442, 235] width 209 height 5
type input "ZBR"
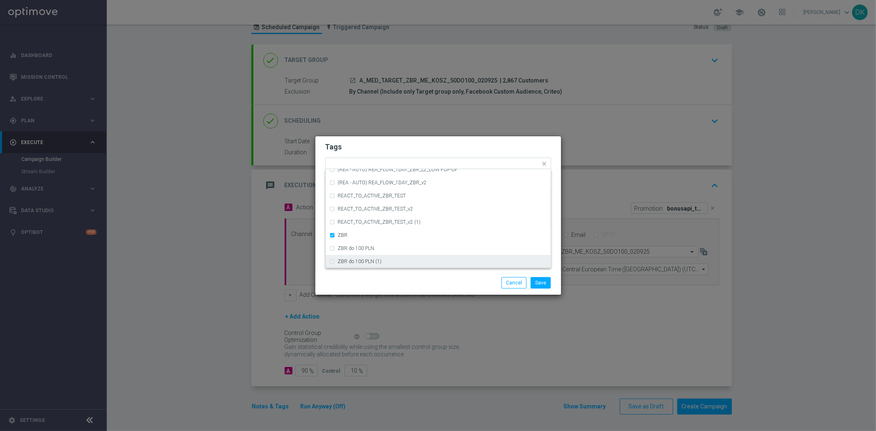
click at [392, 274] on div "Save Cancel" at bounding box center [438, 283] width 246 height 24
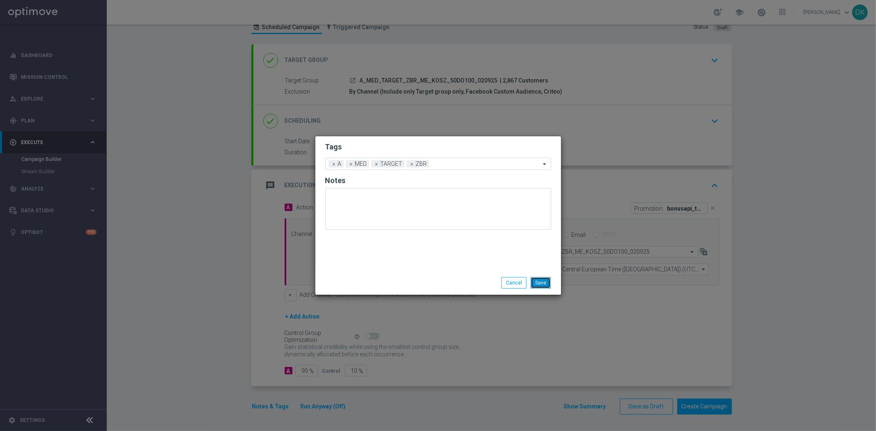
click at [542, 284] on button "Save" at bounding box center [541, 283] width 20 height 12
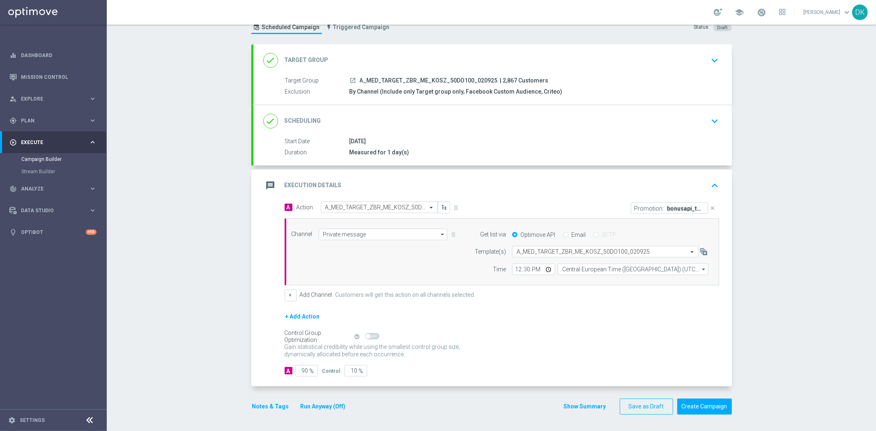
click at [697, 130] on div "done Scheduling keyboard_arrow_down" at bounding box center [492, 121] width 479 height 32
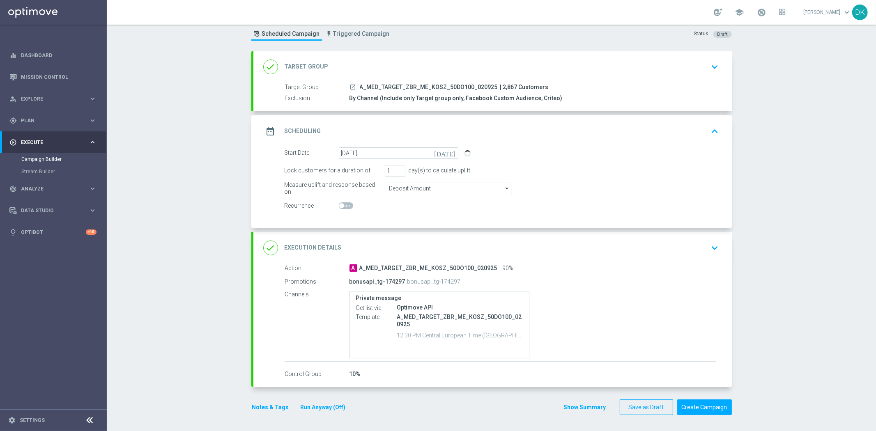
scroll to position [23, 0]
click at [693, 407] on button "Create Campaign" at bounding box center [704, 408] width 55 height 16
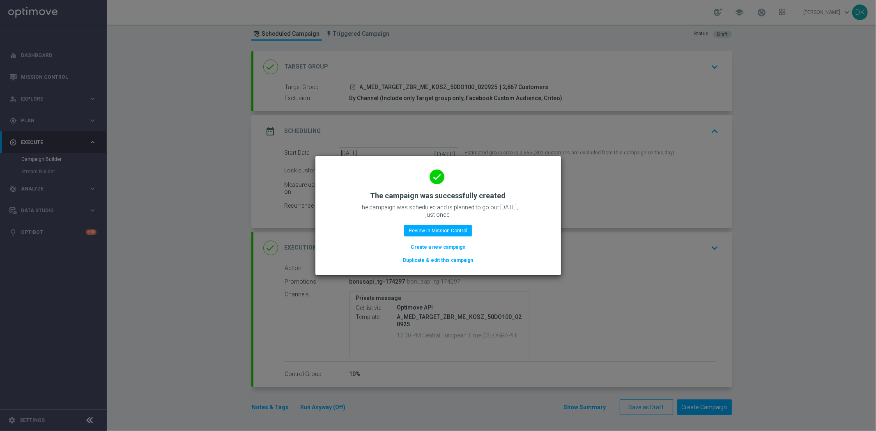
click at [424, 247] on button "Create a new campaign" at bounding box center [438, 247] width 56 height 9
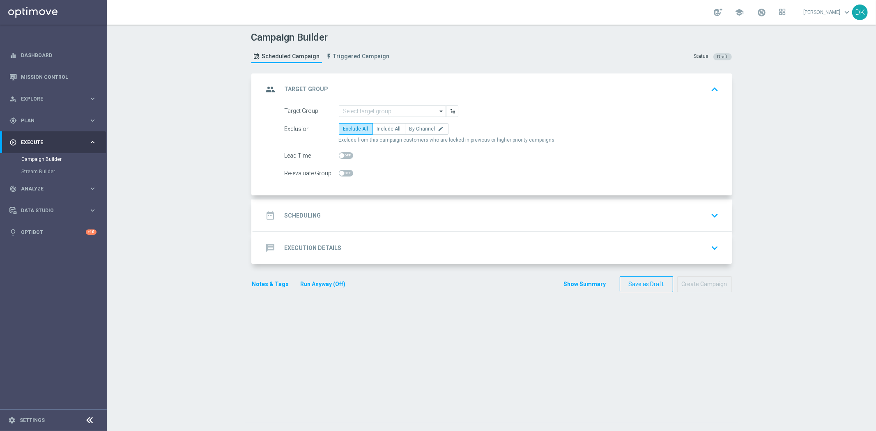
scroll to position [0, 0]
click at [363, 117] on form "Target Group arrow_drop_down Drag here to set row groups Drag here to set colum…" at bounding box center [502, 143] width 435 height 74
click at [368, 113] on input at bounding box center [392, 112] width 107 height 12
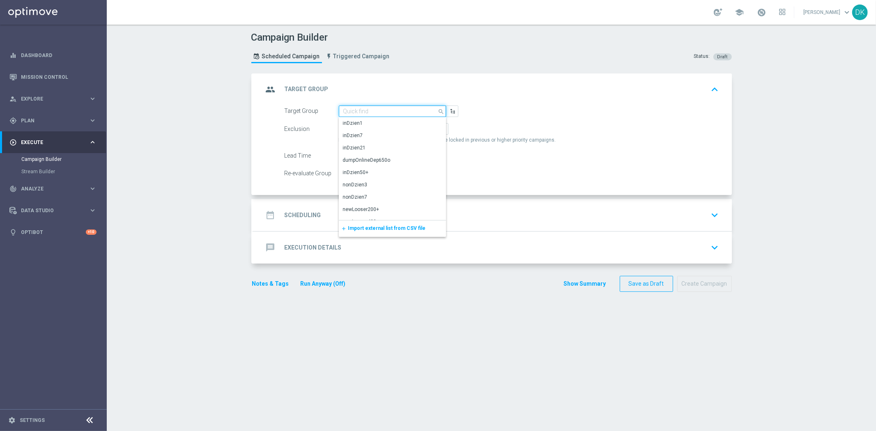
paste input "A_HIGH_TARGET_ZBR_ME_KOSZ_50DO250_020925"
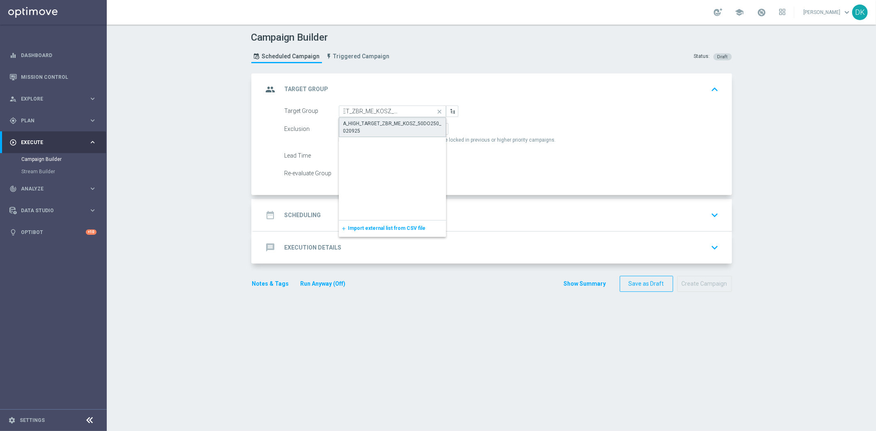
click at [363, 120] on div "A_HIGH_TARGET_ZBR_ME_KOSZ_50DO250_020925" at bounding box center [392, 127] width 99 height 15
type input "A_HIGH_TARGET_ZBR_ME_KOSZ_50DO250_020925"
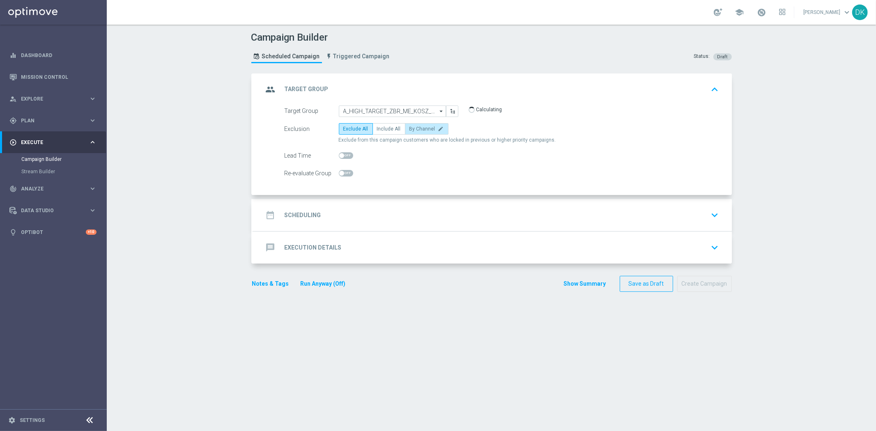
click at [426, 126] on span "By Channel" at bounding box center [422, 129] width 26 height 6
click at [415, 128] on input "By Channel edit" at bounding box center [411, 130] width 5 height 5
radio input "true"
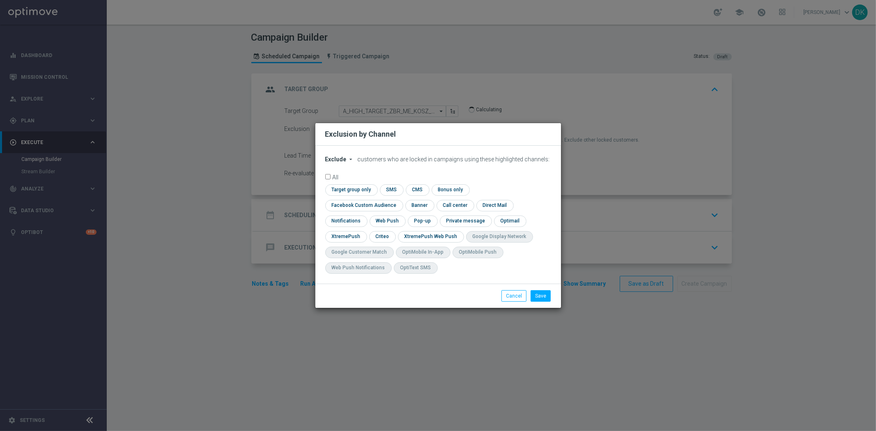
click at [344, 163] on span "Exclude" at bounding box center [335, 159] width 21 height 7
click at [0, 0] on span "Include" at bounding box center [0, 0] width 0 height 0
click at [344, 194] on input "checkbox" at bounding box center [350, 189] width 50 height 11
checkbox input "true"
click at [346, 209] on input "checkbox" at bounding box center [362, 205] width 74 height 11
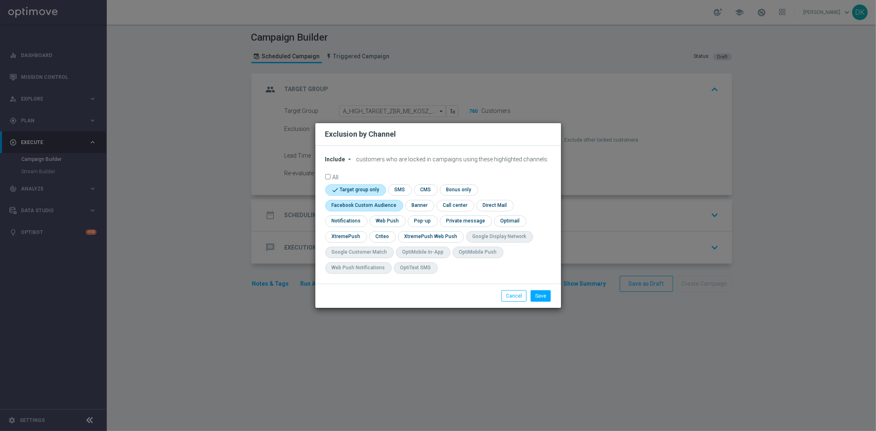
checkbox input "true"
click at [380, 240] on input "checkbox" at bounding box center [381, 236] width 25 height 11
checkbox input "true"
click at [539, 298] on button "Save" at bounding box center [541, 296] width 20 height 12
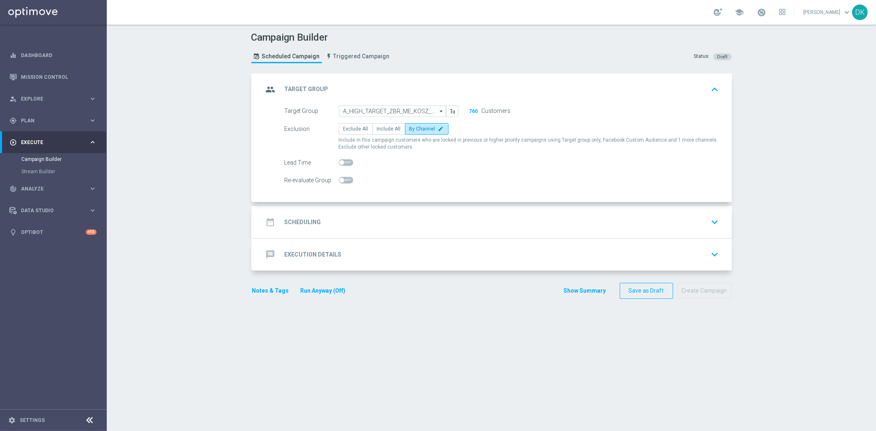
click at [355, 223] on div "date_range Scheduling keyboard_arrow_down" at bounding box center [492, 222] width 459 height 16
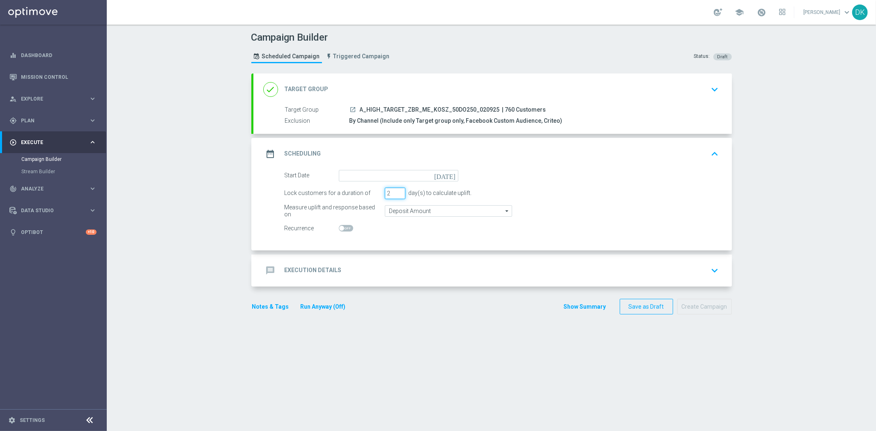
click at [396, 194] on input "2" at bounding box center [395, 194] width 21 height 12
type input "1"
click at [396, 194] on input "1" at bounding box center [395, 194] width 21 height 12
click at [401, 177] on input at bounding box center [399, 176] width 120 height 12
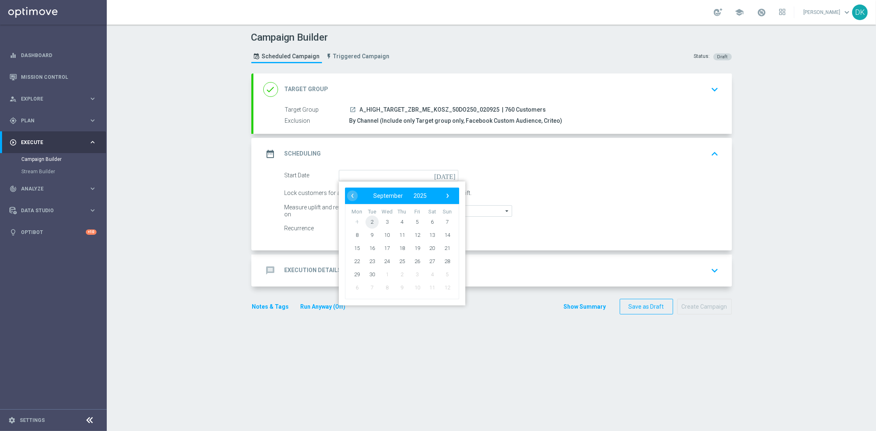
click at [369, 221] on span "2" at bounding box center [371, 221] width 13 height 13
type input "[DATE]"
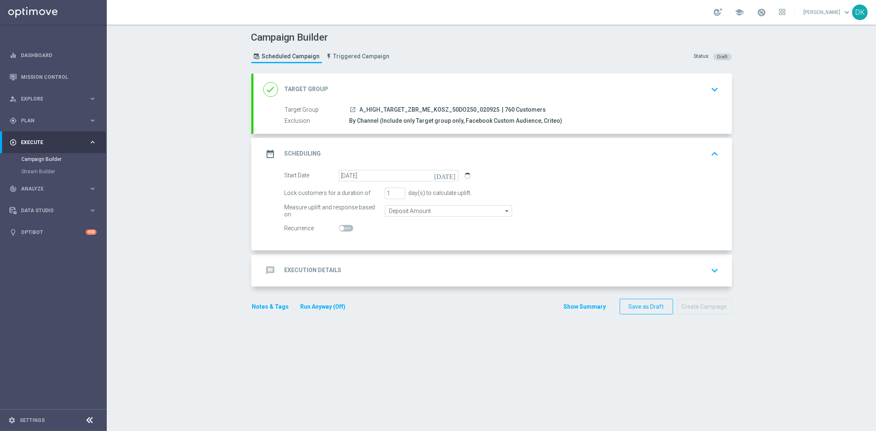
click at [353, 270] on div "message Execution Details keyboard_arrow_down" at bounding box center [492, 271] width 459 height 16
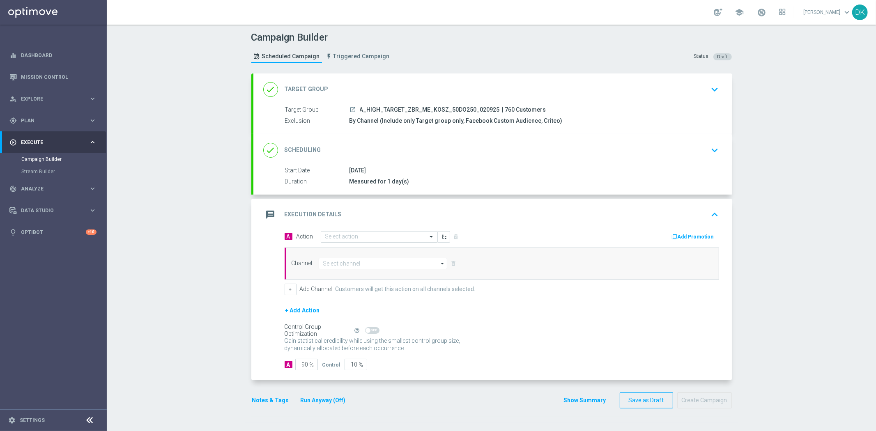
click at [346, 236] on input "text" at bounding box center [371, 237] width 92 height 7
click at [351, 347] on span "Create new action" at bounding box center [354, 348] width 43 height 6
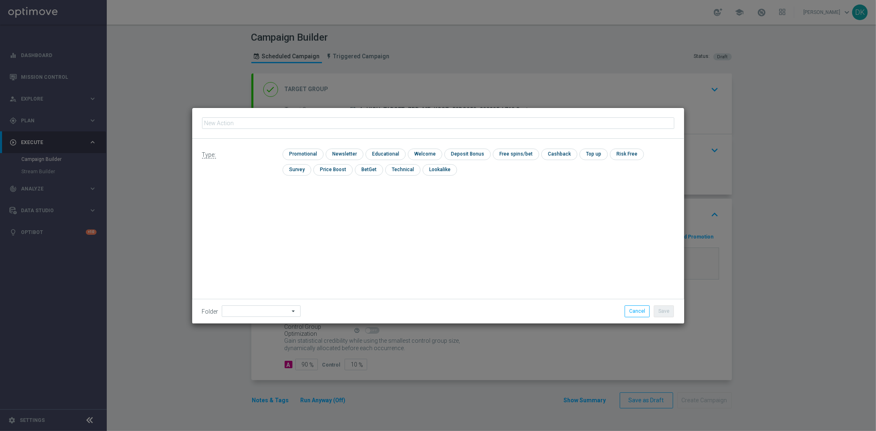
type input "A_HIGH_TARGET_ZBR_ME_KOSZ_50DO250_020925"
click at [301, 157] on input "checkbox" at bounding box center [302, 154] width 39 height 11
checkbox input "true"
click at [662, 310] on button "Save" at bounding box center [664, 312] width 20 height 12
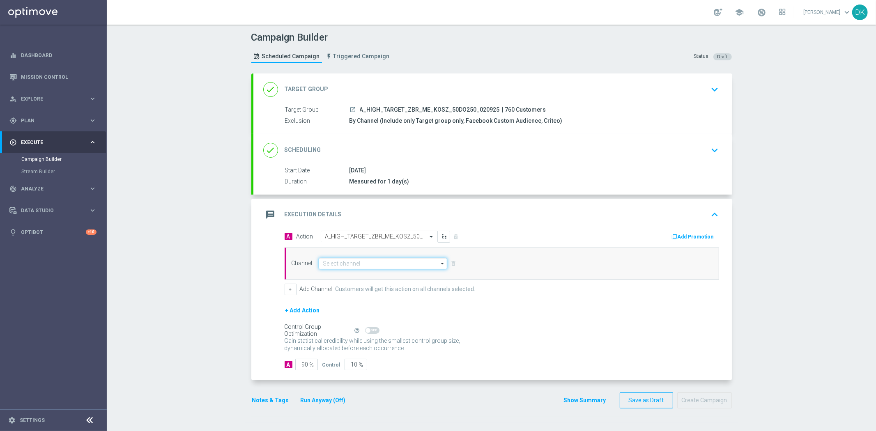
click at [348, 259] on input at bounding box center [383, 264] width 129 height 12
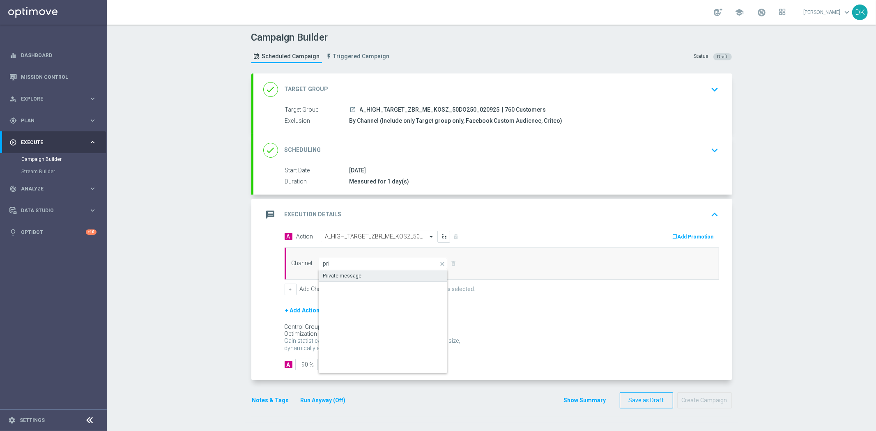
click at [342, 270] on div "Private message" at bounding box center [383, 276] width 129 height 12
type input "Private message"
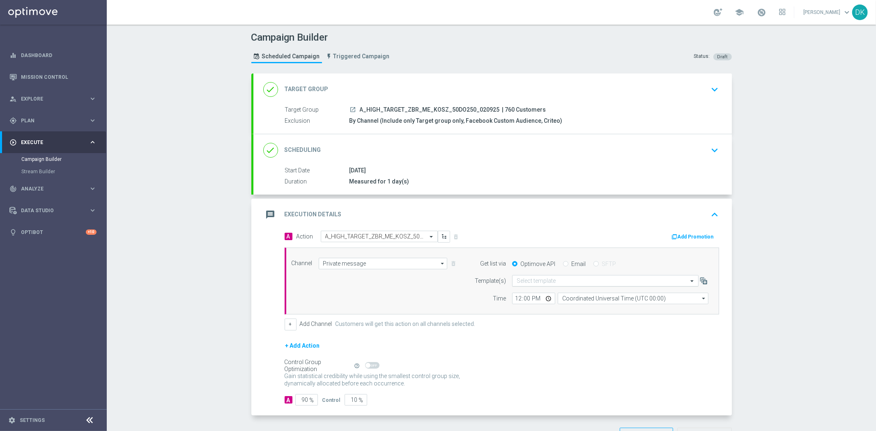
click at [525, 281] on input "text" at bounding box center [597, 281] width 161 height 7
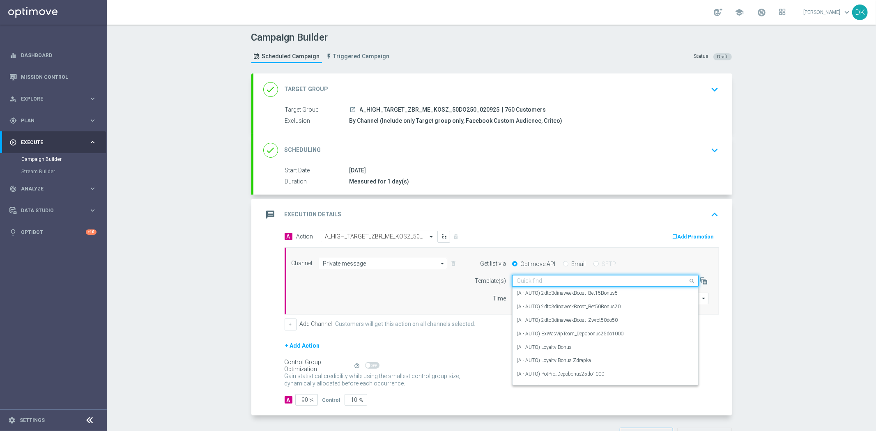
paste input "A_HIGH_TARGET_ZBR_ME_KOSZ_50DO250_020925"
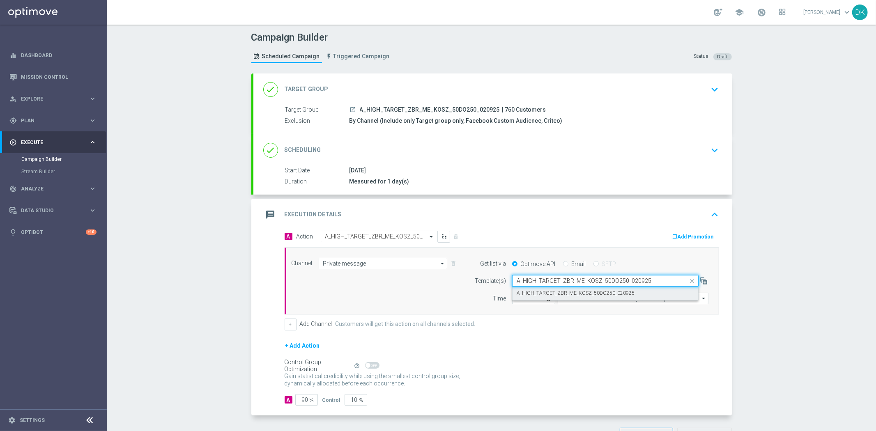
click at [531, 293] on label "A_HIGH_TARGET_ZBR_ME_KOSZ_50DO250_020925" at bounding box center [576, 293] width 118 height 7
type input "A_HIGH_TARGET_ZBR_ME_KOSZ_50DO250_020925"
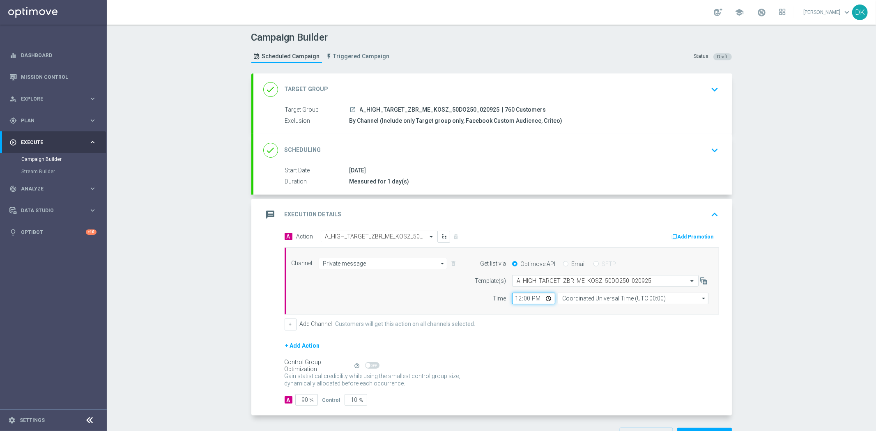
click at [513, 299] on input "12:00" at bounding box center [533, 299] width 43 height 12
type input "12:30"
click at [581, 303] on input "Coordinated Universal Time (UTC 00:00)" at bounding box center [633, 299] width 151 height 12
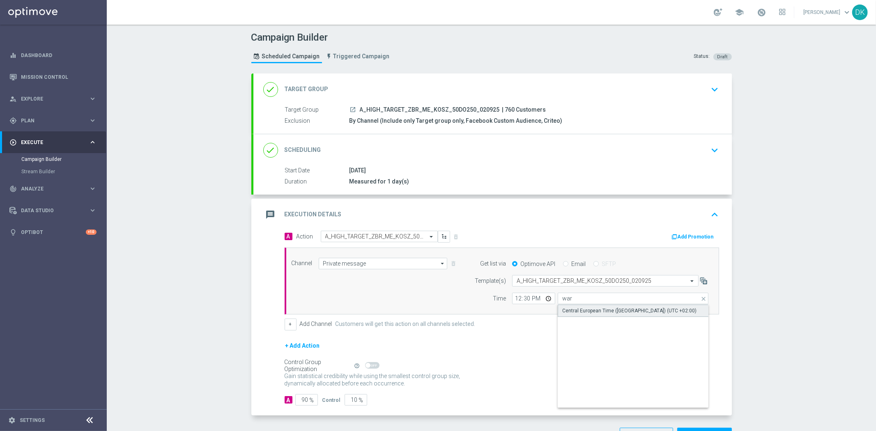
click at [582, 308] on div "Central European Time ([GEOGRAPHIC_DATA]) (UTC +02:00)" at bounding box center [629, 310] width 134 height 7
type input "Central European Time ([GEOGRAPHIC_DATA]) (UTC +02:00)"
click at [679, 234] on button "Add Promotion" at bounding box center [694, 236] width 46 height 9
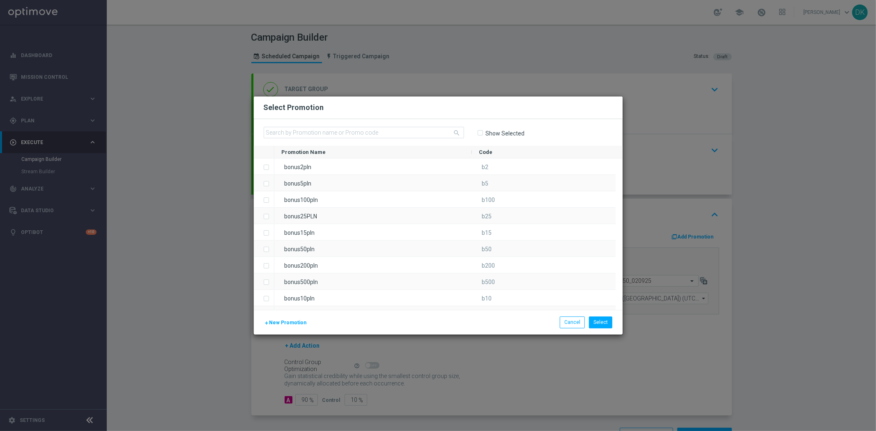
click at [280, 321] on span "New Promotion" at bounding box center [287, 323] width 37 height 6
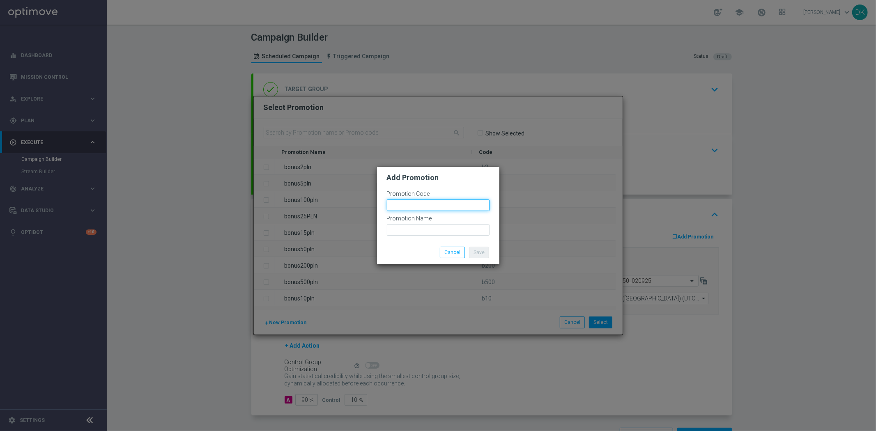
click at [413, 202] on input "text" at bounding box center [438, 206] width 103 height 12
paste input "174298"
click at [413, 202] on input "bonusapi_tg-174298" at bounding box center [438, 206] width 103 height 12
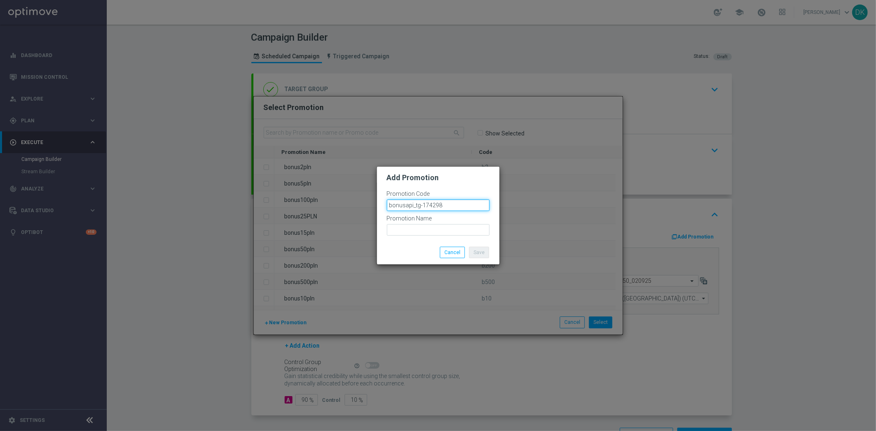
type input "bonusapi_tg-174298"
click at [422, 231] on input "text" at bounding box center [438, 230] width 103 height 12
paste input "bonusapi_tg-174298"
type input "bonusapi_tg-174298"
click at [479, 253] on button "Save" at bounding box center [479, 253] width 20 height 12
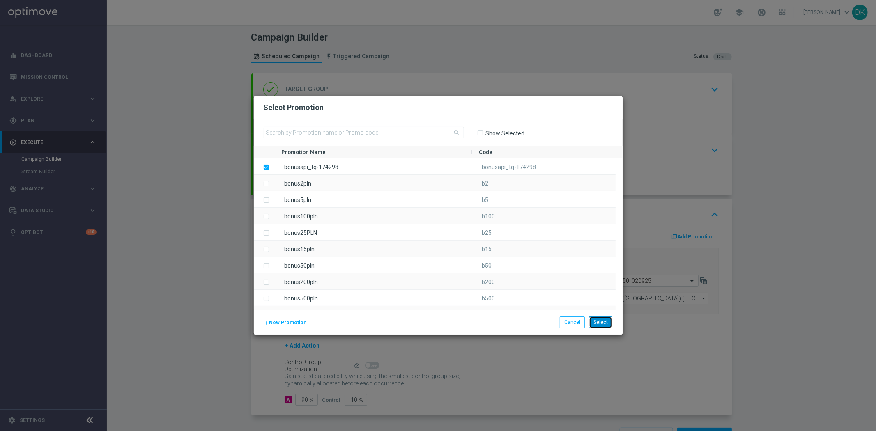
click at [600, 323] on button "Select" at bounding box center [600, 323] width 23 height 12
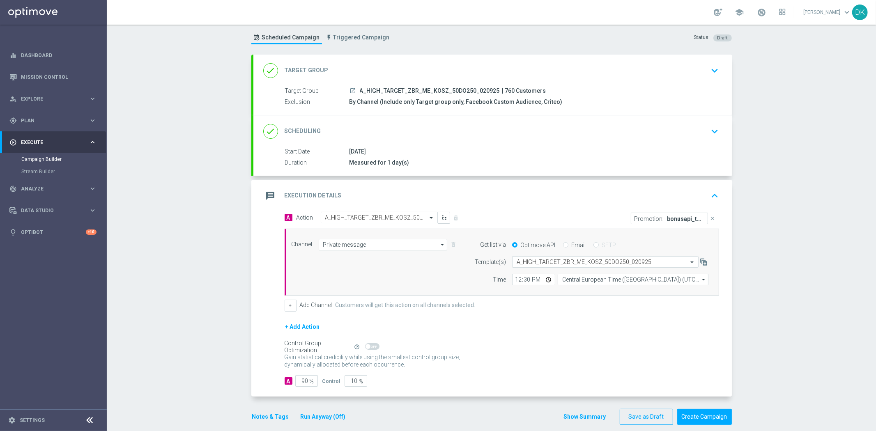
scroll to position [29, 0]
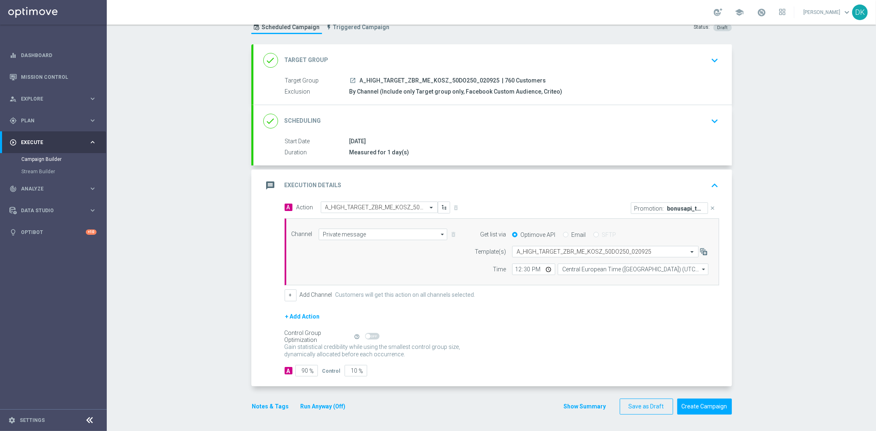
click at [274, 407] on button "Notes & Tags" at bounding box center [270, 407] width 39 height 10
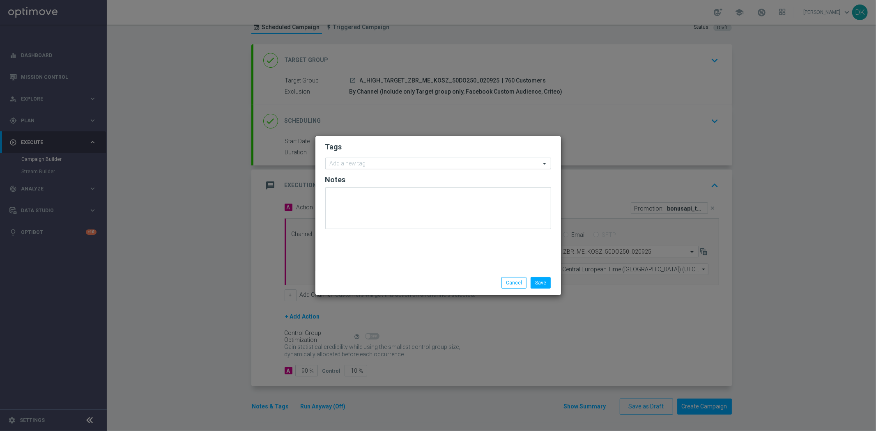
click at [380, 164] on input "text" at bounding box center [435, 164] width 211 height 7
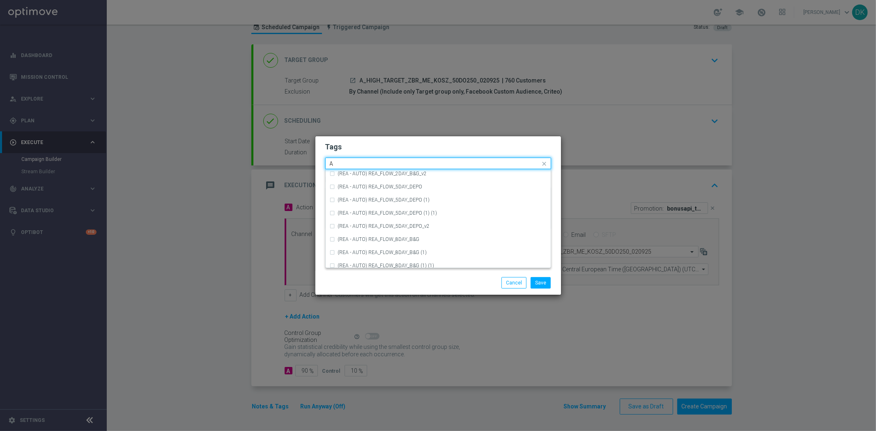
scroll to position [1004, 0]
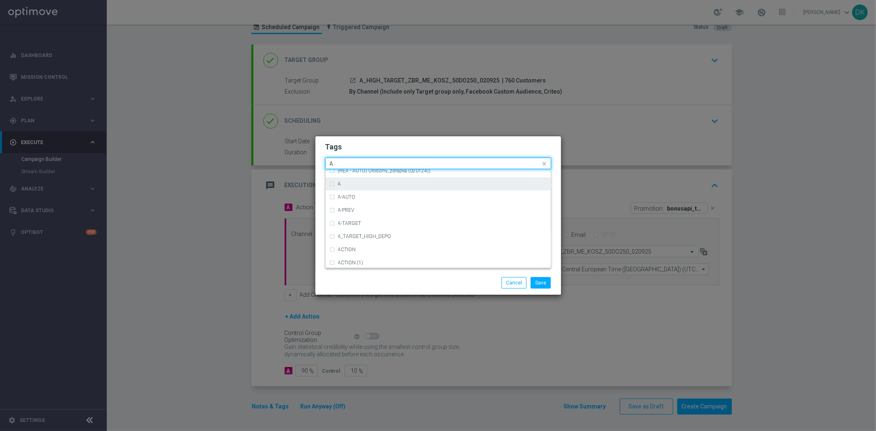
click at [355, 185] on div "A" at bounding box center [442, 184] width 209 height 5
click at [354, 161] on input "A" at bounding box center [435, 164] width 211 height 7
click at [359, 186] on div "HIGH" at bounding box center [442, 188] width 209 height 5
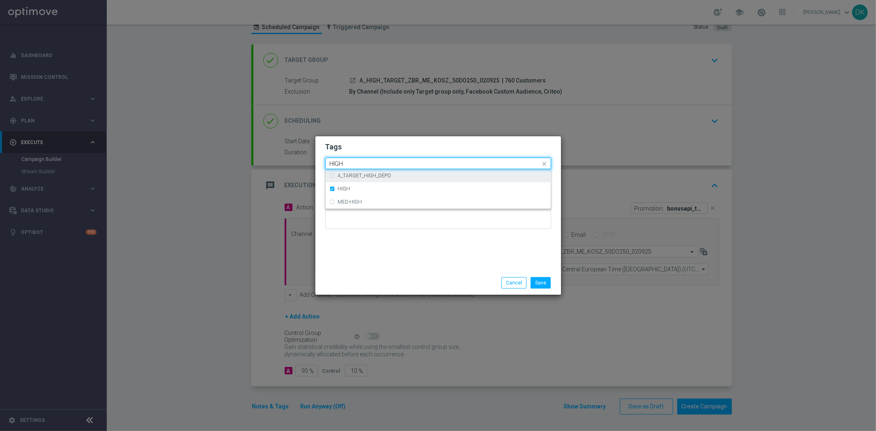
click at [357, 163] on input "HIGH" at bounding box center [435, 164] width 211 height 7
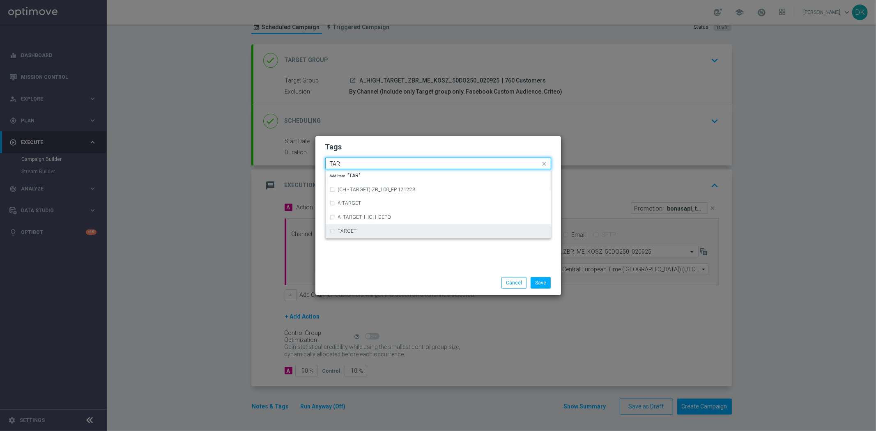
click at [350, 232] on label "TARGET" at bounding box center [347, 231] width 19 height 5
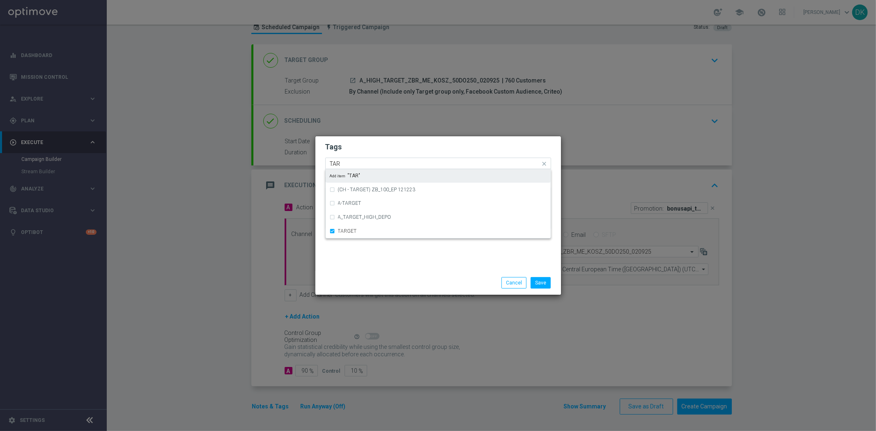
click at [346, 165] on input "TAR" at bounding box center [435, 164] width 211 height 7
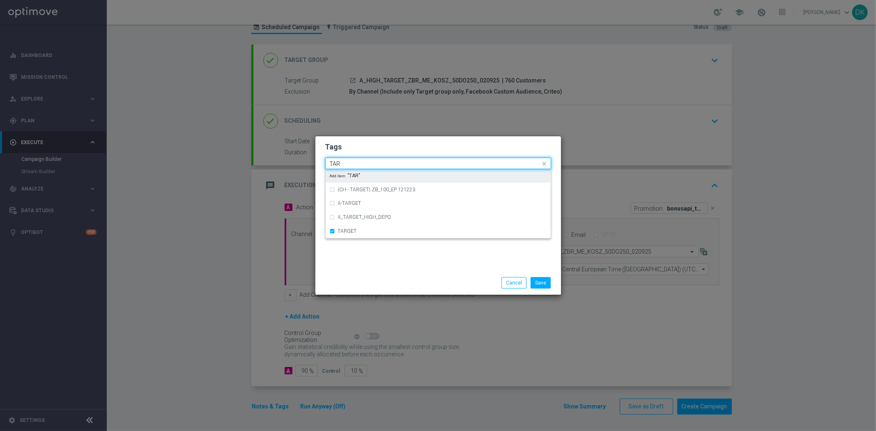
click at [346, 165] on input "TAR" at bounding box center [435, 164] width 211 height 7
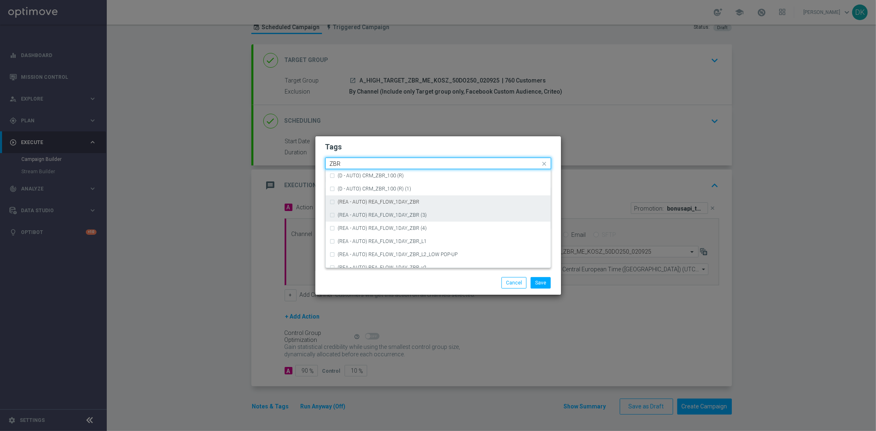
scroll to position [85, 0]
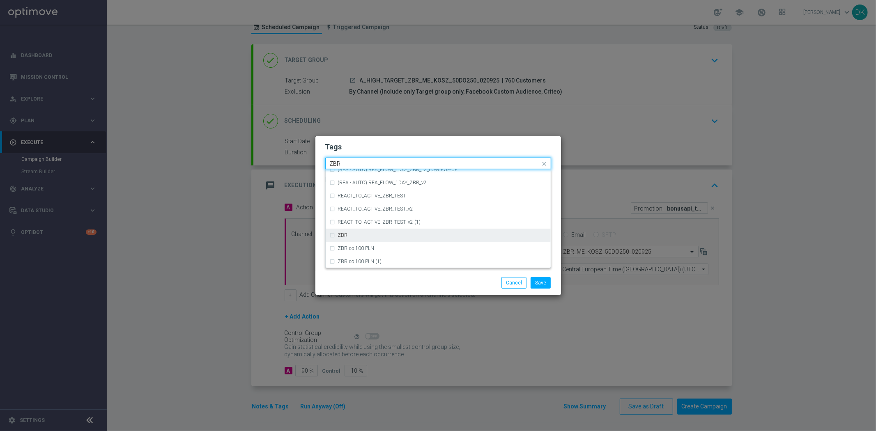
click at [357, 231] on div "ZBR" at bounding box center [438, 235] width 217 height 13
type input "ZBR"
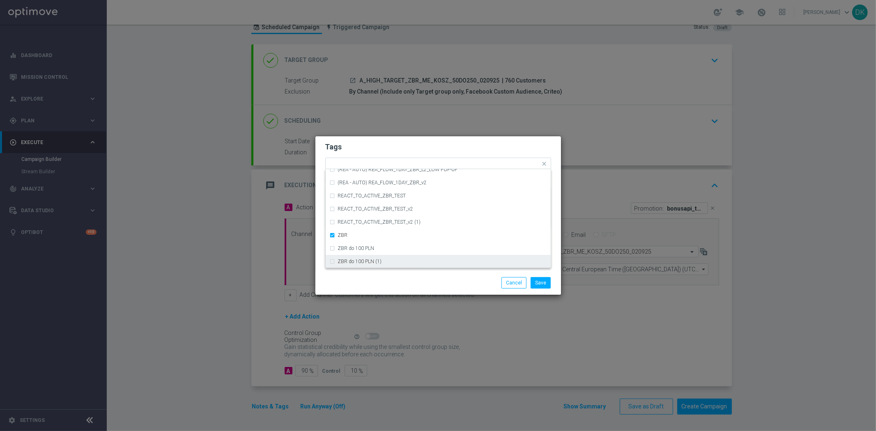
click at [381, 274] on div "Save Cancel" at bounding box center [438, 283] width 246 height 24
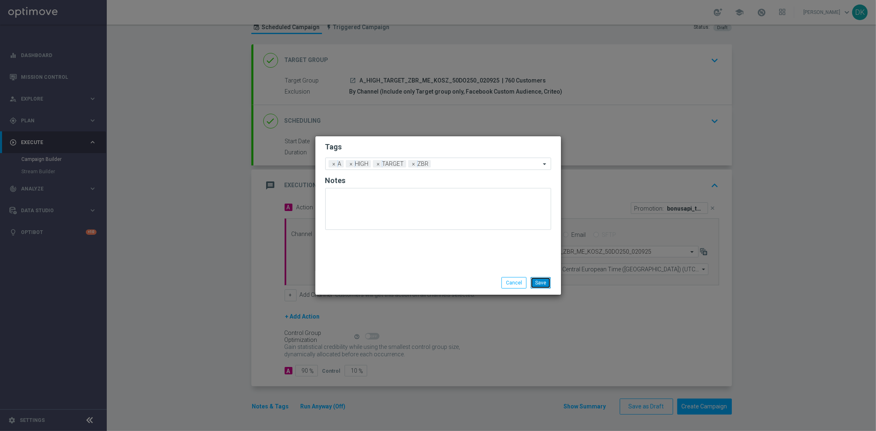
click at [544, 282] on button "Save" at bounding box center [541, 283] width 20 height 12
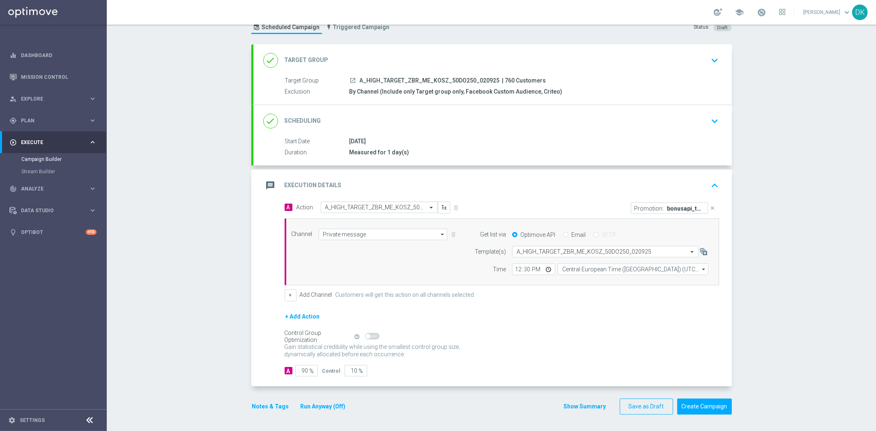
click at [677, 110] on div "done Scheduling keyboard_arrow_down" at bounding box center [492, 121] width 479 height 32
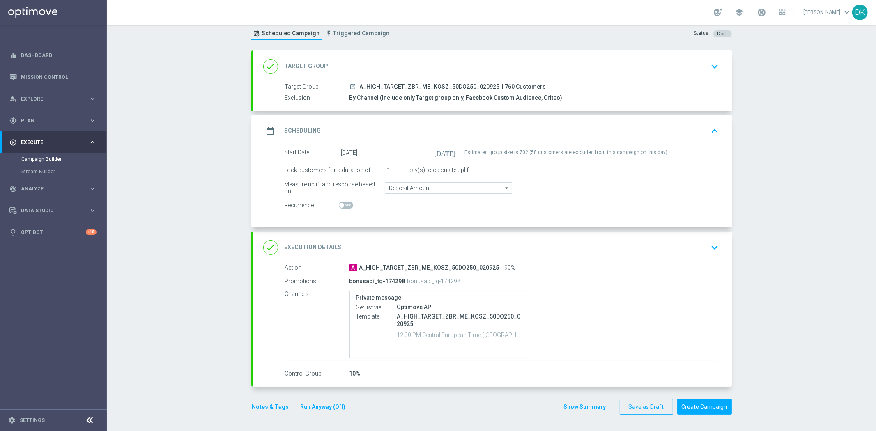
scroll to position [23, 0]
click at [807, 326] on div "Campaign Builder Scheduled Campaign Triggered Campaign Status: Draft done Targe…" at bounding box center [491, 228] width 769 height 407
click at [755, 388] on div "Campaign Builder Scheduled Campaign Triggered Campaign Status: Draft done Targe…" at bounding box center [491, 228] width 769 height 407
click at [256, 403] on button "Notes & Tags" at bounding box center [270, 408] width 39 height 10
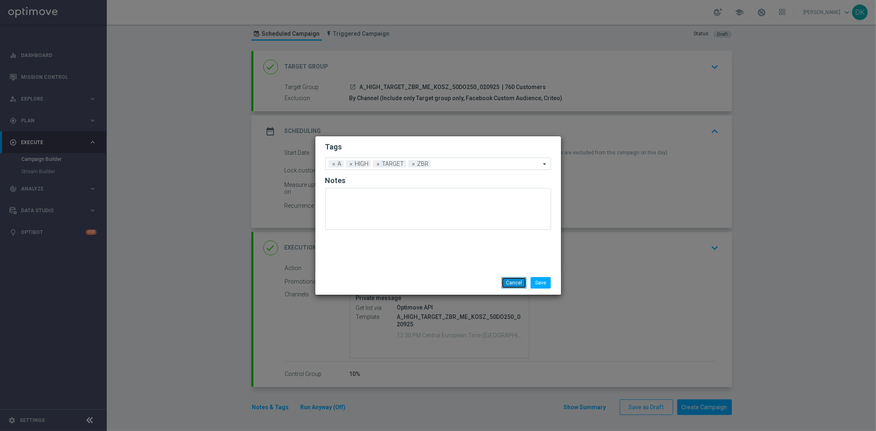
click at [514, 281] on button "Cancel" at bounding box center [514, 283] width 25 height 12
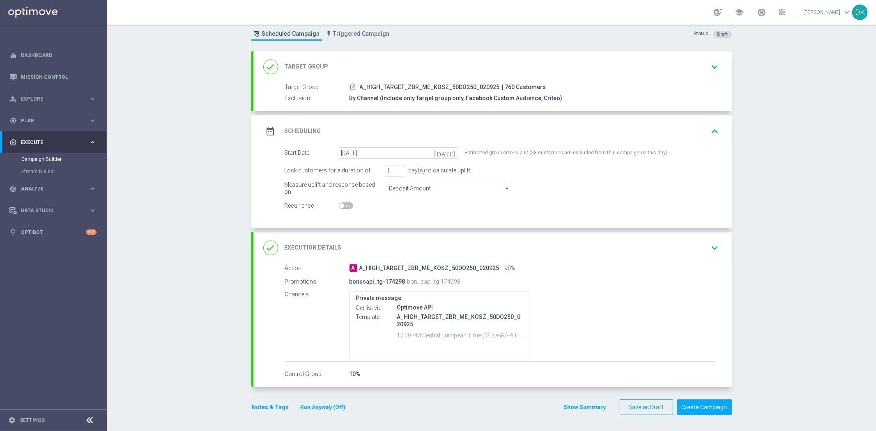
click at [803, 225] on div "Campaign Builder Scheduled Campaign Triggered Campaign Status: Draft done Targe…" at bounding box center [491, 228] width 769 height 407
click at [711, 405] on button "Create Campaign" at bounding box center [704, 408] width 55 height 16
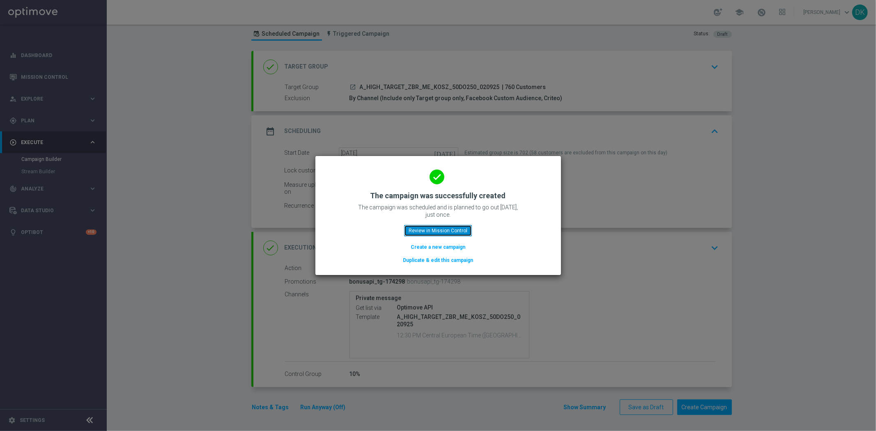
click at [435, 226] on button "Review in Mission Control" at bounding box center [438, 231] width 68 height 12
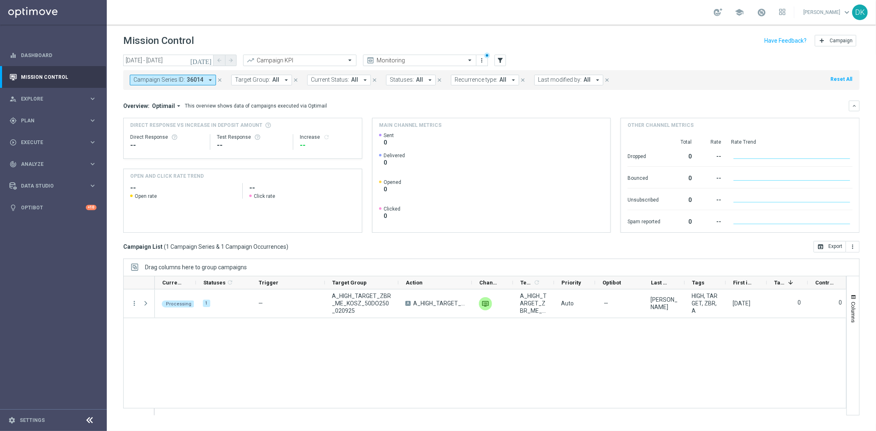
click at [198, 83] on span "36014" at bounding box center [195, 79] width 16 height 7
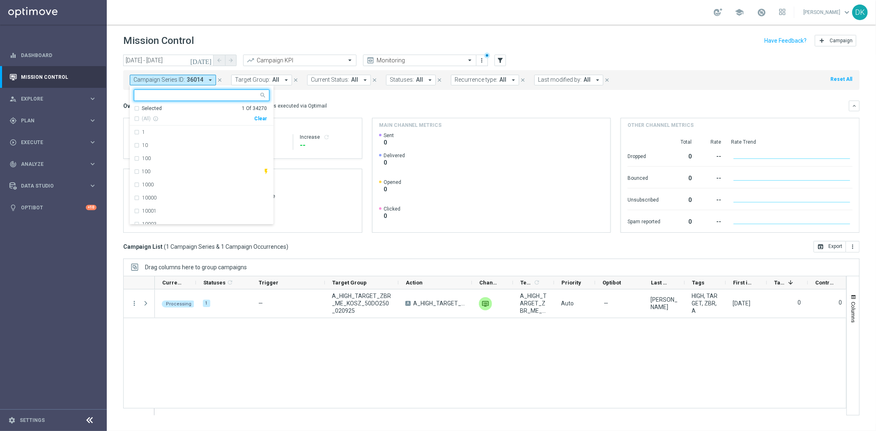
drag, startPoint x: 260, startPoint y: 117, endPoint x: 268, endPoint y: 108, distance: 11.9
click at [0, 0] on div "Clear" at bounding box center [0, 0] width 0 height 0
click at [293, 31] on header "Mission Control add Campaign" at bounding box center [491, 40] width 769 height 30
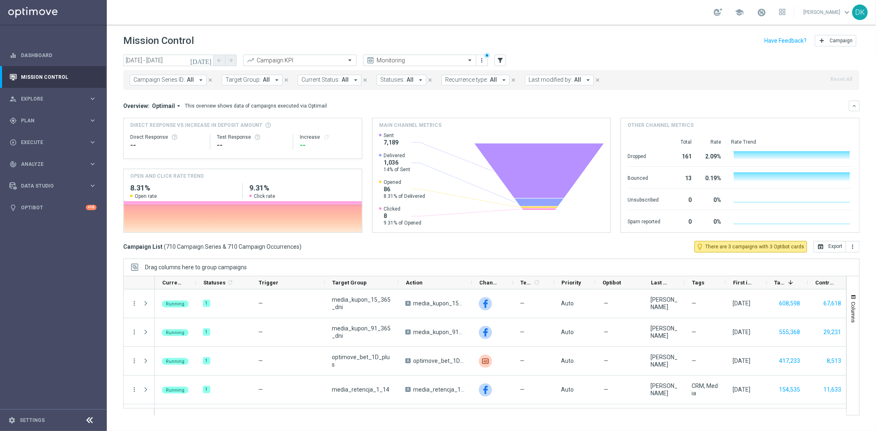
click at [267, 81] on span "All" at bounding box center [266, 79] width 7 height 7
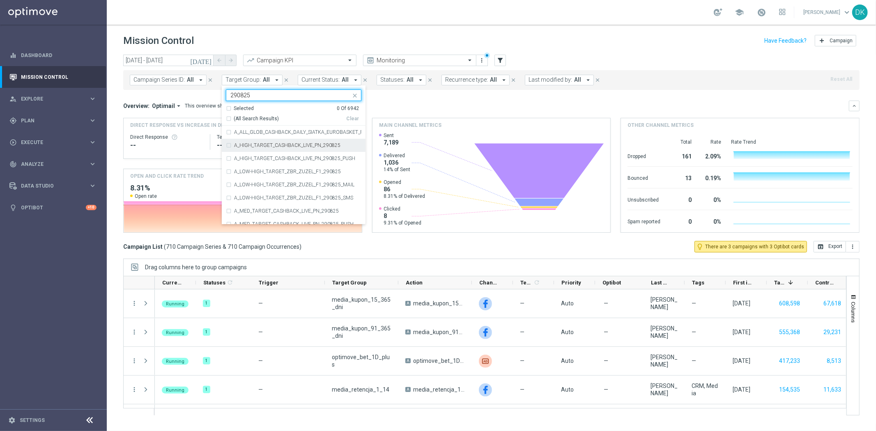
click at [314, 147] on label "A_HIGH_TARGET_CASHBACK_LIVE_PN_290825" at bounding box center [287, 145] width 106 height 5
type input "290825"
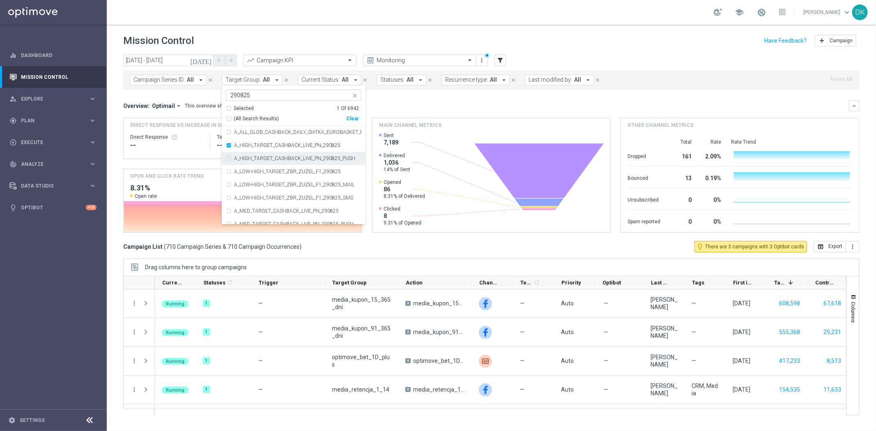
click at [309, 156] on label "A_HIGH_TARGET_CASHBACK_LIVE_PN_290825_PUSH" at bounding box center [294, 158] width 121 height 5
click at [300, 166] on label "A_MED_TARGET_CASHBACK_LIVE_PN_290825" at bounding box center [286, 165] width 105 height 5
click at [294, 179] on label "A_MED_TARGET_CASHBACK_LIVE_PN_290825_PUSH" at bounding box center [294, 178] width 120 height 5
drag, startPoint x: 286, startPoint y: 194, endPoint x: 286, endPoint y: 201, distance: 7.0
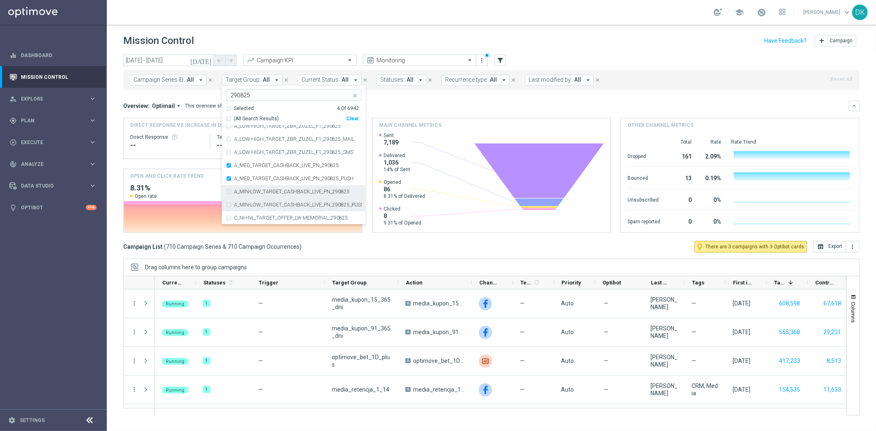
click at [286, 195] on div "A_MIN-LOW_TARGET_CASHBACK_LIVE_PN_290825" at bounding box center [294, 191] width 136 height 13
click at [285, 210] on div "A_MIN-LOW_TARGET_CASHBACK_LIVE_PN_290825_PUSH" at bounding box center [294, 204] width 136 height 13
click at [117, 150] on div "[DATE] [DATE] - [DATE] arrow_back arrow_forward Campaign KPI trending_up Monito…" at bounding box center [491, 239] width 769 height 369
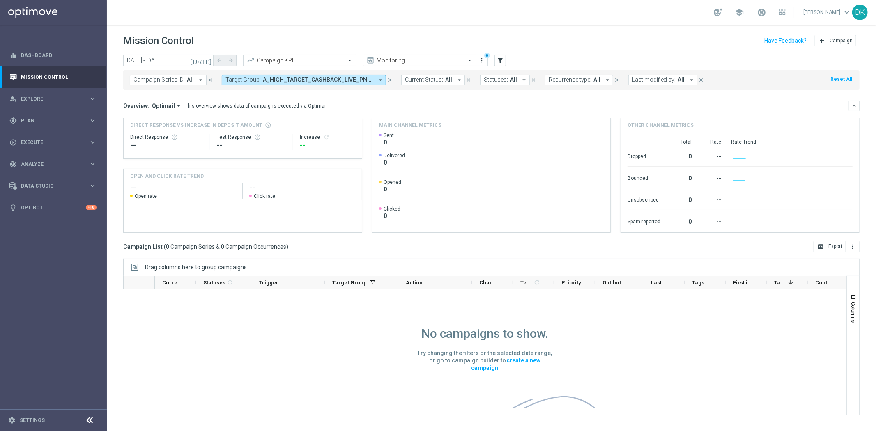
click at [209, 59] on icon "[DATE]" at bounding box center [201, 60] width 22 height 7
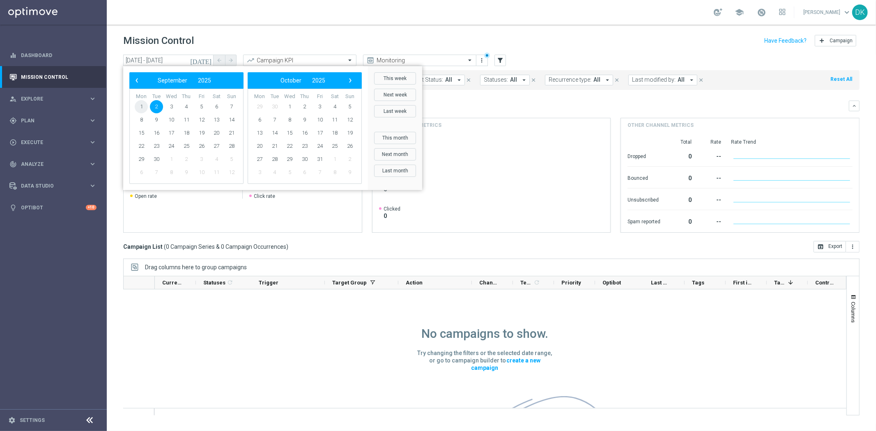
click at [143, 108] on span "1" at bounding box center [141, 106] width 13 height 13
click at [136, 83] on span "‹" at bounding box center [136, 80] width 11 height 11
click at [140, 160] on span "25" at bounding box center [141, 159] width 13 height 13
click at [354, 110] on span "7" at bounding box center [349, 106] width 13 height 13
type input "[DATE] - [DATE]"
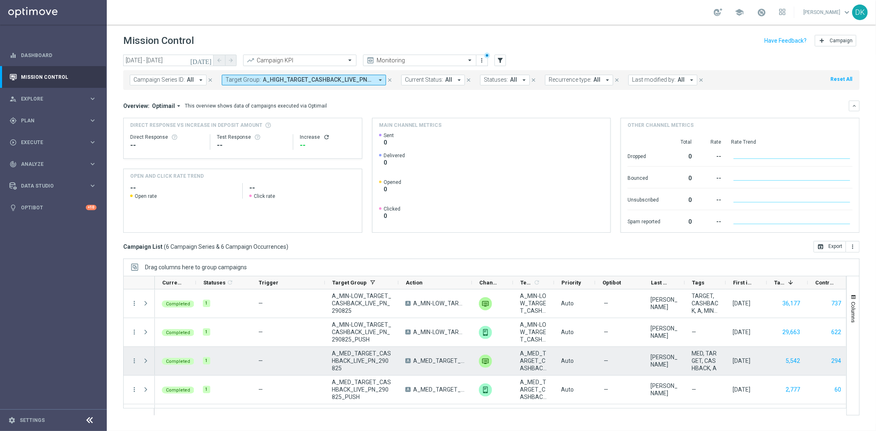
click at [397, 349] on div "A_MED_TARGET_CASHBACK_LIVE_PN_290825" at bounding box center [362, 361] width 74 height 28
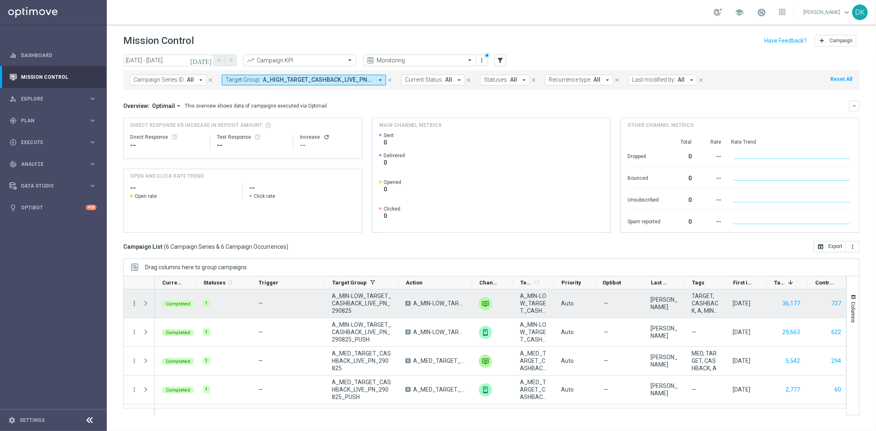
click at [131, 305] on icon "more_vert" at bounding box center [134, 303] width 7 height 7
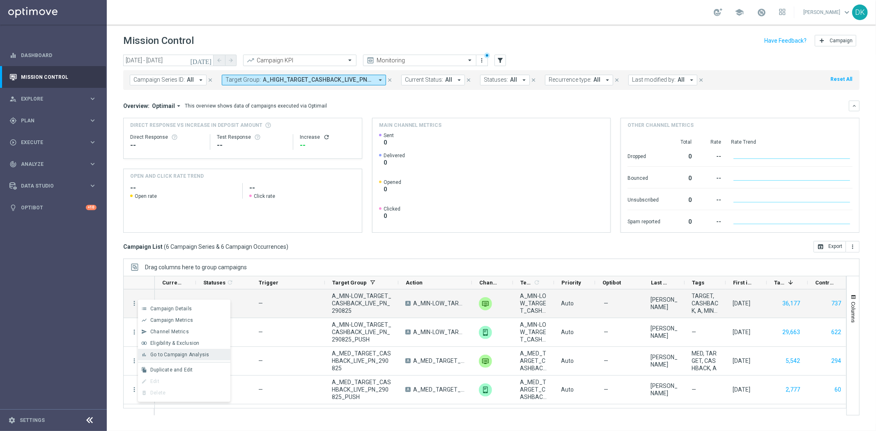
click at [167, 350] on div "bar_chart Go to Campaign Analysis" at bounding box center [184, 355] width 92 height 12
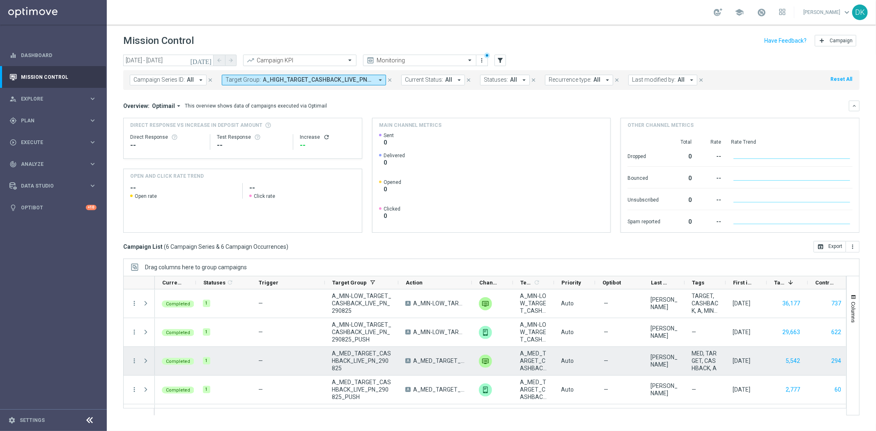
click at [126, 361] on div "more_vert" at bounding box center [131, 361] width 15 height 28
click at [131, 361] on icon "more_vert" at bounding box center [134, 360] width 7 height 7
click at [179, 313] on div "Go to Campaign Analysis" at bounding box center [188, 310] width 76 height 6
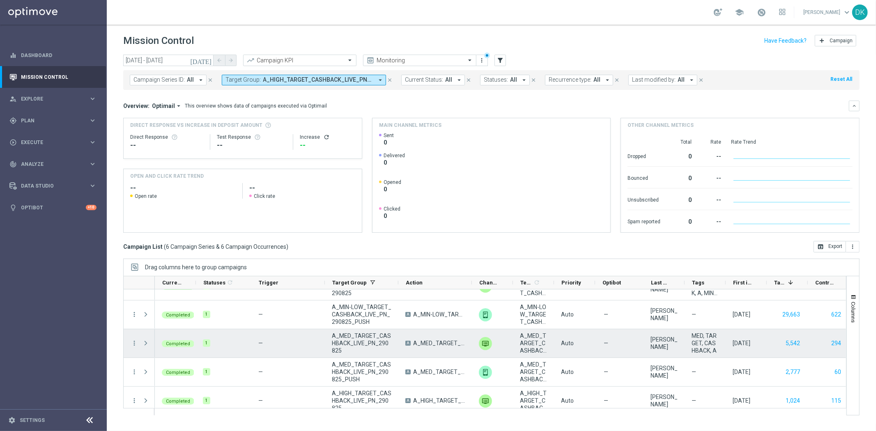
scroll to position [54, 0]
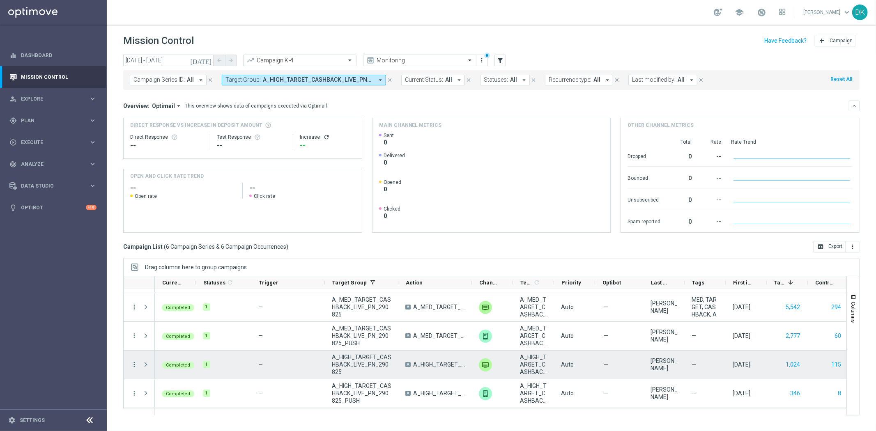
click at [133, 366] on icon "more_vert" at bounding box center [134, 364] width 7 height 7
click at [177, 318] on div "bar_chart Go to Campaign Analysis" at bounding box center [184, 314] width 92 height 12
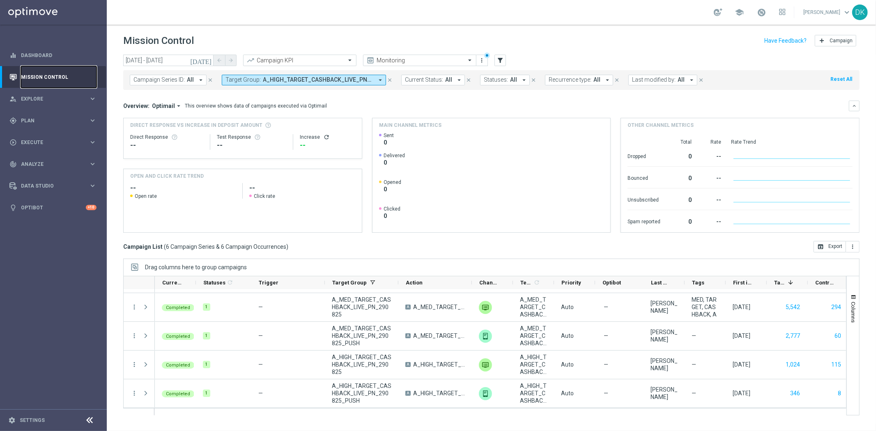
click at [54, 71] on link "Mission Control" at bounding box center [59, 77] width 76 height 22
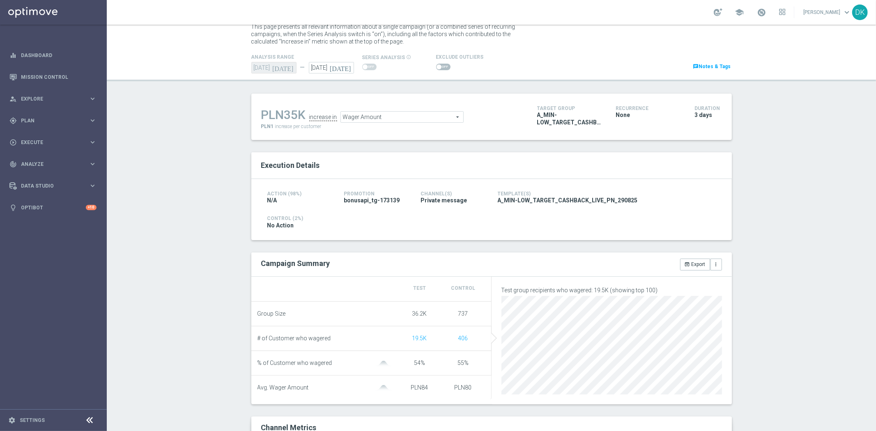
scroll to position [46, 0]
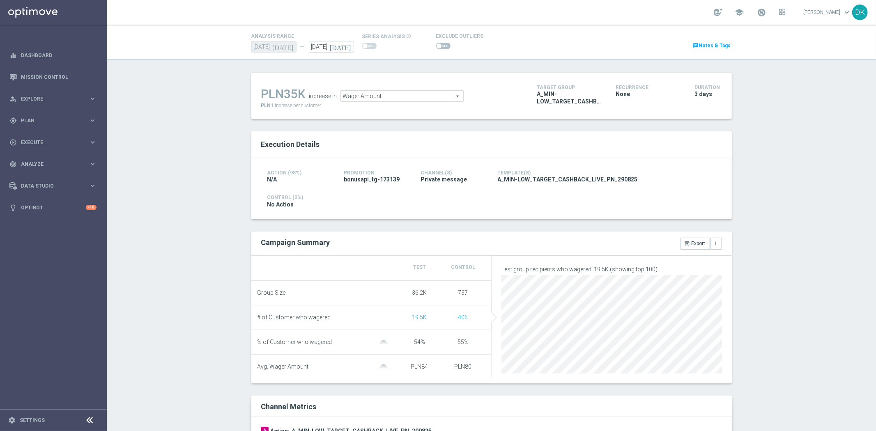
click at [384, 93] on span "Wager Amount" at bounding box center [402, 96] width 122 height 11
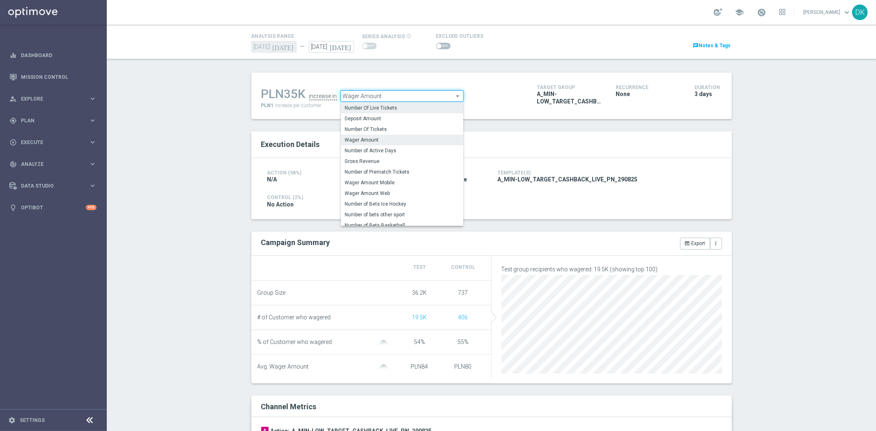
click at [384, 107] on span "Number Of Live Tickets" at bounding box center [402, 108] width 114 height 7
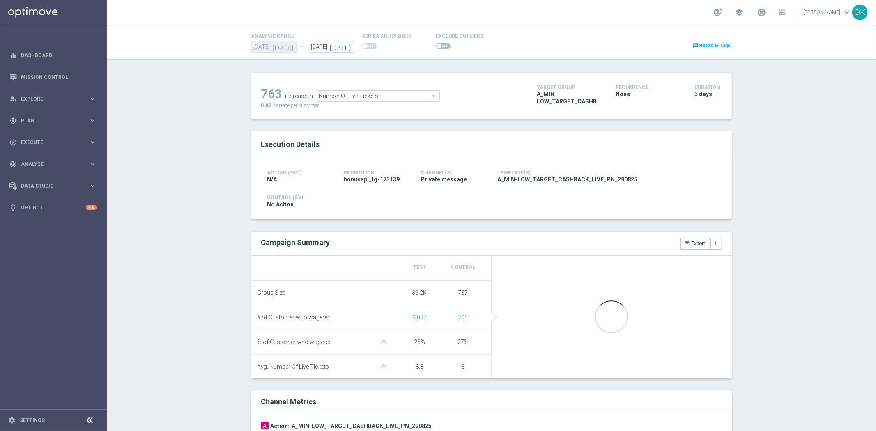
click at [228, 309] on div "Test/Control Campaign Analysis This page presents all relevant information abou…" at bounding box center [491, 228] width 769 height 407
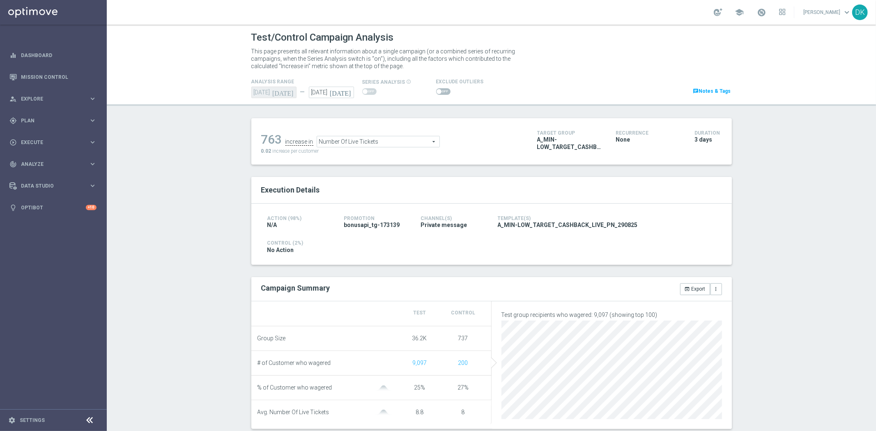
click at [366, 140] on span "Number Of Live Tickets" at bounding box center [378, 141] width 122 height 11
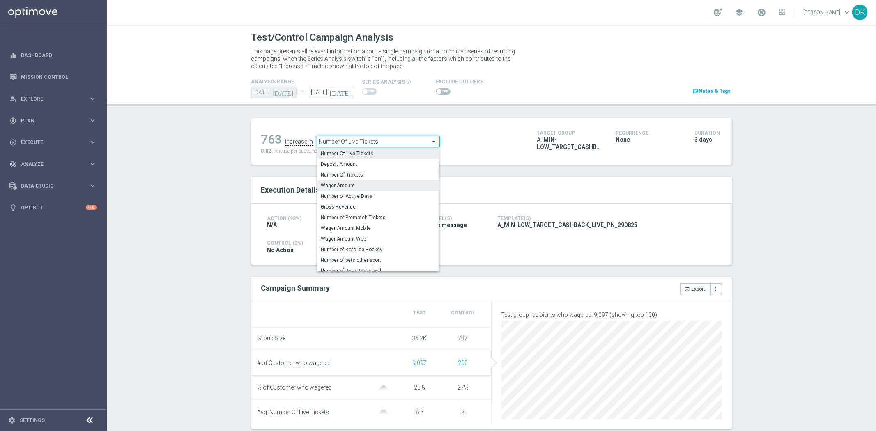
click at [359, 184] on span "Wager Amount" at bounding box center [378, 185] width 114 height 7
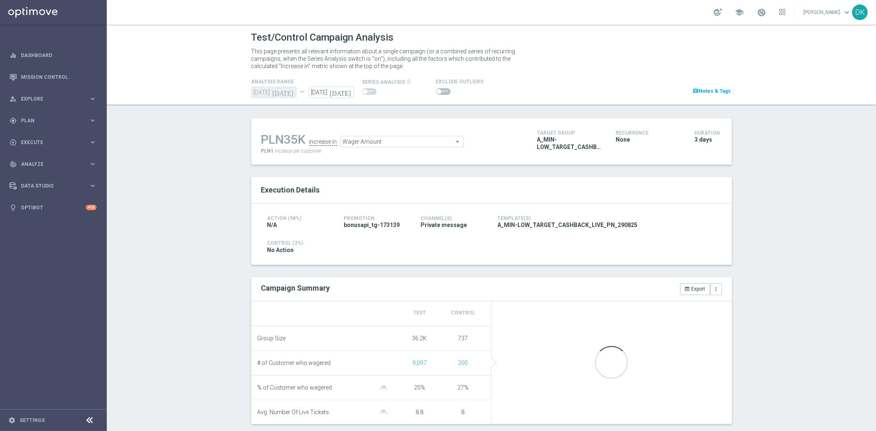
click at [403, 142] on span "Wager Amount" at bounding box center [402, 141] width 122 height 11
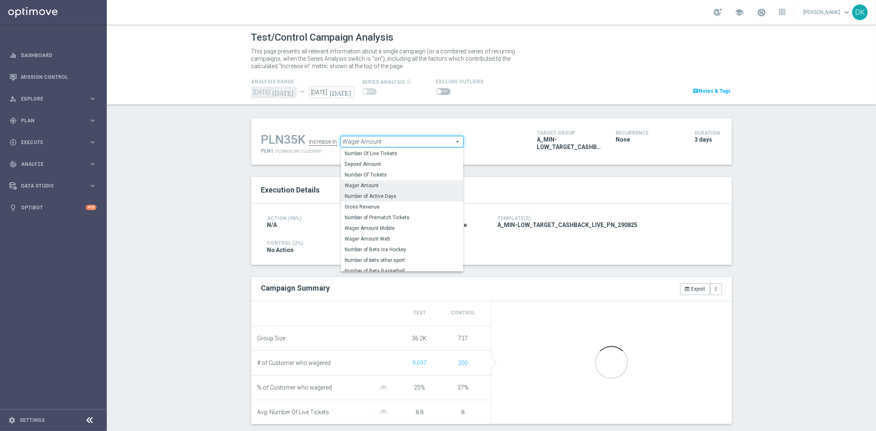
click at [395, 197] on span "Number of Active Days" at bounding box center [402, 196] width 114 height 7
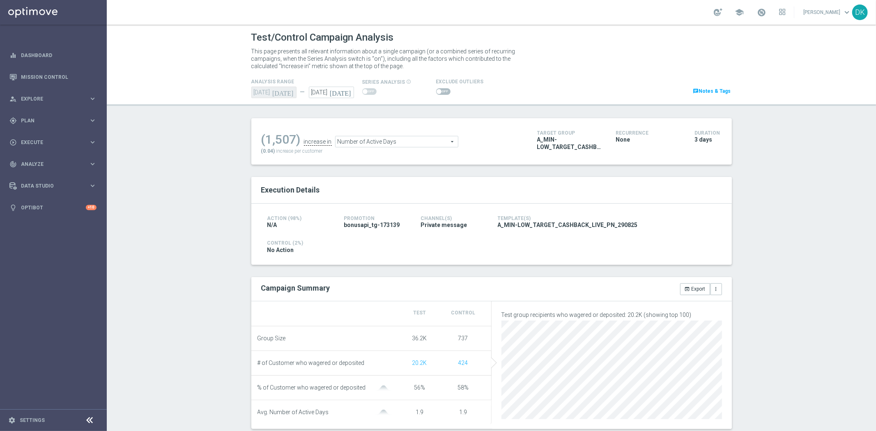
click at [383, 140] on span "Number of Active Days" at bounding box center [397, 141] width 122 height 11
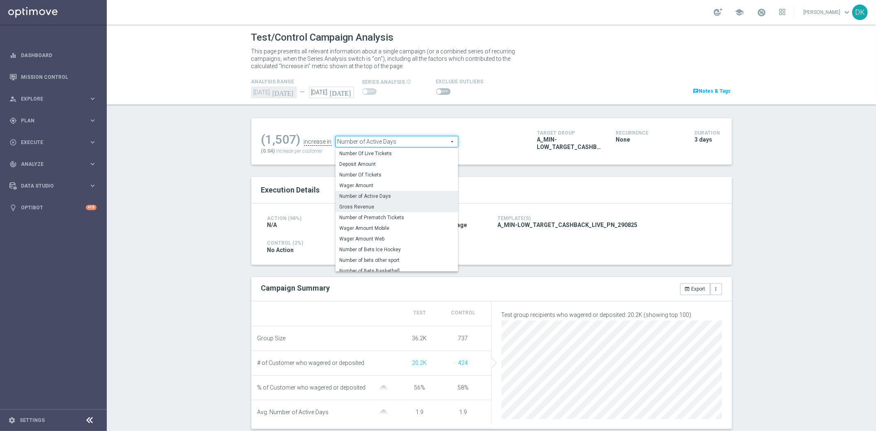
click at [367, 208] on span "Gross Revenue" at bounding box center [397, 207] width 114 height 7
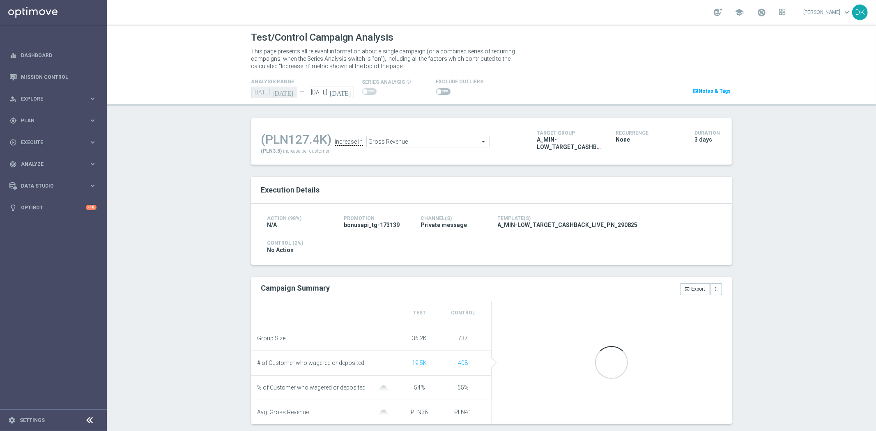
scroll to position [46, 0]
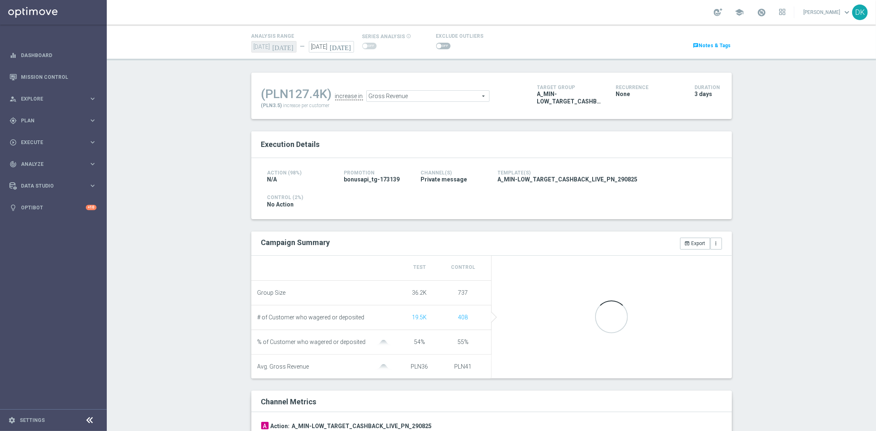
click at [386, 97] on span "Gross Revenue" at bounding box center [428, 96] width 122 height 11
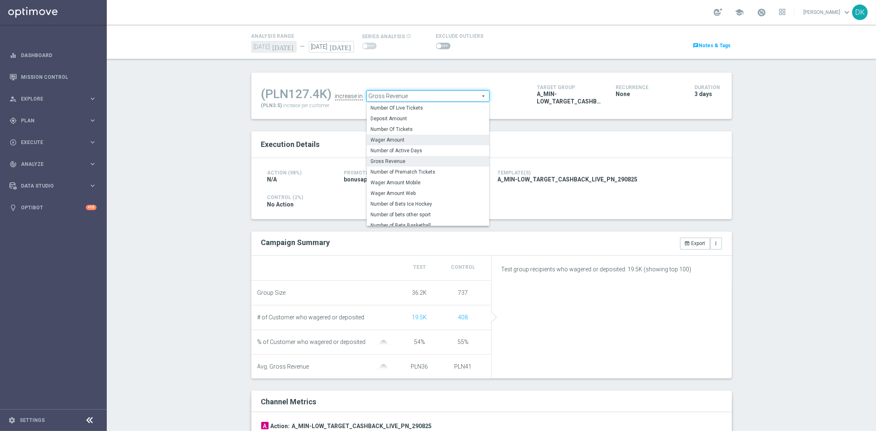
click at [400, 138] on span "Wager Amount" at bounding box center [428, 140] width 114 height 7
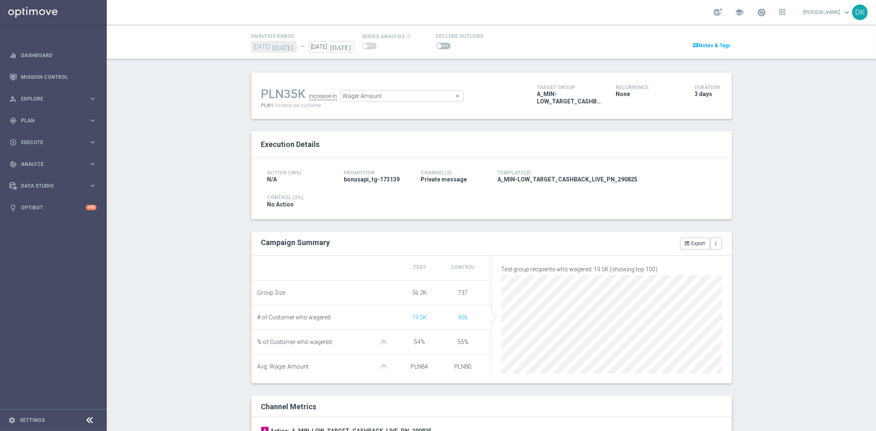
click at [358, 322] on li "# of Customer who wagered 19.5K 406" at bounding box center [371, 318] width 240 height 25
click at [383, 99] on span "Wager Amount" at bounding box center [402, 96] width 122 height 11
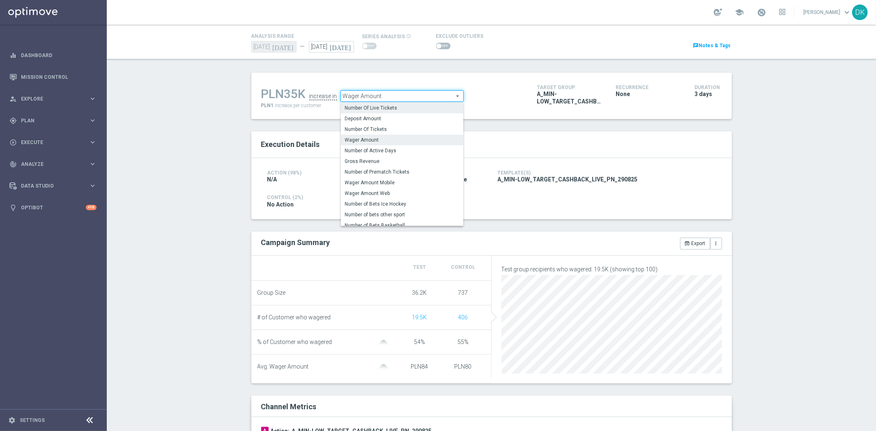
click at [383, 107] on span "Number Of Live Tickets" at bounding box center [402, 108] width 114 height 7
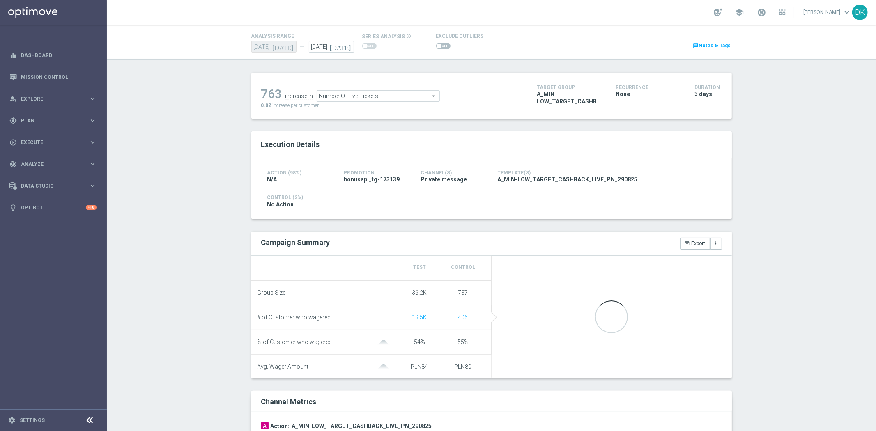
click at [346, 96] on span "Number Of Live Tickets" at bounding box center [378, 96] width 122 height 11
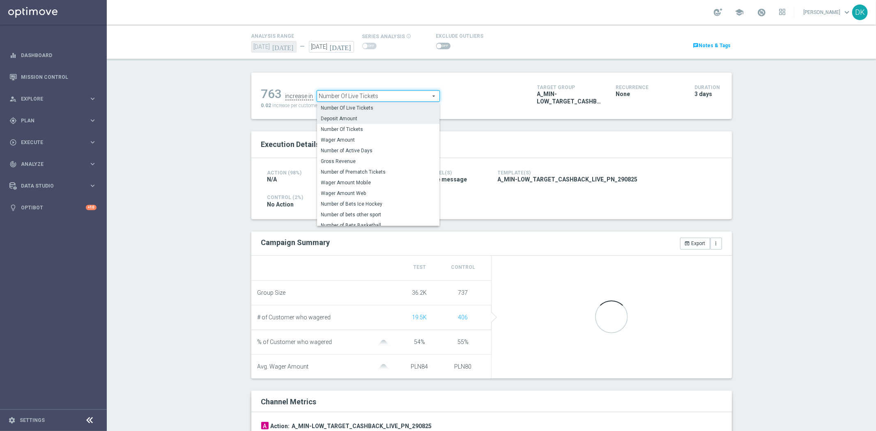
click at [352, 115] on span "Deposit Amount" at bounding box center [378, 118] width 114 height 7
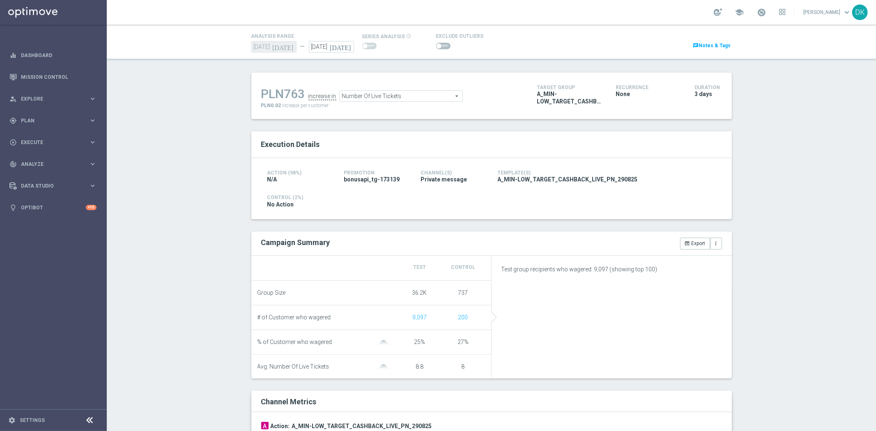
type input "Deposit Amount"
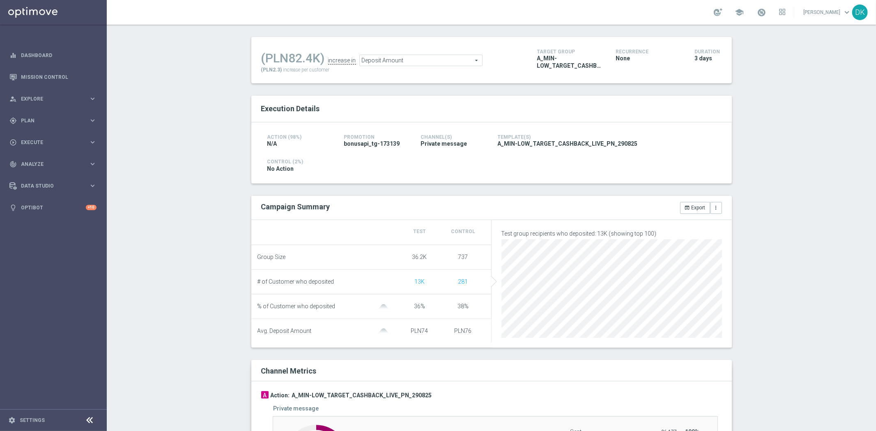
scroll to position [182, 0]
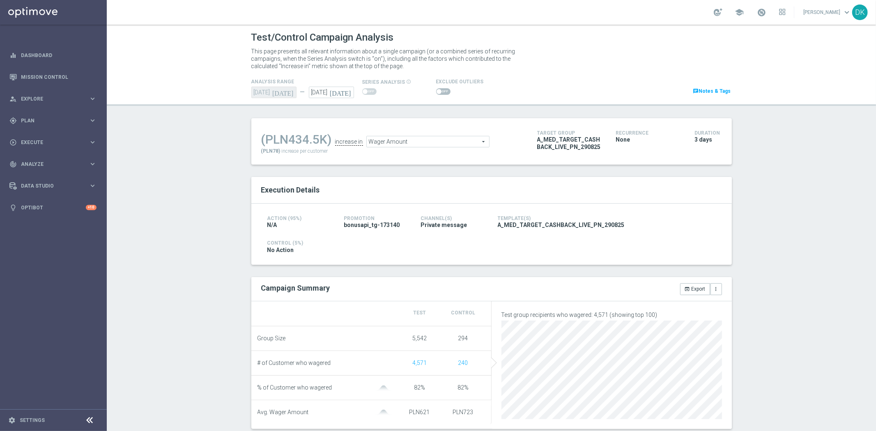
click at [428, 145] on span "Wager Amount" at bounding box center [428, 141] width 122 height 11
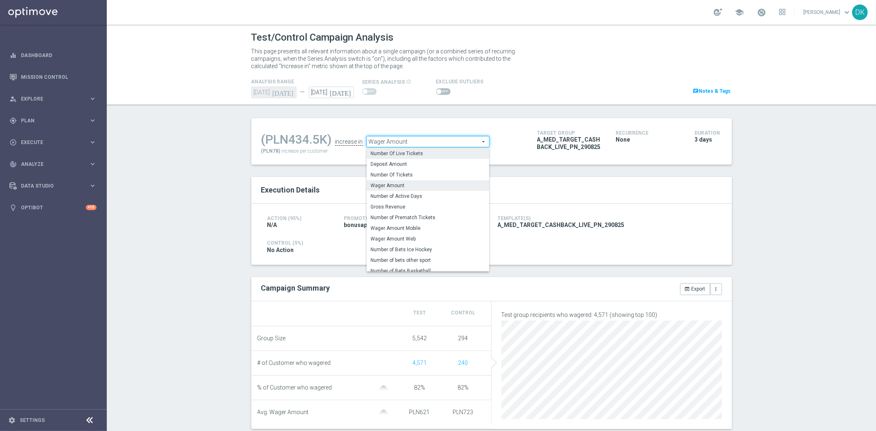
click at [425, 150] on span "Number Of Live Tickets" at bounding box center [428, 153] width 114 height 7
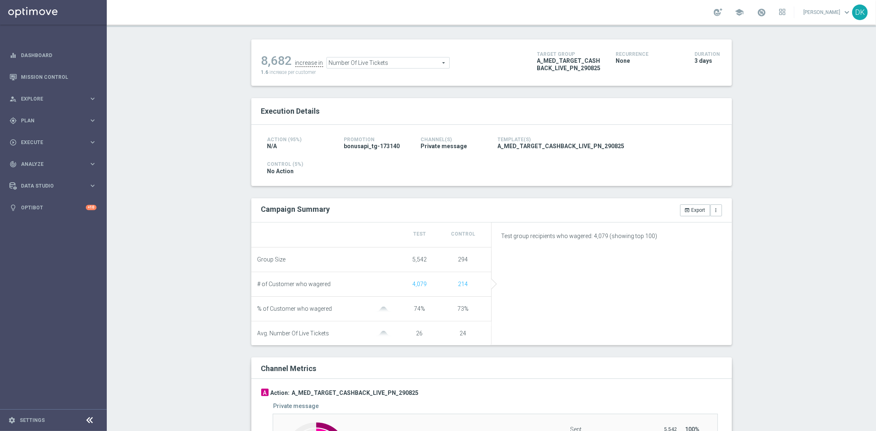
scroll to position [91, 0]
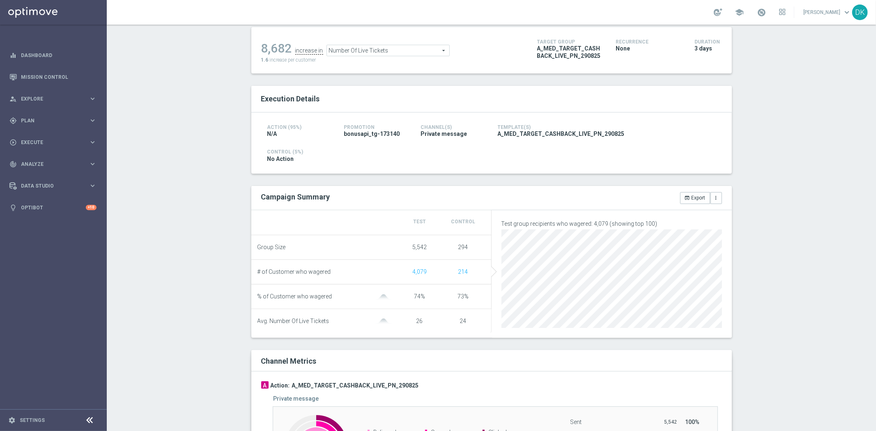
click at [384, 49] on span "Number Of Live Tickets" at bounding box center [388, 50] width 122 height 11
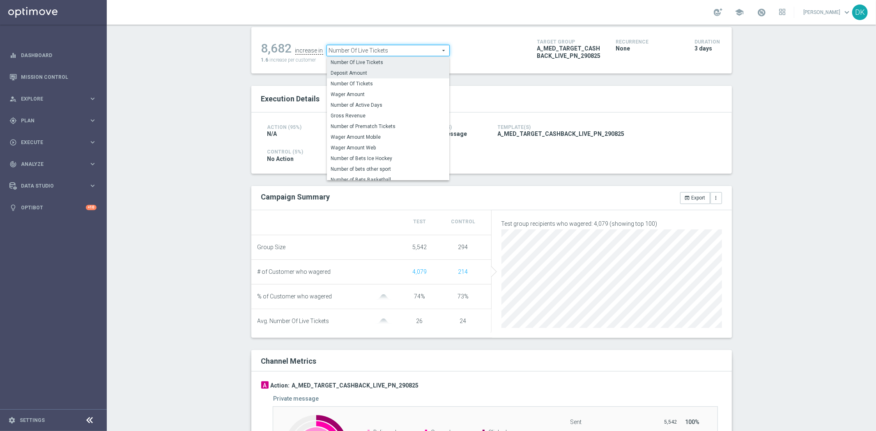
click at [379, 71] on span "Deposit Amount" at bounding box center [388, 73] width 114 height 7
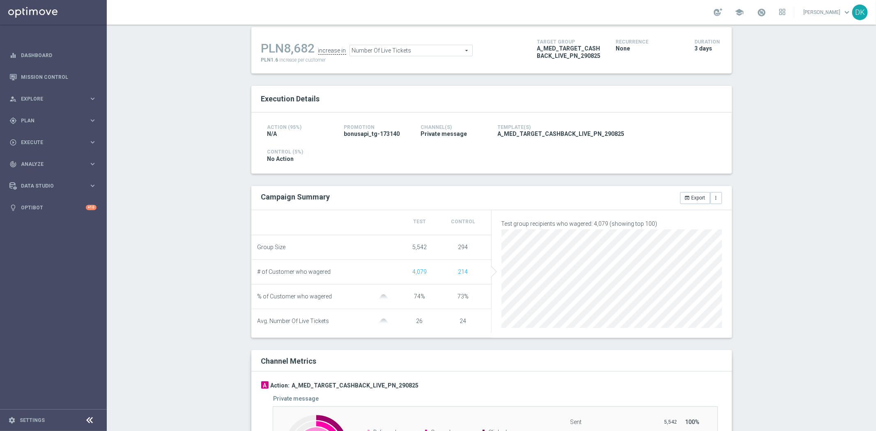
type input "Deposit Amount"
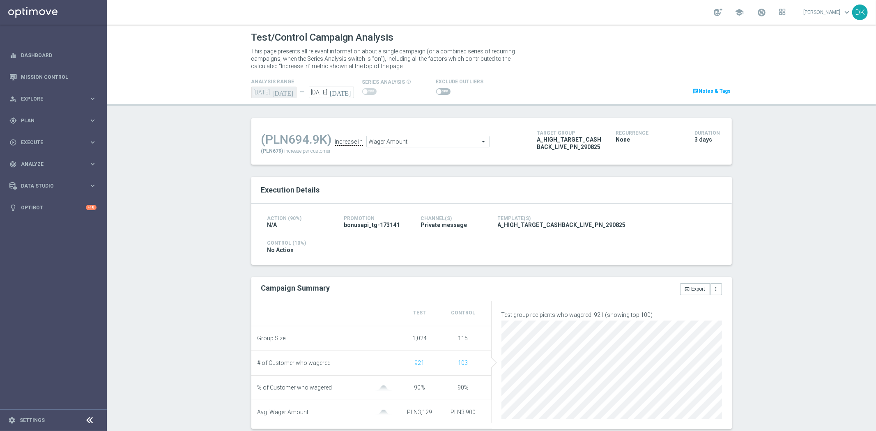
click at [414, 145] on span "Wager Amount" at bounding box center [428, 141] width 122 height 11
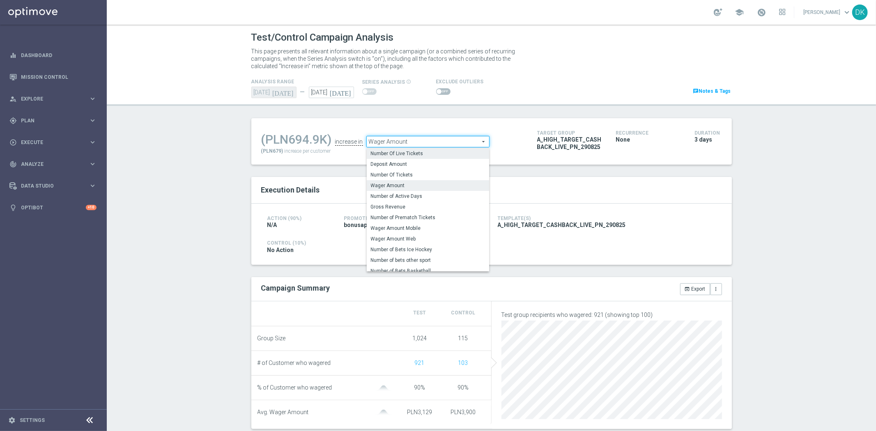
click at [413, 152] on span "Number Of Live Tickets" at bounding box center [428, 153] width 114 height 7
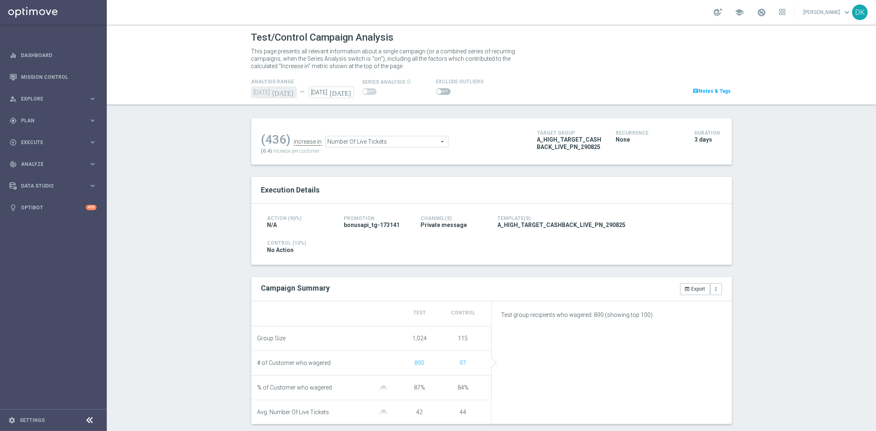
scroll to position [137, 0]
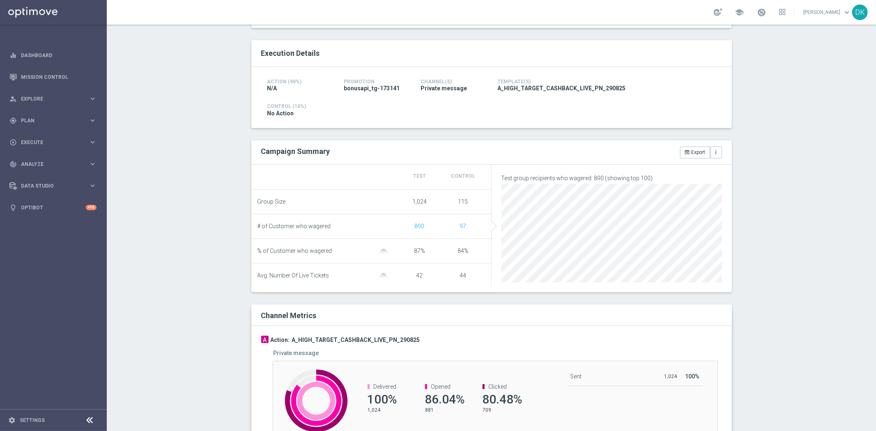
click at [351, 10] on span "Number Of Live Tickets" at bounding box center [387, 5] width 122 height 11
type input "Deposit Amount"
